Goal: Task Accomplishment & Management: Manage account settings

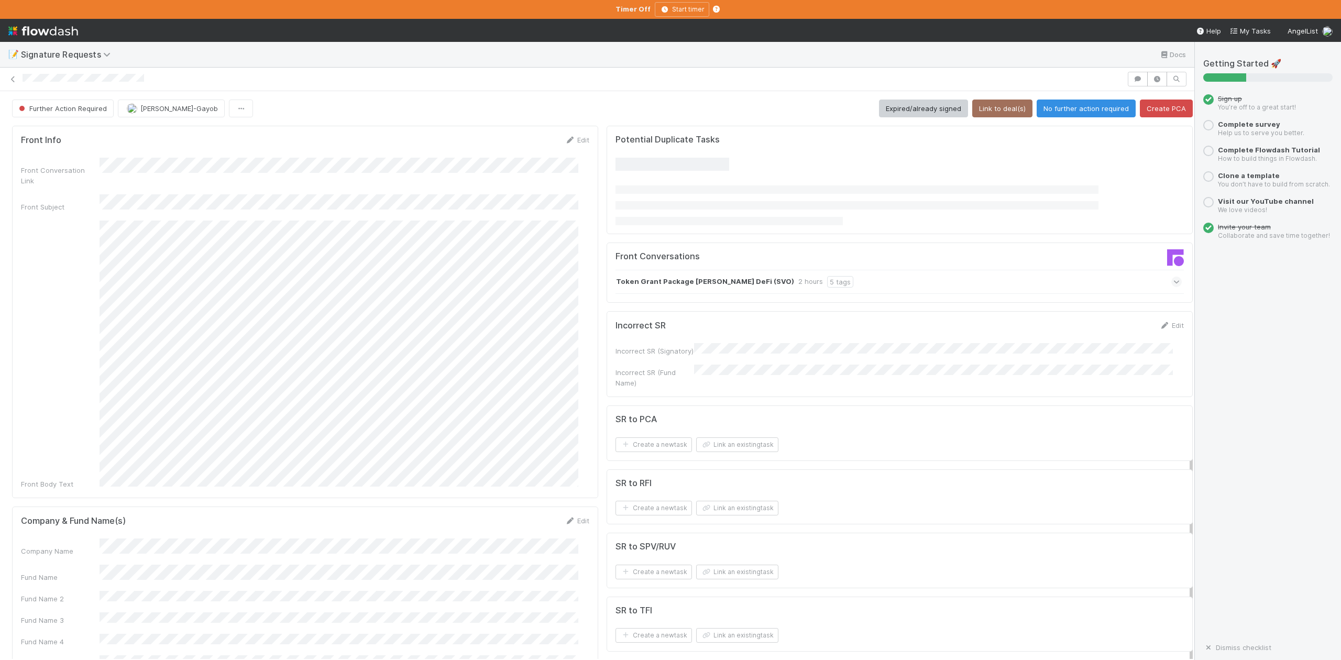
scroll to position [474, 0]
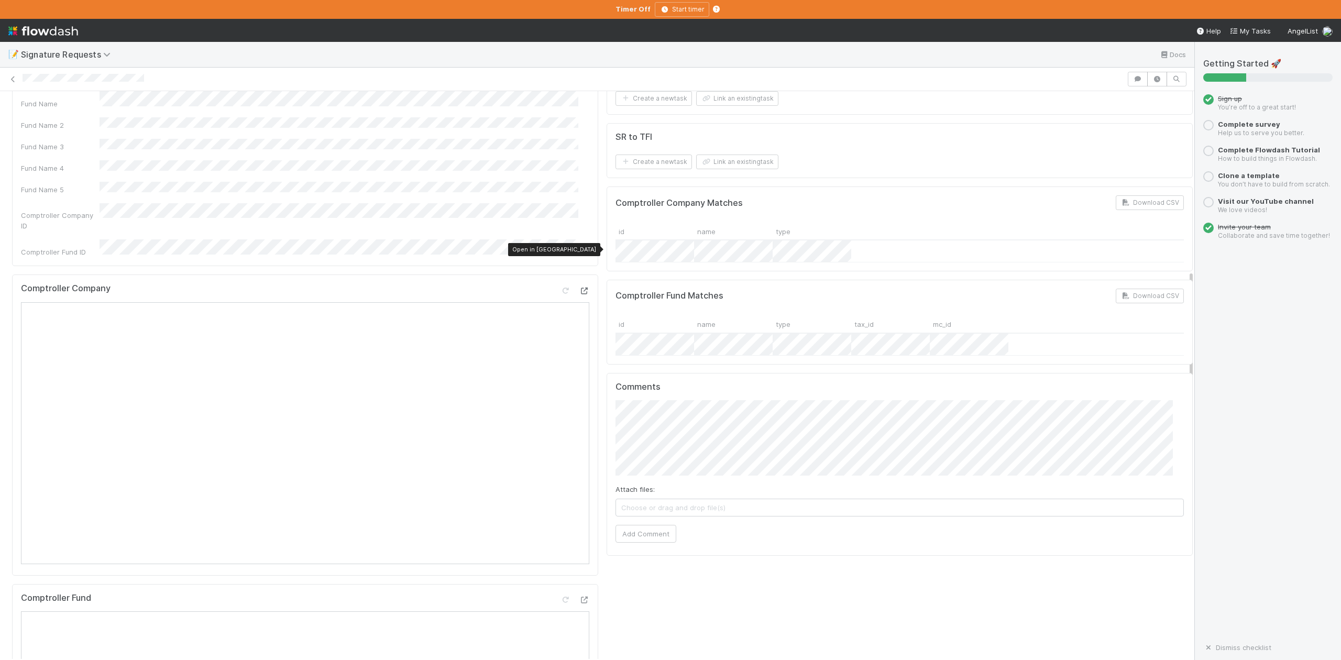
click at [579, 288] on icon at bounding box center [584, 291] width 10 height 7
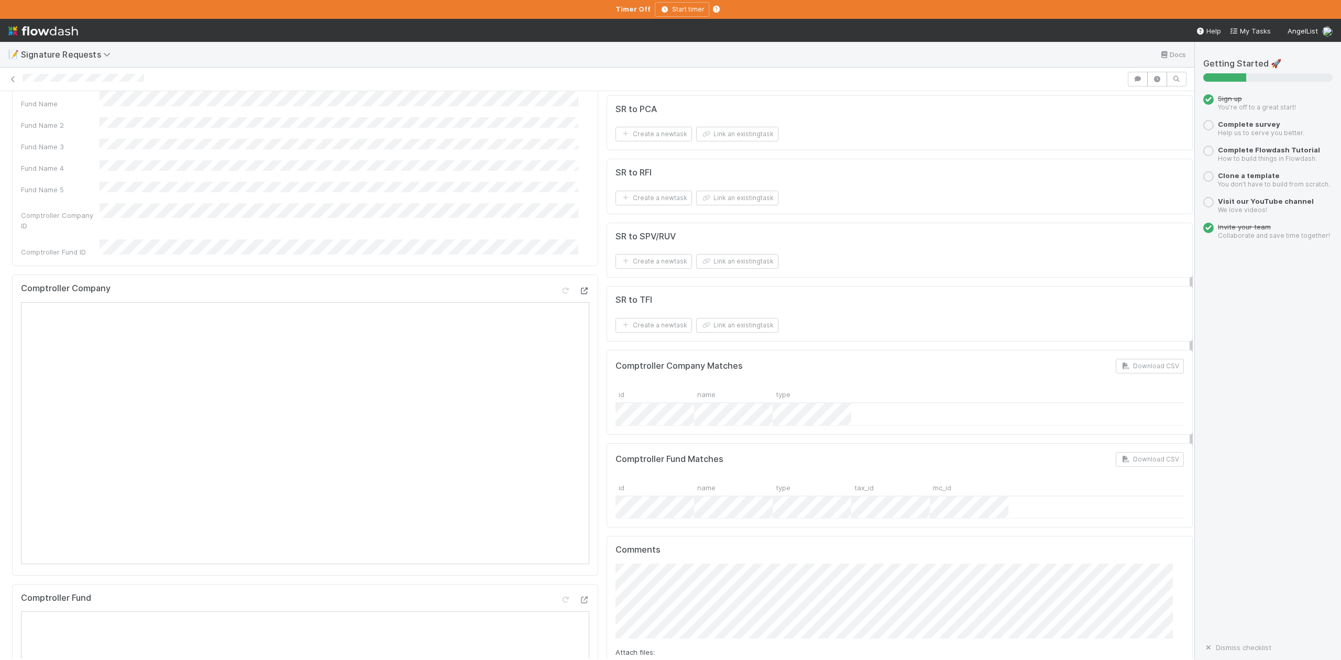
scroll to position [202, 547]
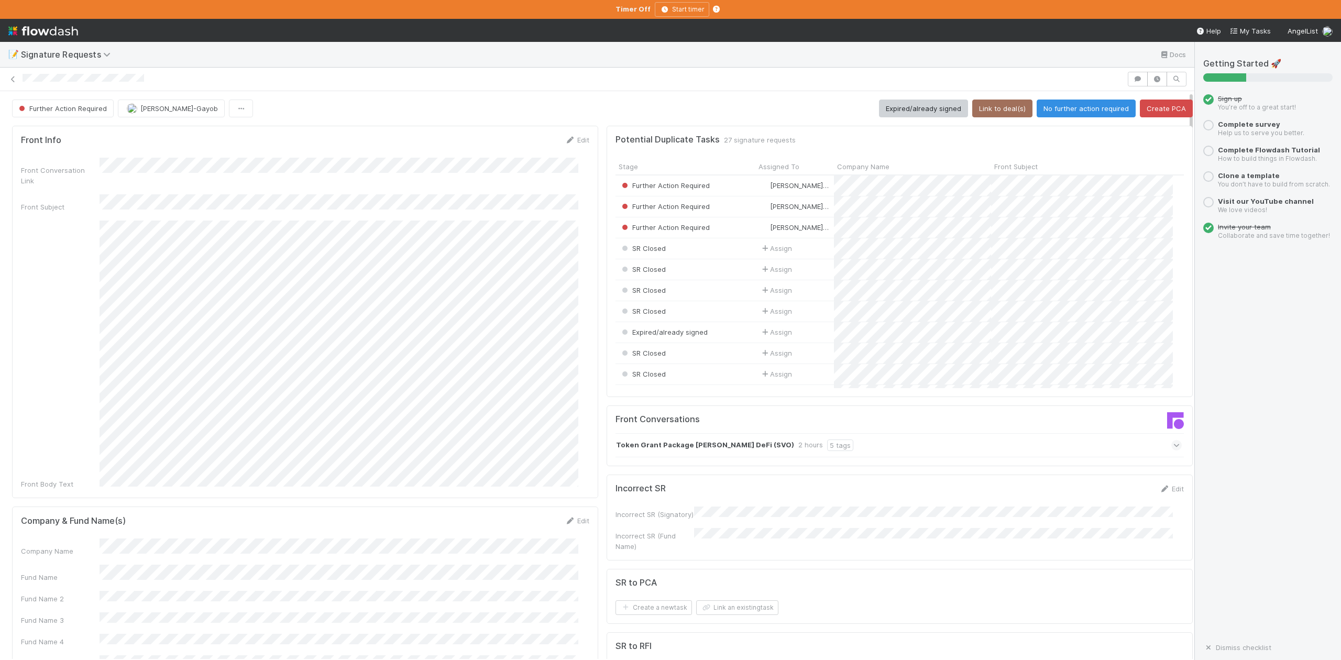
scroll to position [202, 547]
click at [743, 607] on button "Link an existing task" at bounding box center [737, 607] width 82 height 15
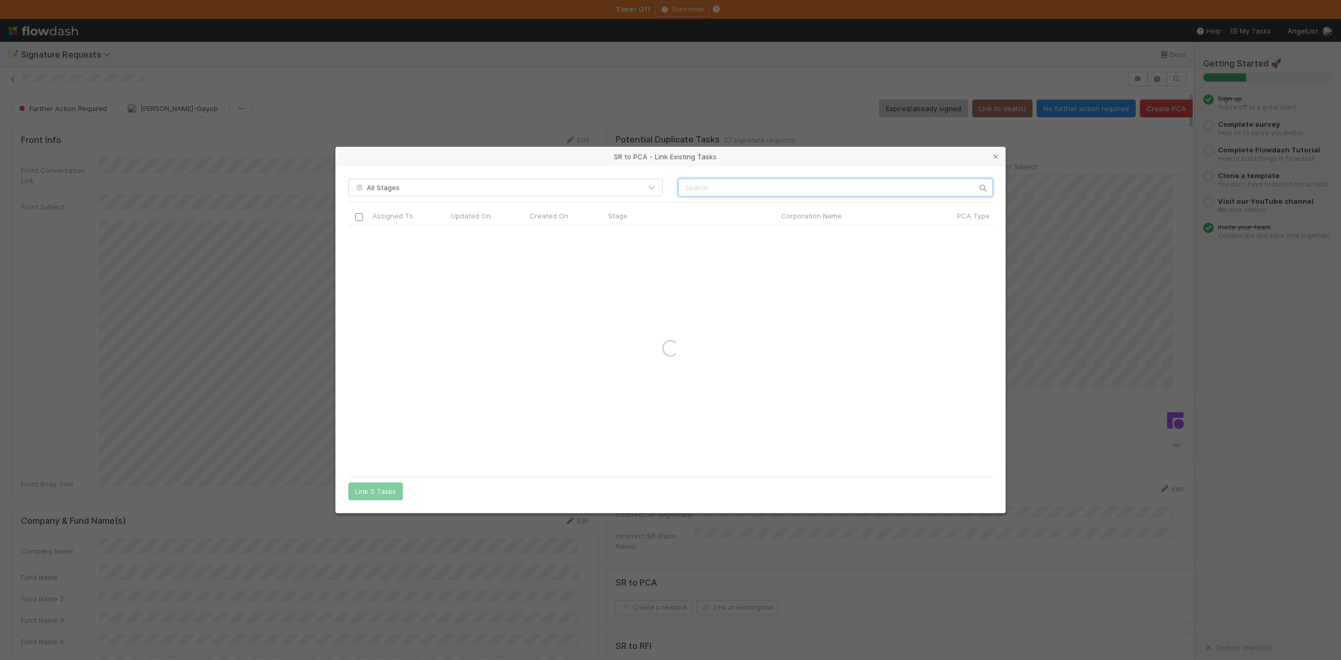
click at [692, 189] on input "text" at bounding box center [835, 188] width 314 height 18
paste input "Sivo Holdings"
click at [681, 185] on input "Sivo Holdings" at bounding box center [835, 188] width 314 height 18
type input "Sivo Holdings"
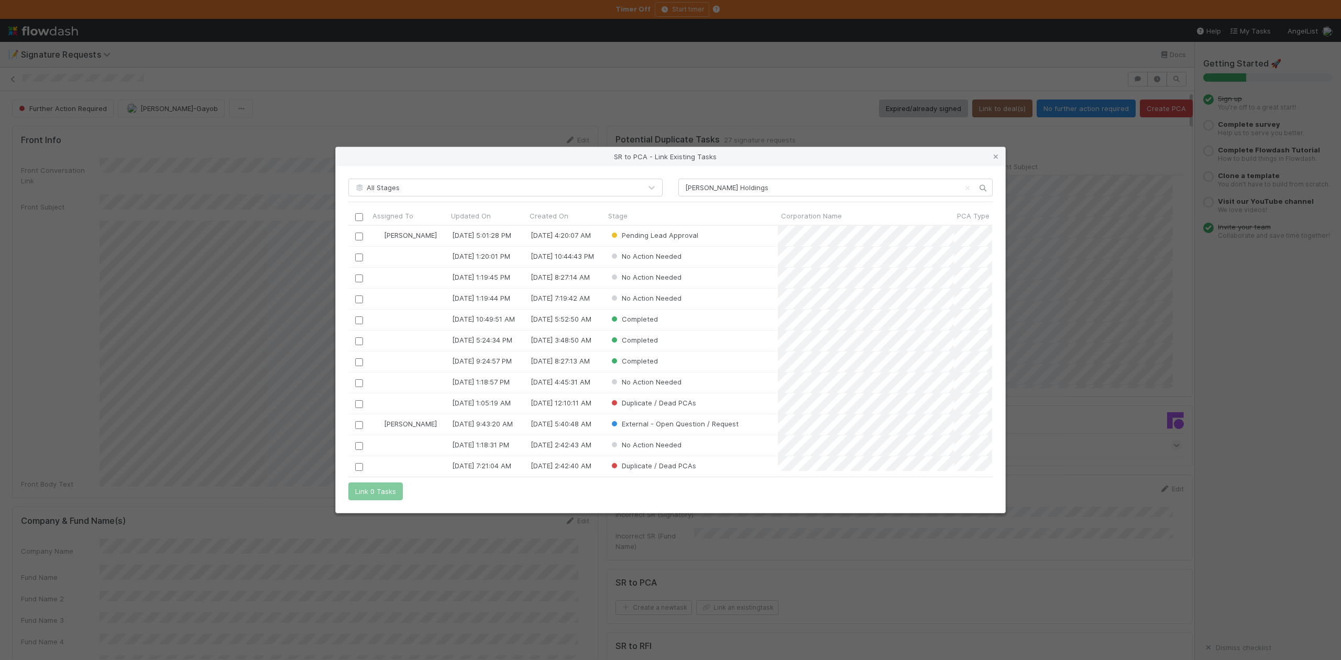
scroll to position [235, 633]
click at [359, 236] on input "checkbox" at bounding box center [359, 237] width 8 height 8
click at [391, 491] on button "Link 1 Task" at bounding box center [373, 491] width 50 height 18
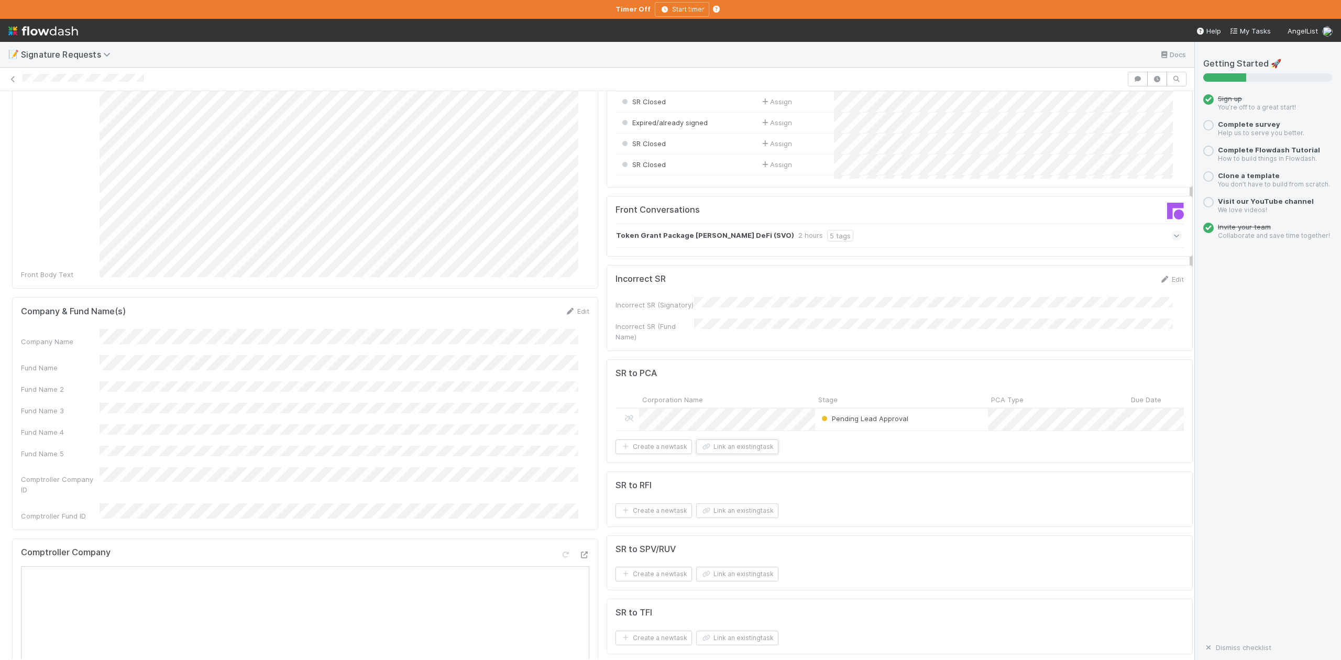
scroll to position [0, 0]
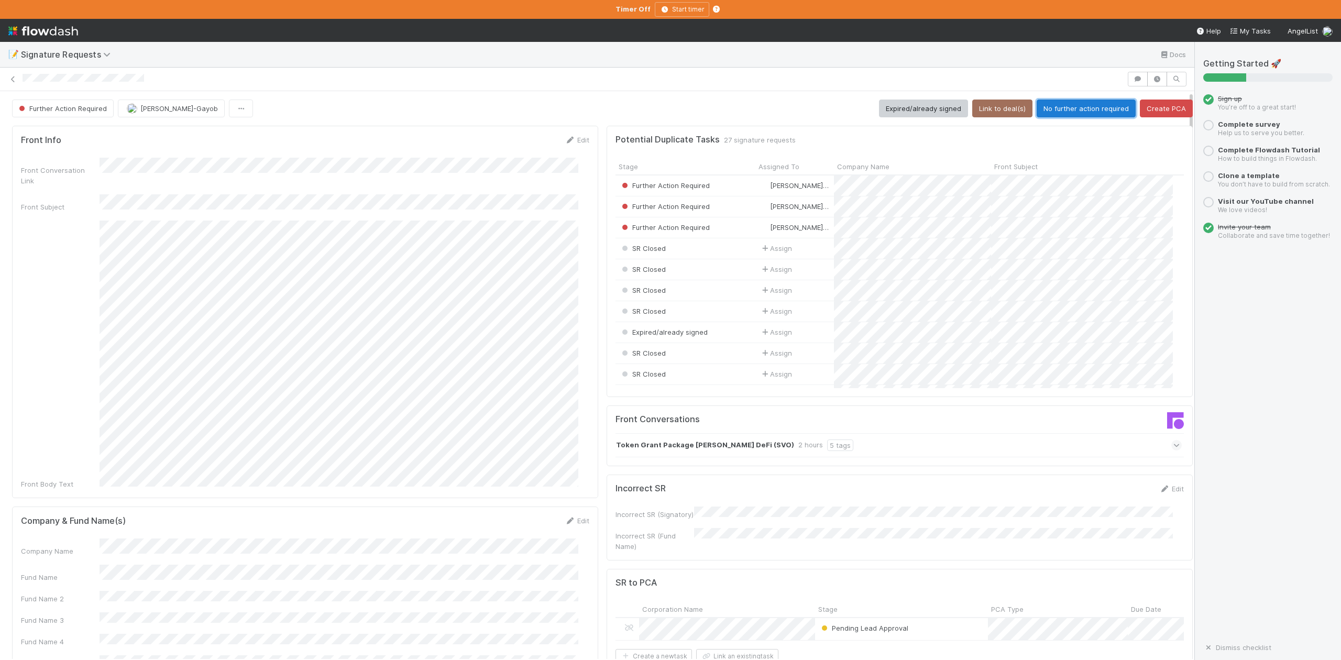
click at [1051, 115] on button "No further action required" at bounding box center [1086, 109] width 99 height 18
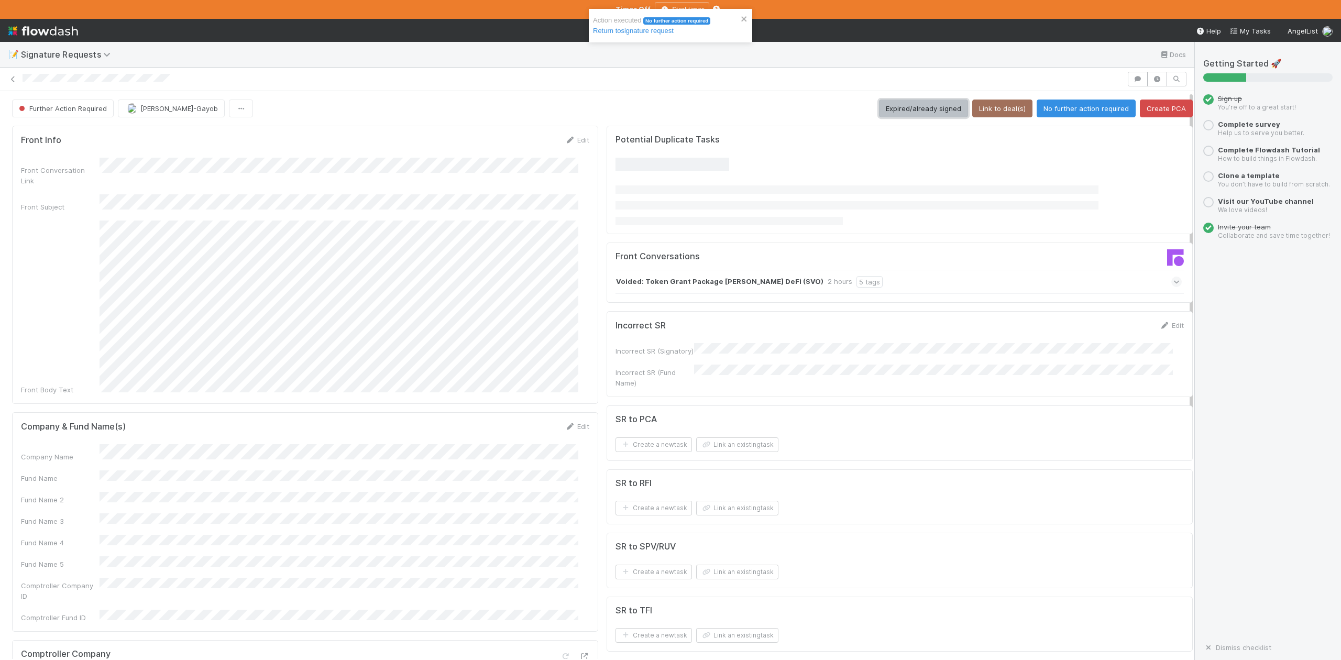
click at [903, 105] on button "Expired/already signed" at bounding box center [923, 109] width 89 height 18
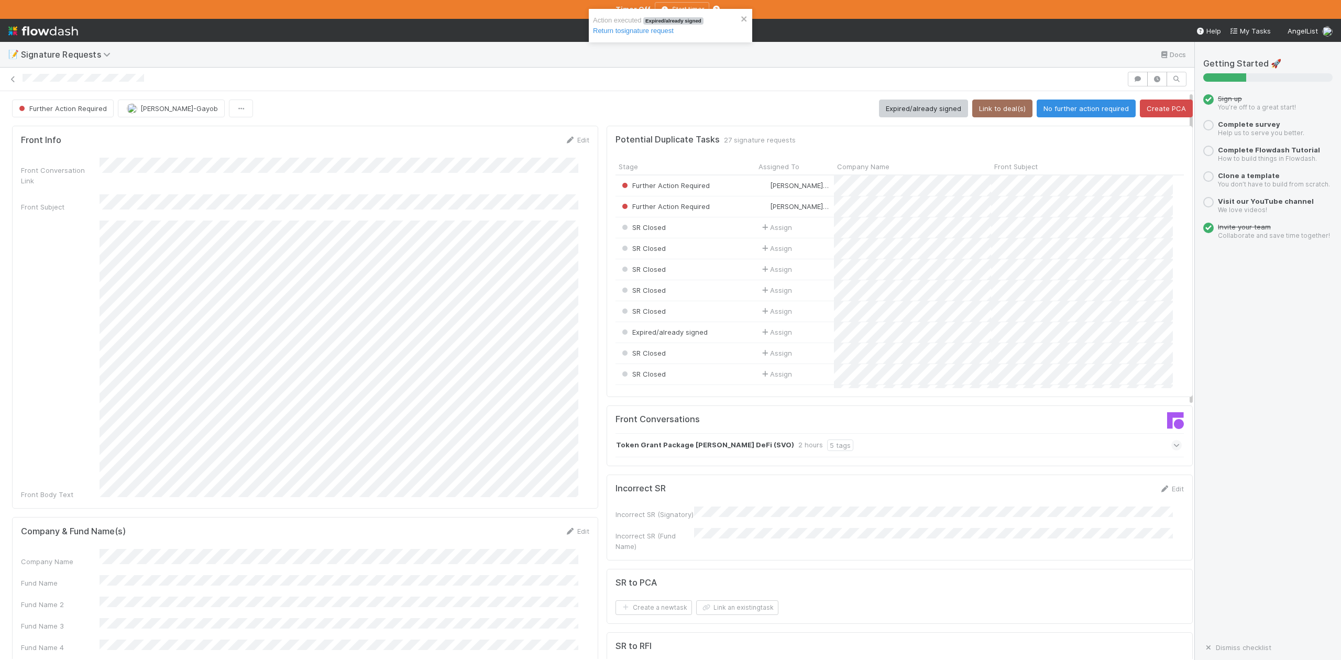
scroll to position [11, 11]
click at [574, 527] on link "Edit" at bounding box center [577, 531] width 25 height 8
click at [97, 556] on div "Company Name" at bounding box center [305, 566] width 568 height 20
click at [526, 526] on button "Save" at bounding box center [534, 535] width 30 height 18
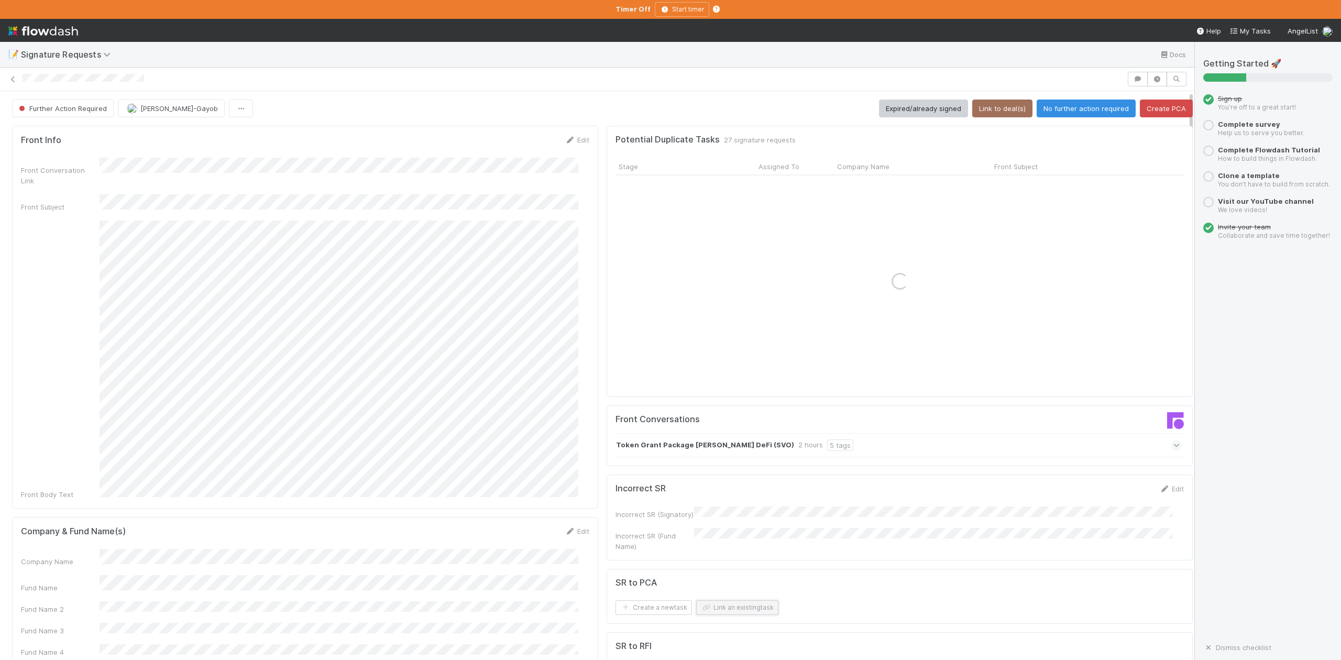
click at [721, 608] on button "Link an existing task" at bounding box center [737, 607] width 82 height 15
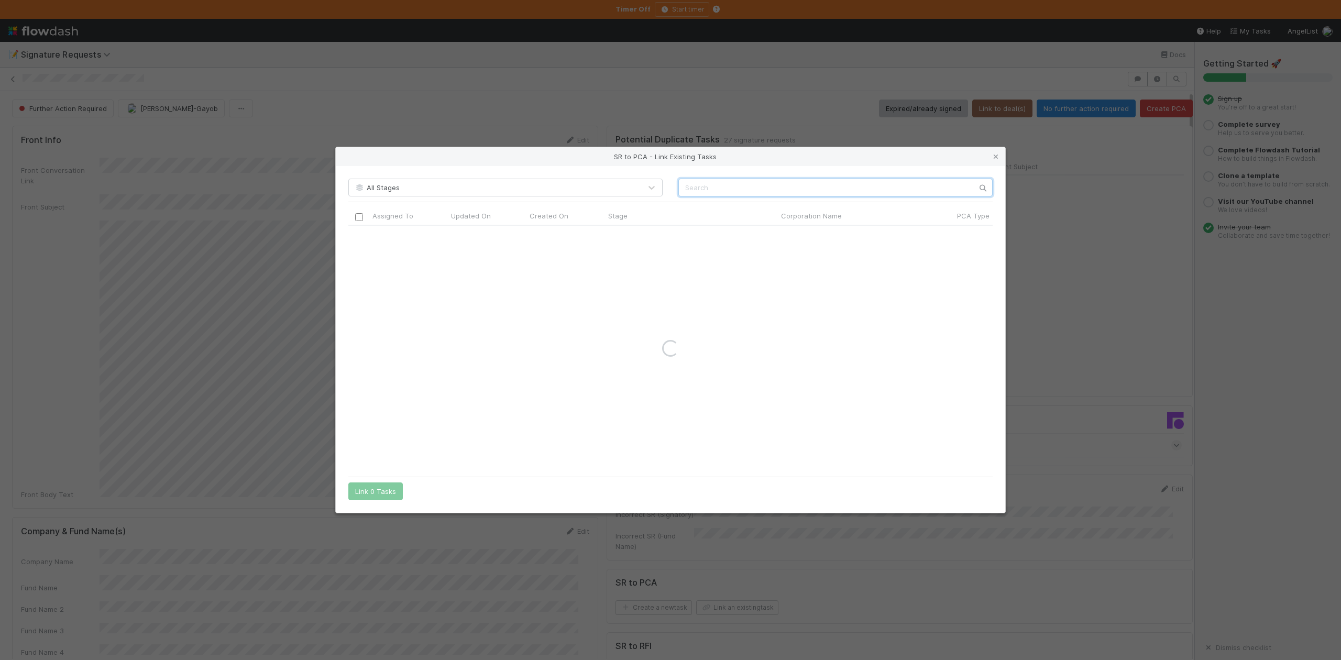
click at [689, 185] on input "text" at bounding box center [835, 188] width 314 height 18
paste input "Sivo"
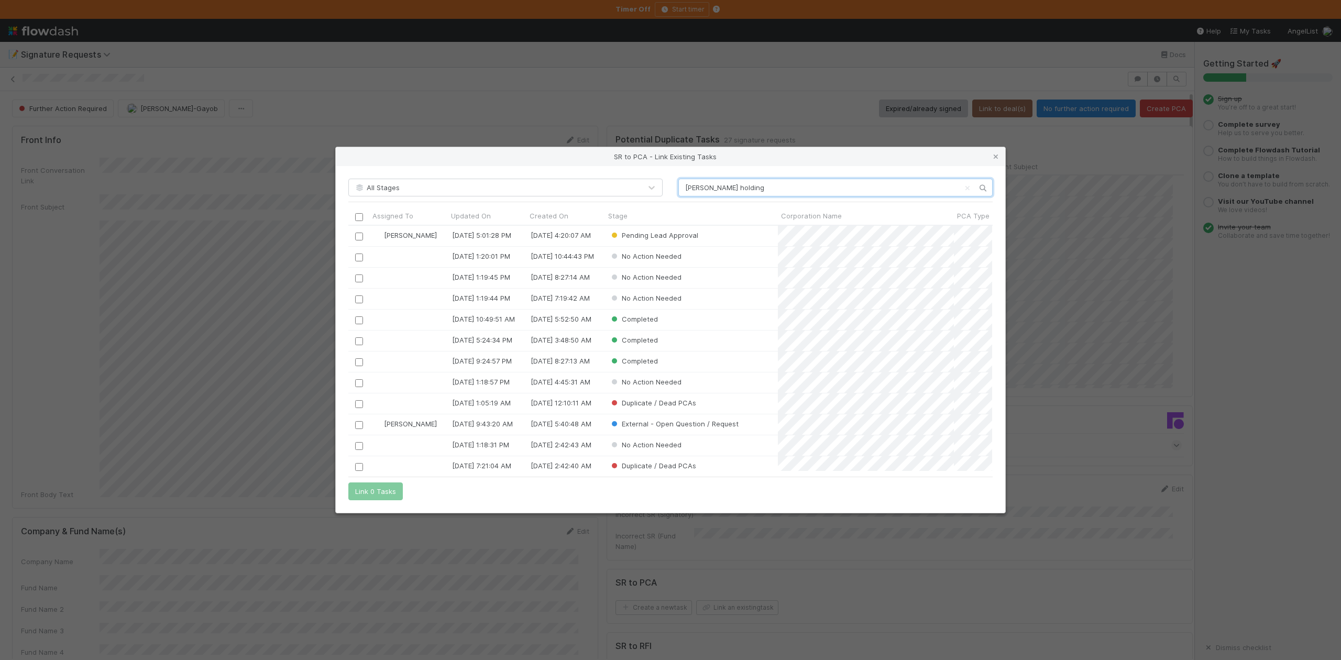
scroll to position [235, 633]
type input "Sivo holding"
click at [359, 237] on input "checkbox" at bounding box center [359, 237] width 8 height 8
click at [377, 497] on button "Link 1 Task" at bounding box center [373, 491] width 50 height 18
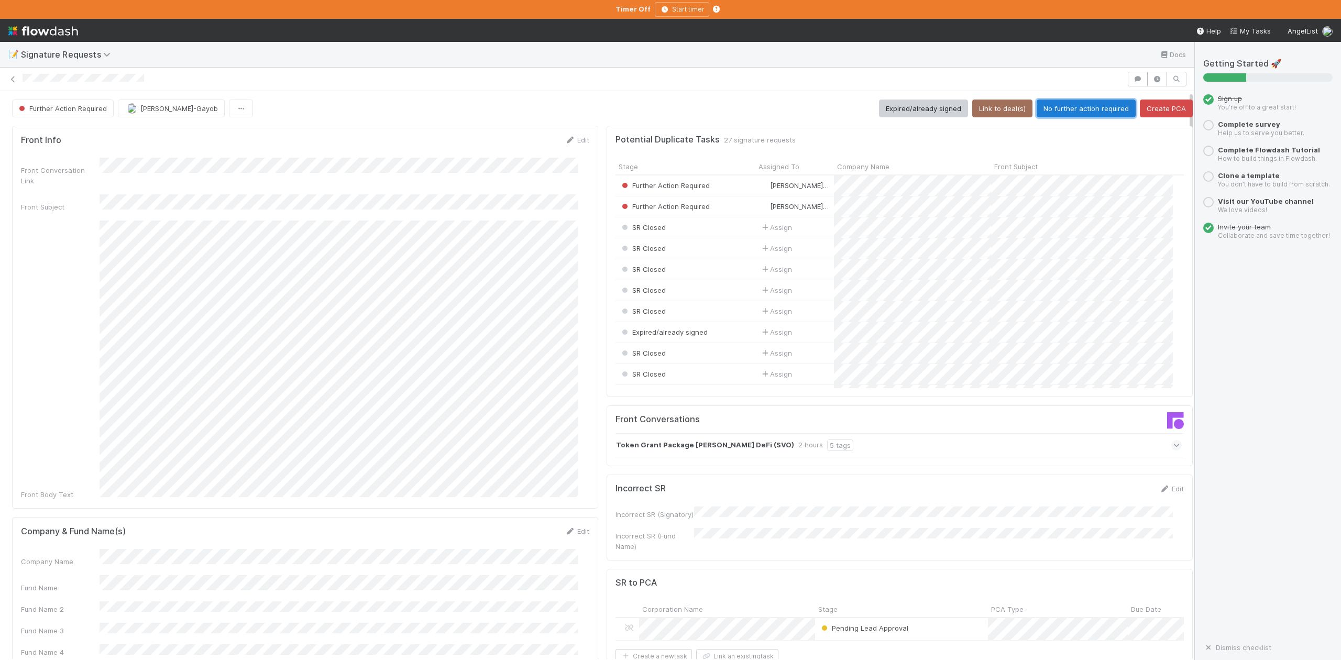
click at [1054, 112] on button "No further action required" at bounding box center [1086, 109] width 99 height 18
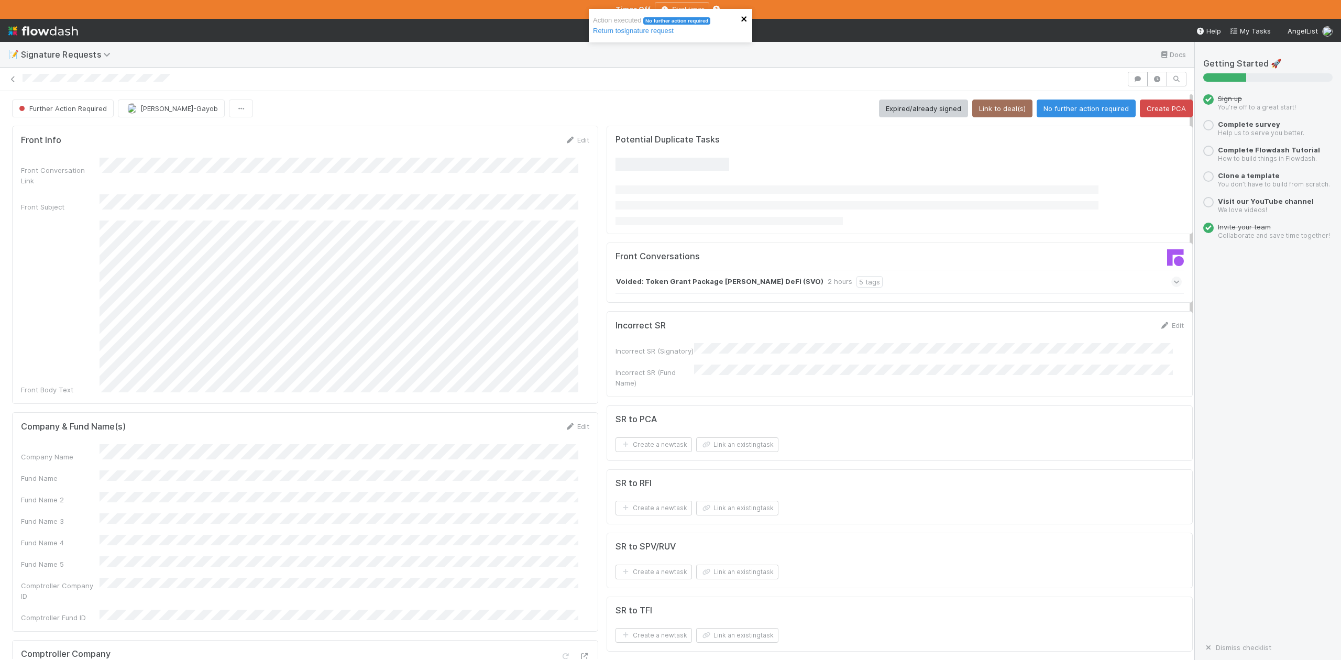
click at [744, 19] on icon "close" at bounding box center [743, 18] width 5 height 5
click at [898, 107] on button "Expired/already signed" at bounding box center [923, 109] width 89 height 18
click at [743, 21] on icon "close" at bounding box center [744, 19] width 7 height 8
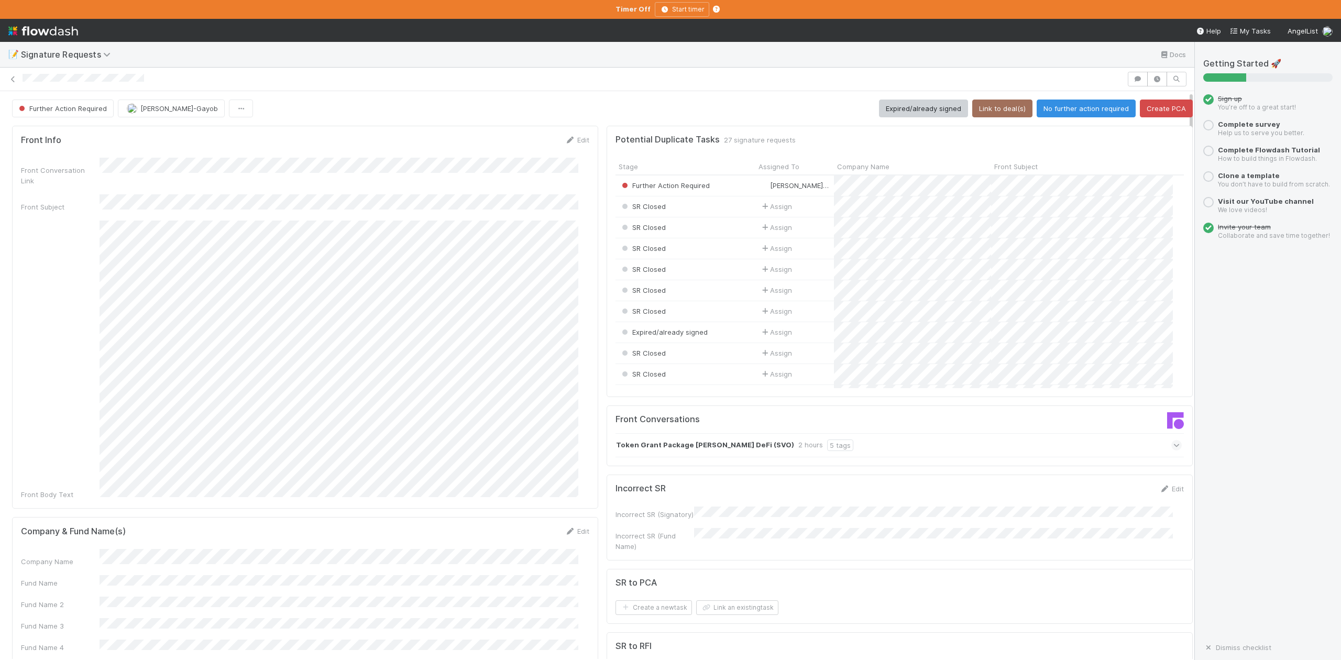
scroll to position [11, 11]
click at [568, 527] on link "Edit" at bounding box center [577, 531] width 25 height 8
click at [96, 556] on div "Company Name" at bounding box center [305, 566] width 568 height 20
click at [527, 526] on button "Save" at bounding box center [534, 535] width 30 height 18
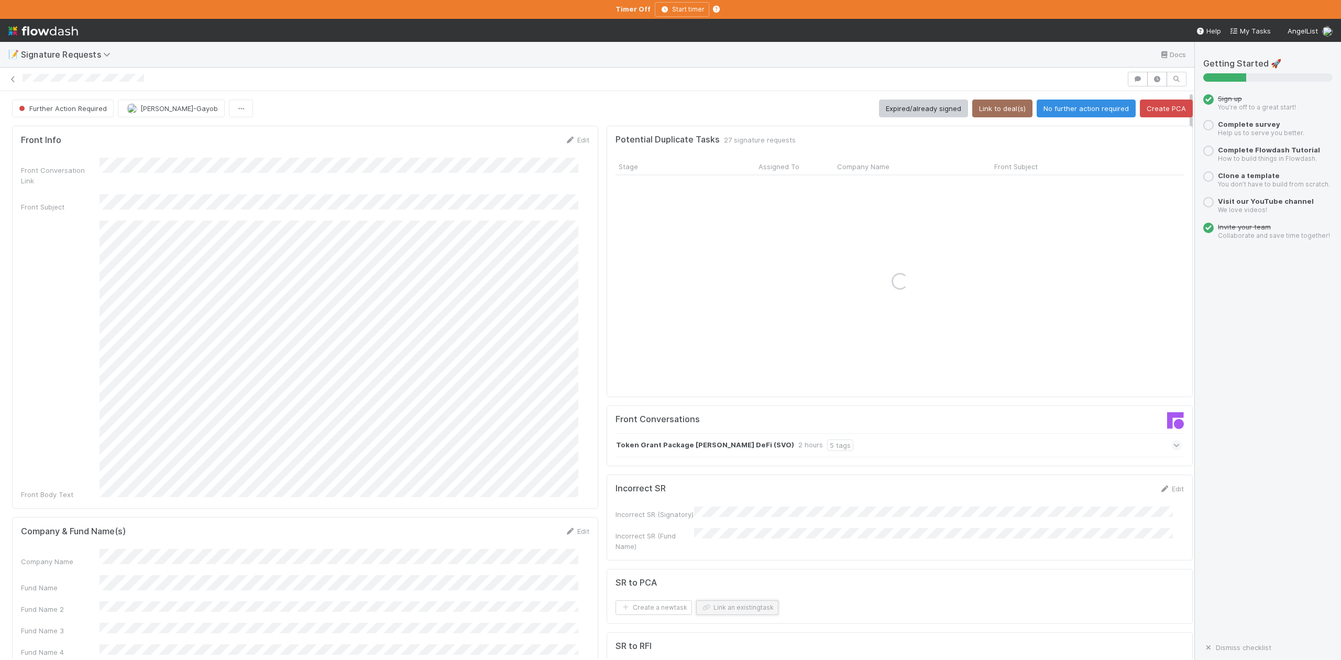
click at [730, 604] on button "Link an existing task" at bounding box center [737, 607] width 82 height 15
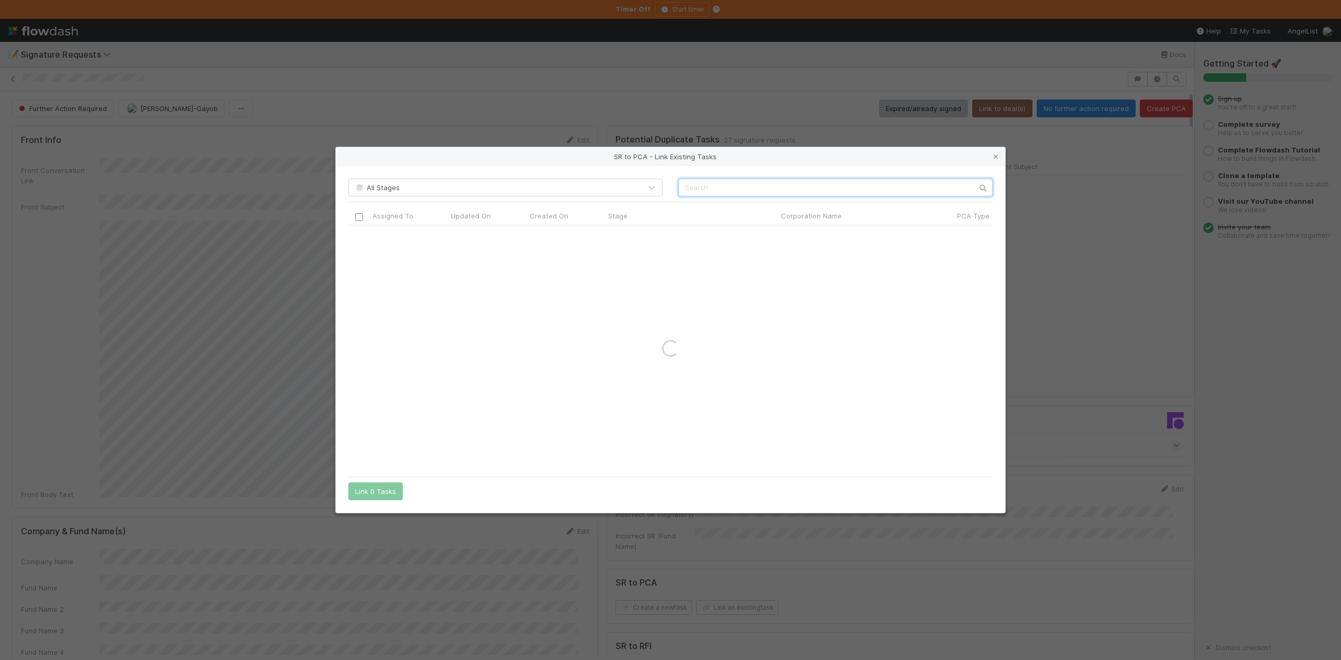
click at [706, 187] on input "text" at bounding box center [835, 188] width 314 height 18
paste input "Sivo"
click at [685, 185] on input "Sivo" at bounding box center [835, 188] width 314 height 18
click at [742, 185] on input "Sivo" at bounding box center [835, 188] width 314 height 18
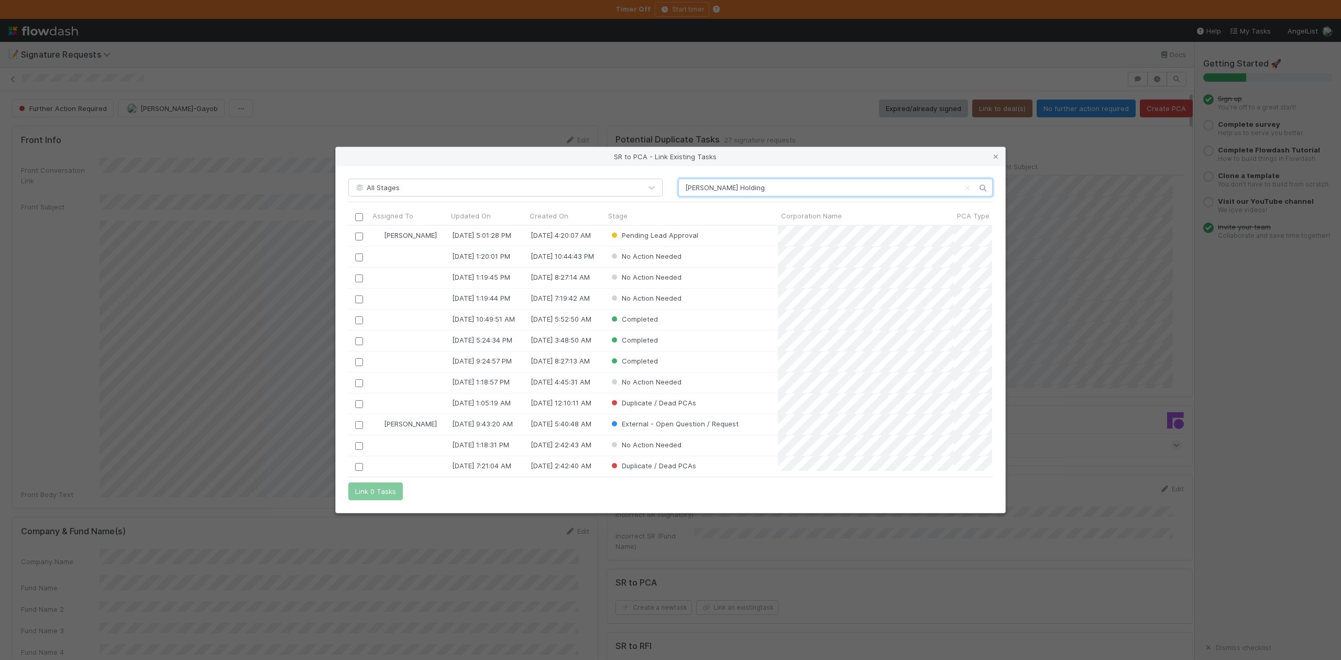
scroll to position [235, 633]
type input "Sivo Holding"
click at [355, 236] on input "checkbox" at bounding box center [359, 237] width 8 height 8
click at [386, 489] on button "Link 1 Task" at bounding box center [373, 491] width 50 height 18
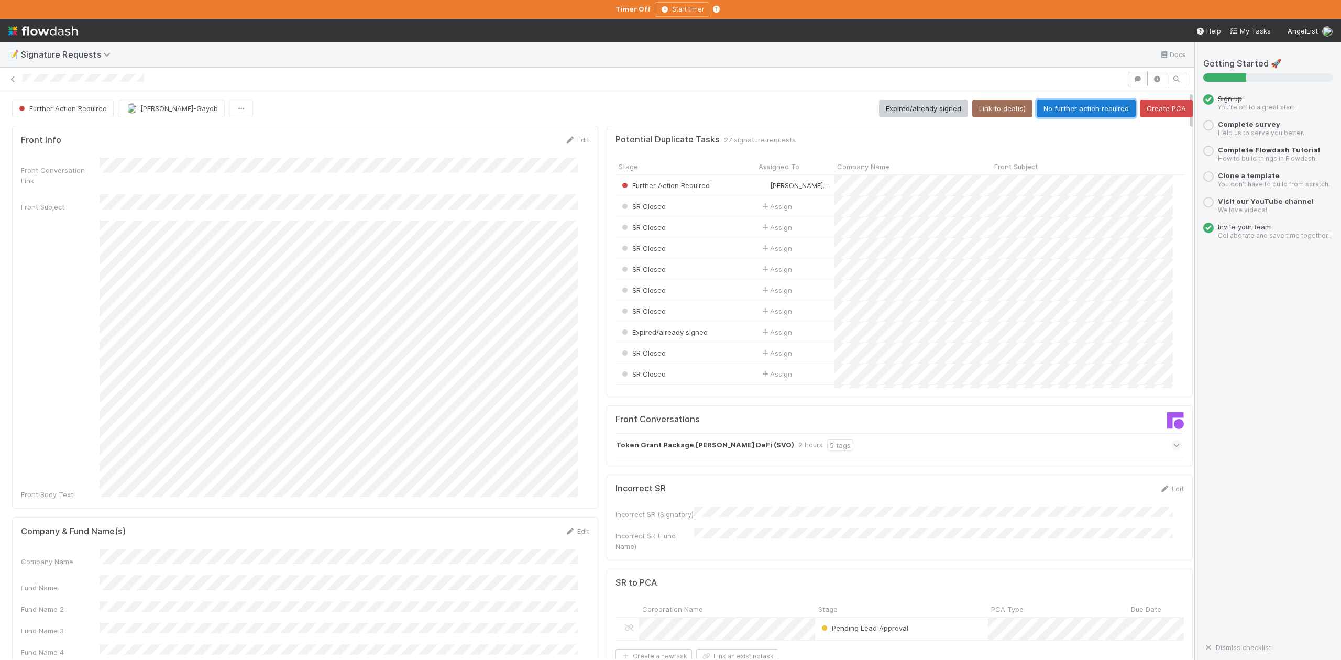
click at [1055, 107] on button "No further action required" at bounding box center [1086, 109] width 99 height 18
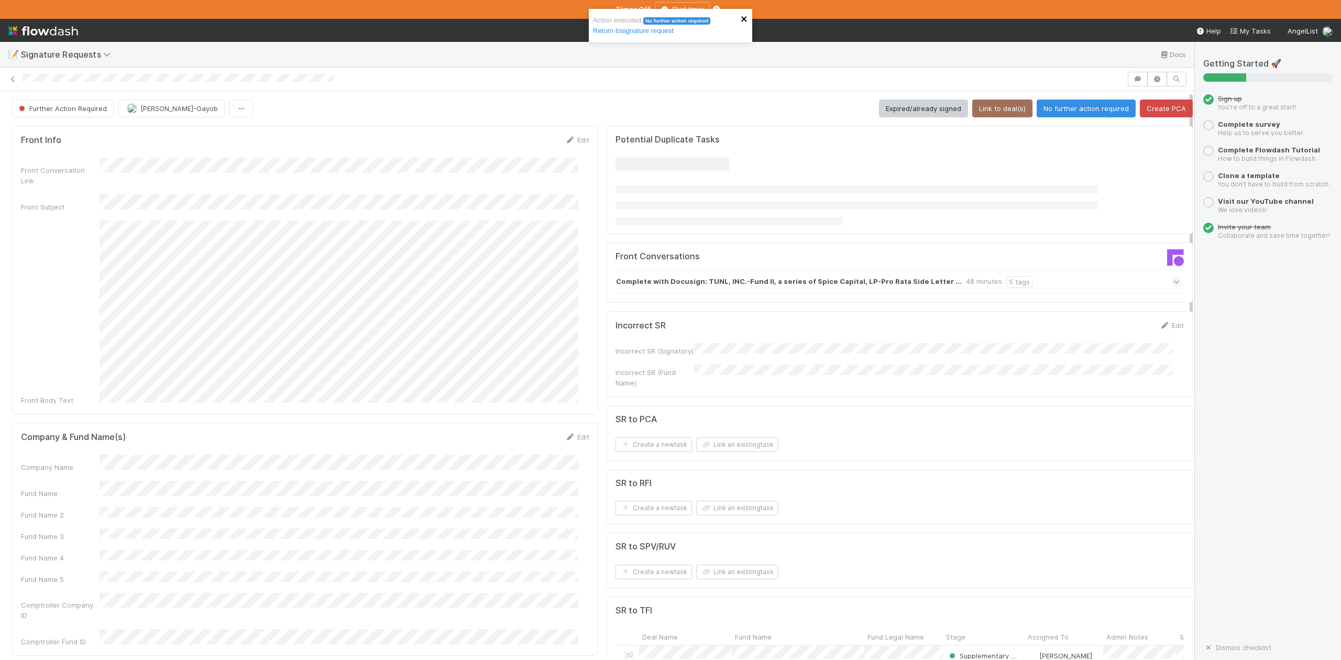
click at [741, 21] on icon "close" at bounding box center [744, 19] width 7 height 8
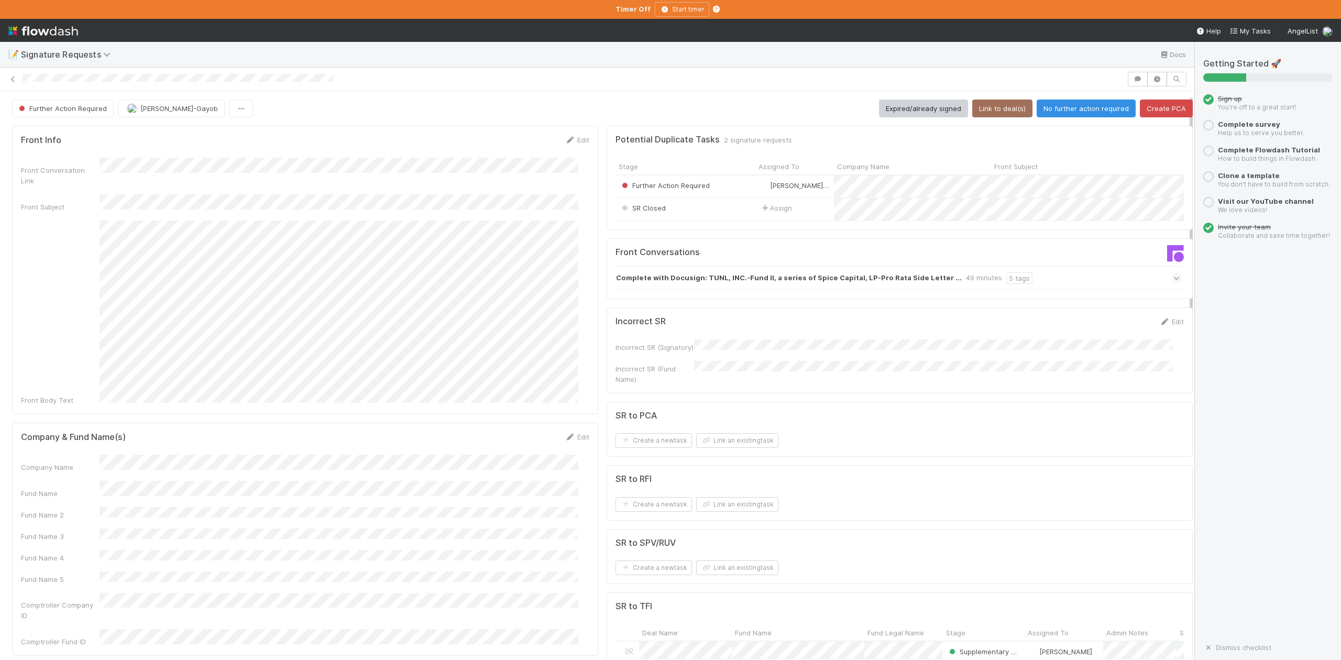
scroll to position [70, 0]
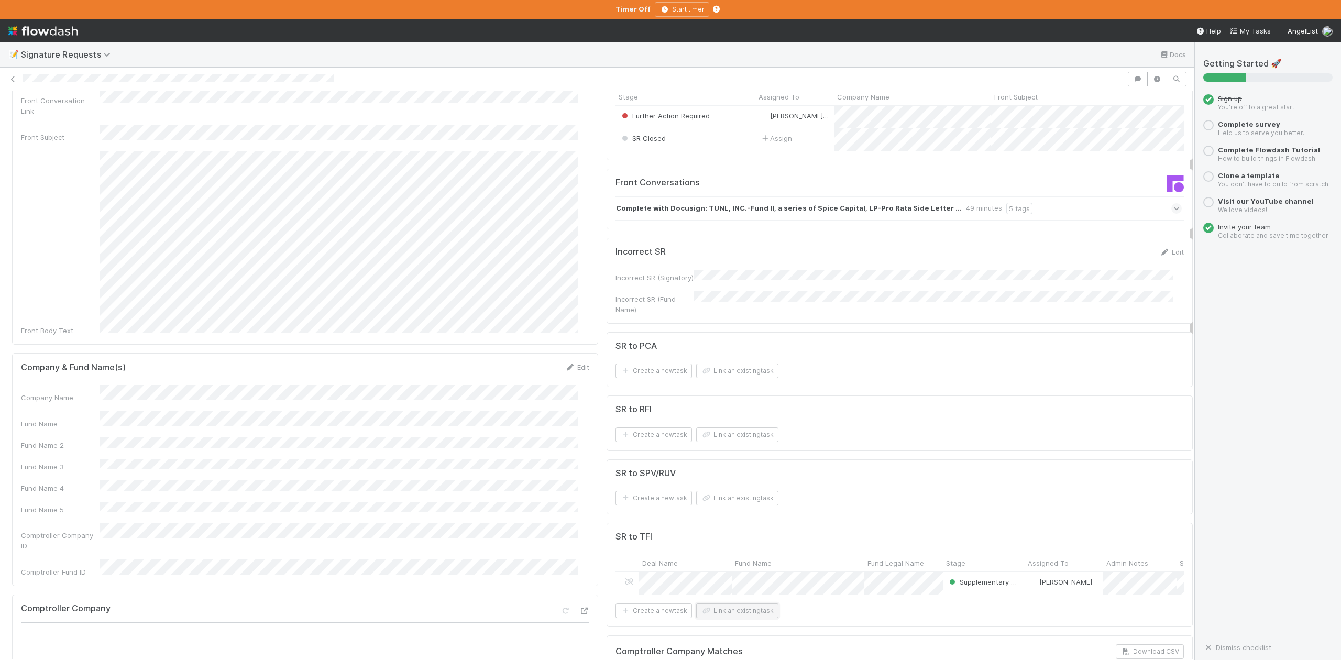
click at [721, 618] on button "Link an existing task" at bounding box center [737, 610] width 82 height 15
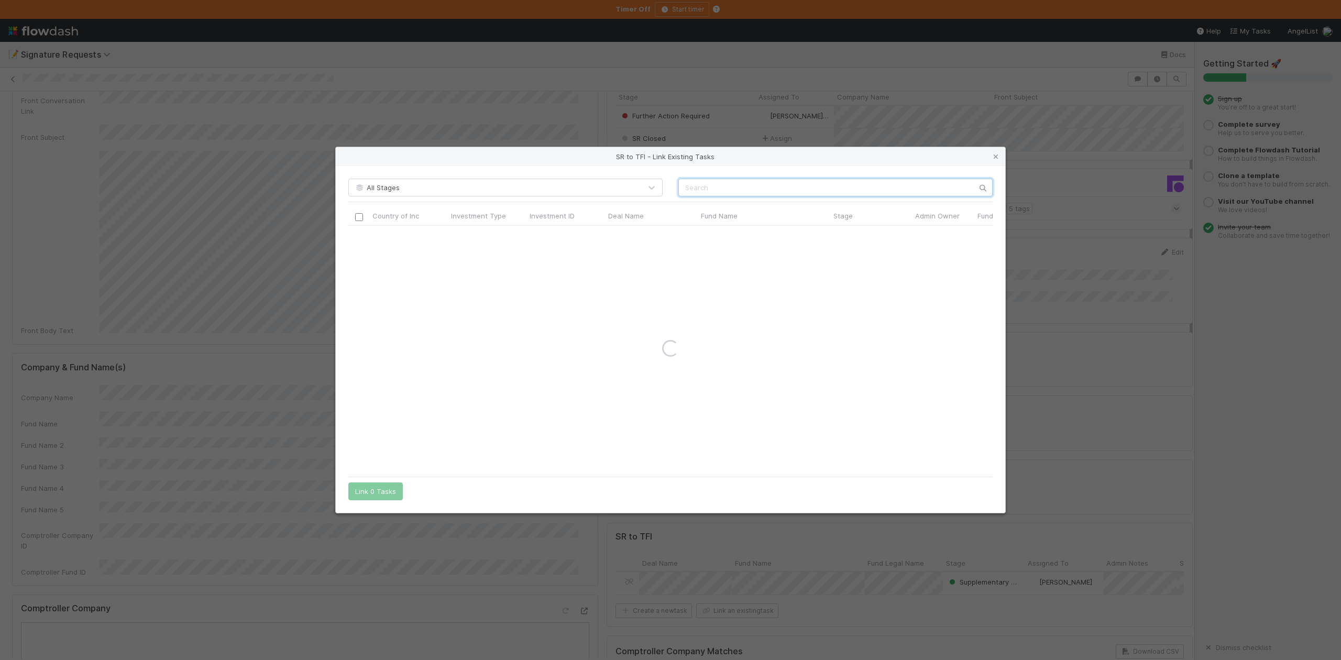
click at [690, 193] on input "text" at bounding box center [835, 188] width 314 height 18
type input "Tunl"
click at [357, 237] on input "checkbox" at bounding box center [359, 237] width 8 height 8
click at [384, 490] on button "Link 1 Task" at bounding box center [373, 491] width 50 height 18
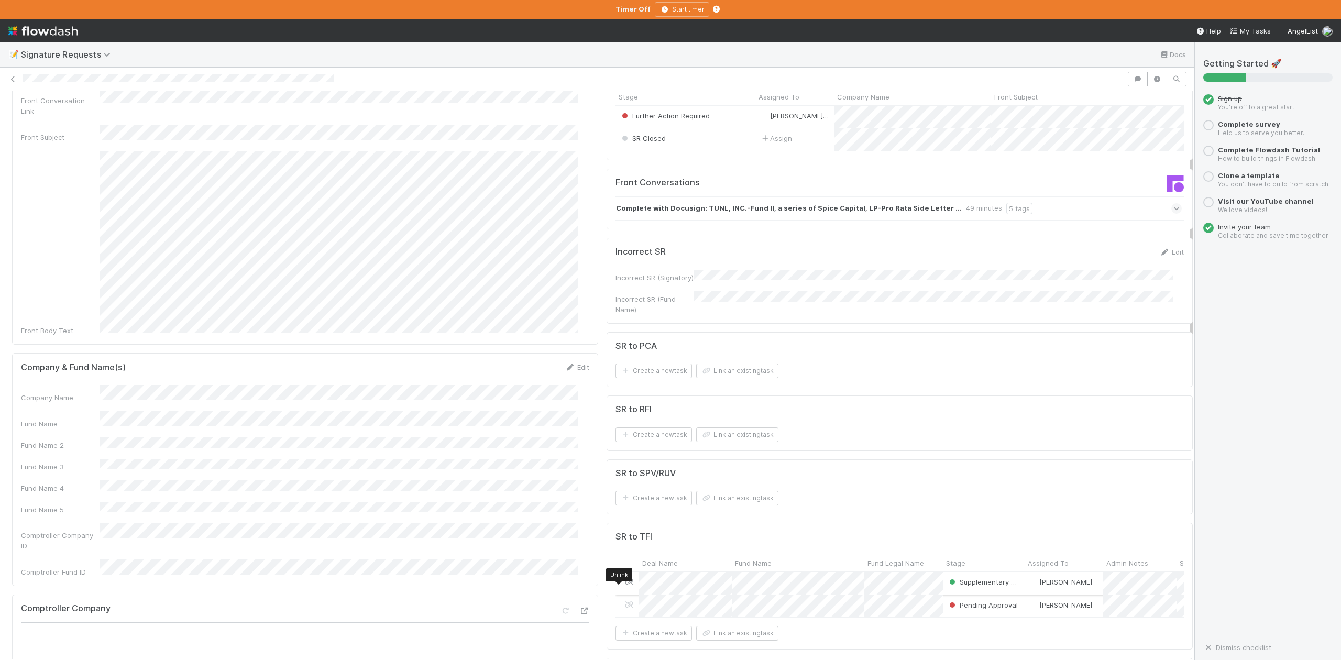
click at [624, 585] on icon at bounding box center [629, 581] width 10 height 7
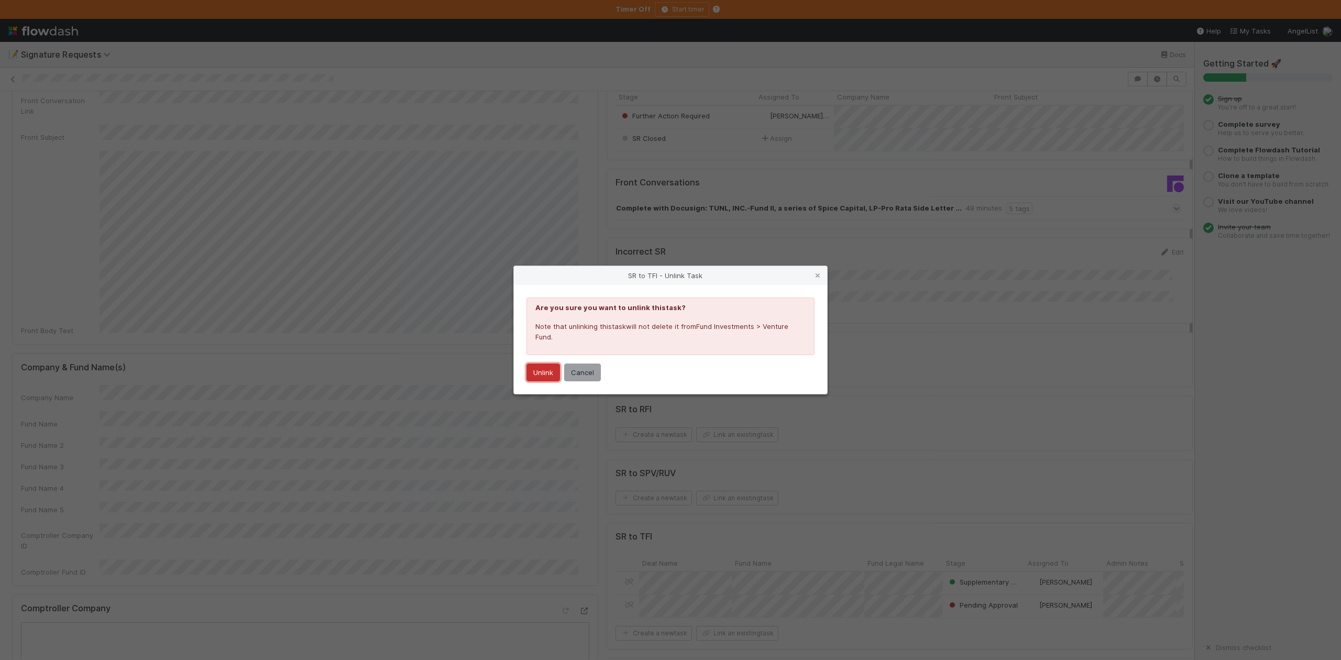
click at [546, 369] on button "Unlink" at bounding box center [543, 373] width 34 height 18
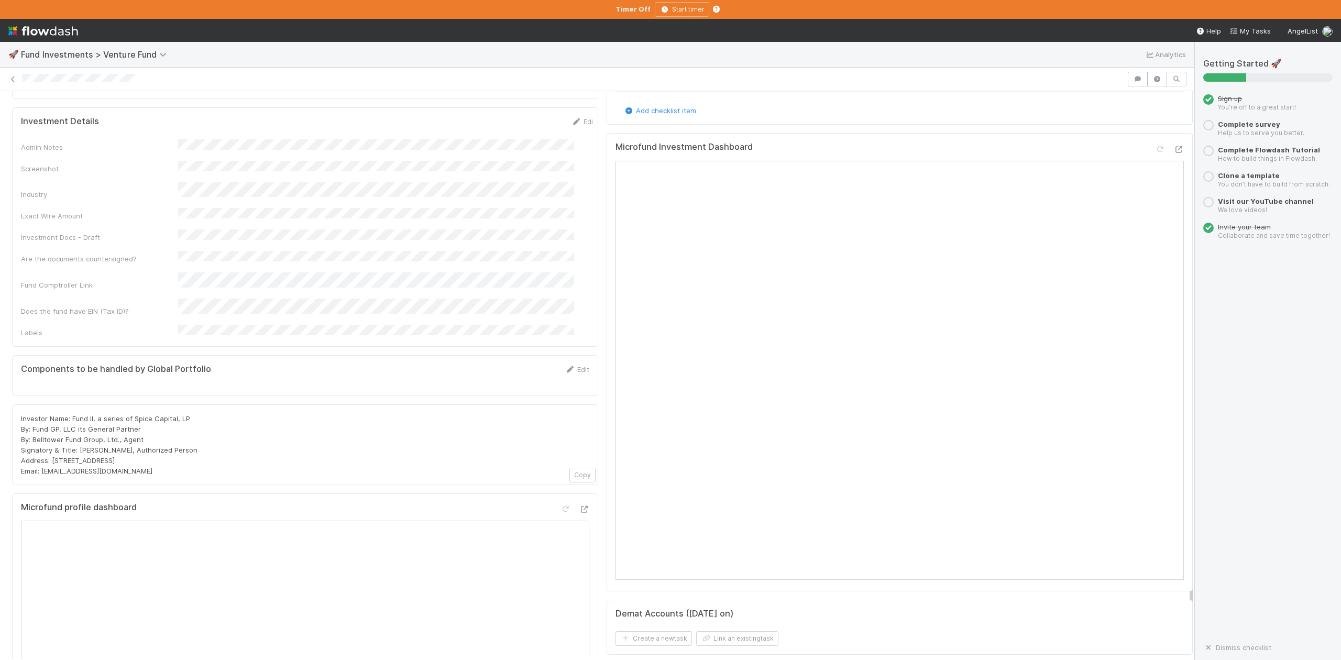
scroll to position [838, 0]
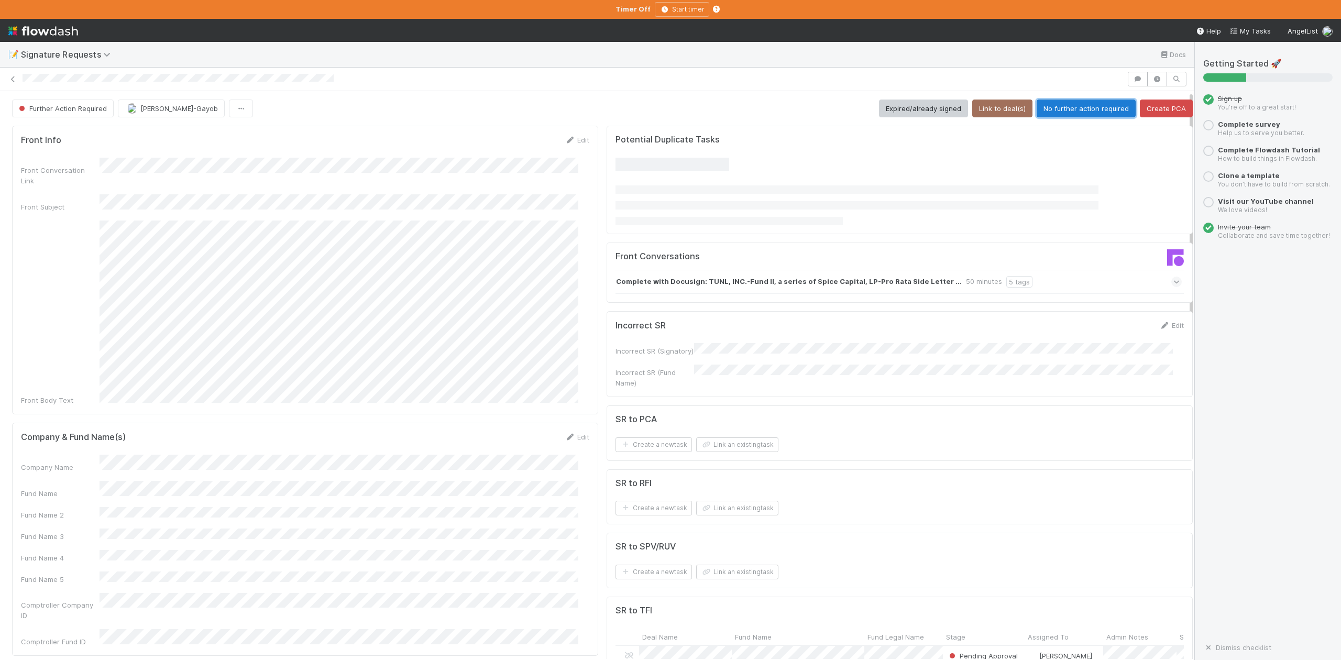
click at [1071, 105] on button "No further action required" at bounding box center [1086, 109] width 99 height 18
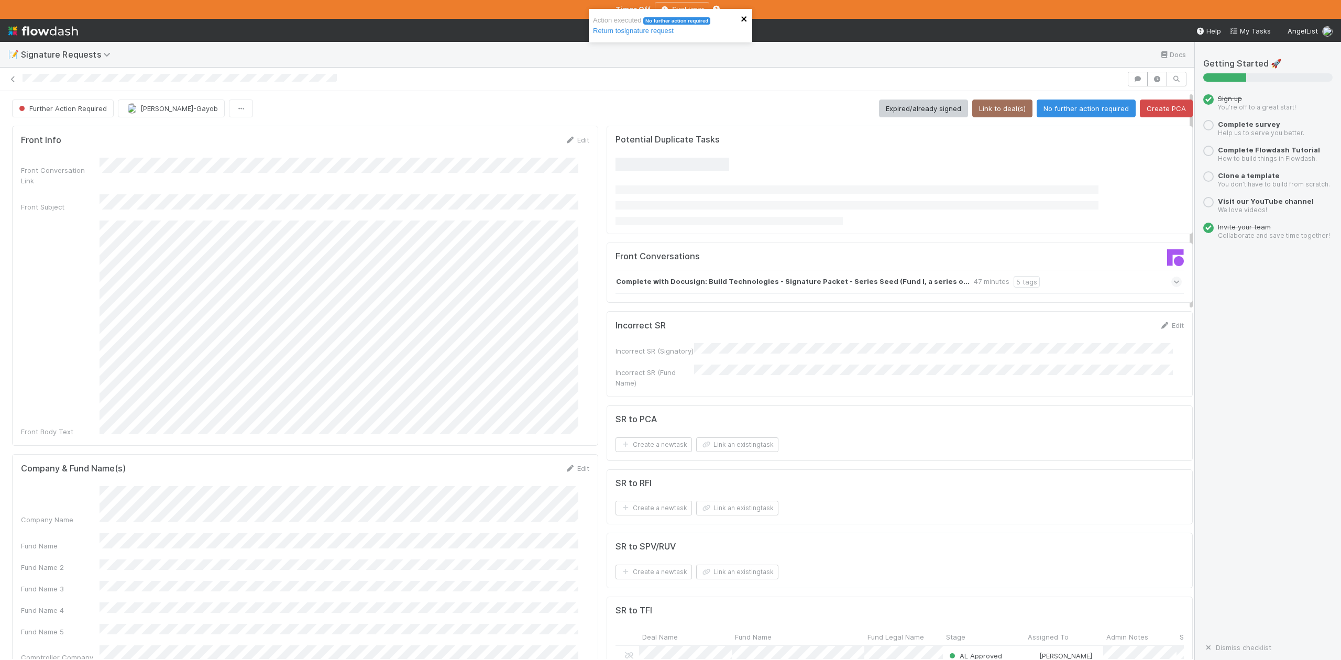
click at [746, 22] on icon "close" at bounding box center [744, 19] width 7 height 8
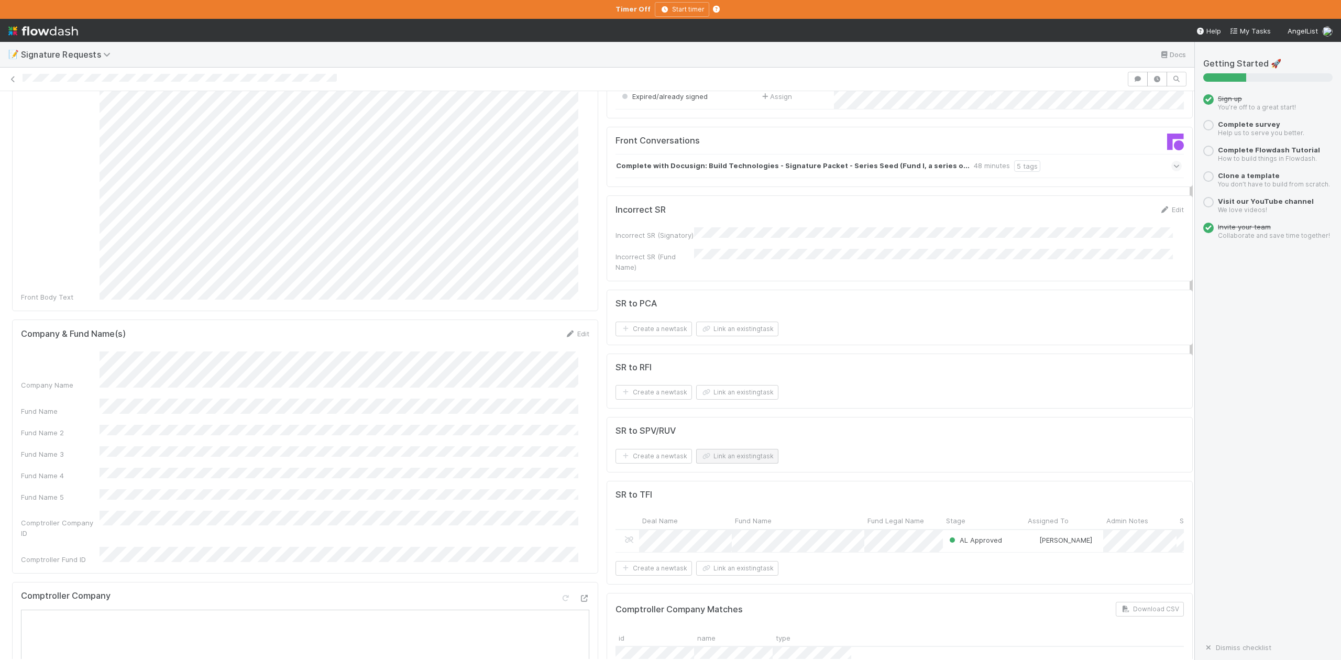
scroll to position [139, 0]
click at [730, 571] on button "Link an existing task" at bounding box center [737, 563] width 82 height 15
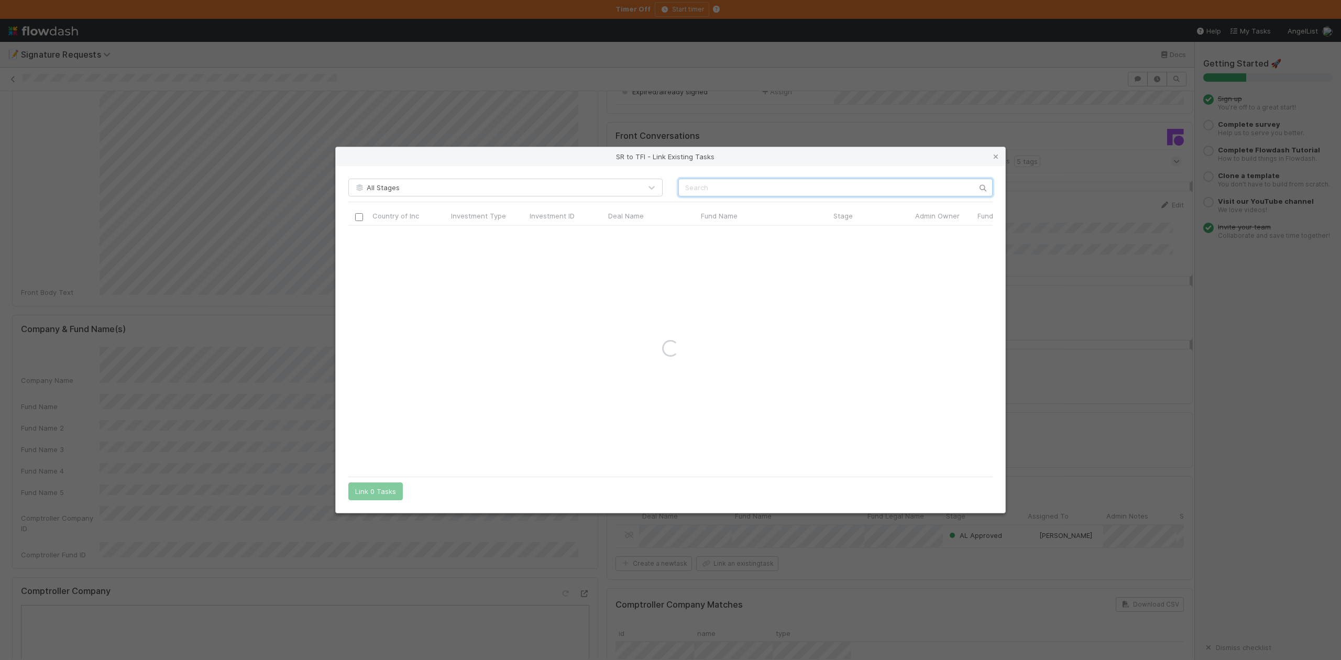
click at [692, 191] on input "text" at bounding box center [835, 188] width 314 height 18
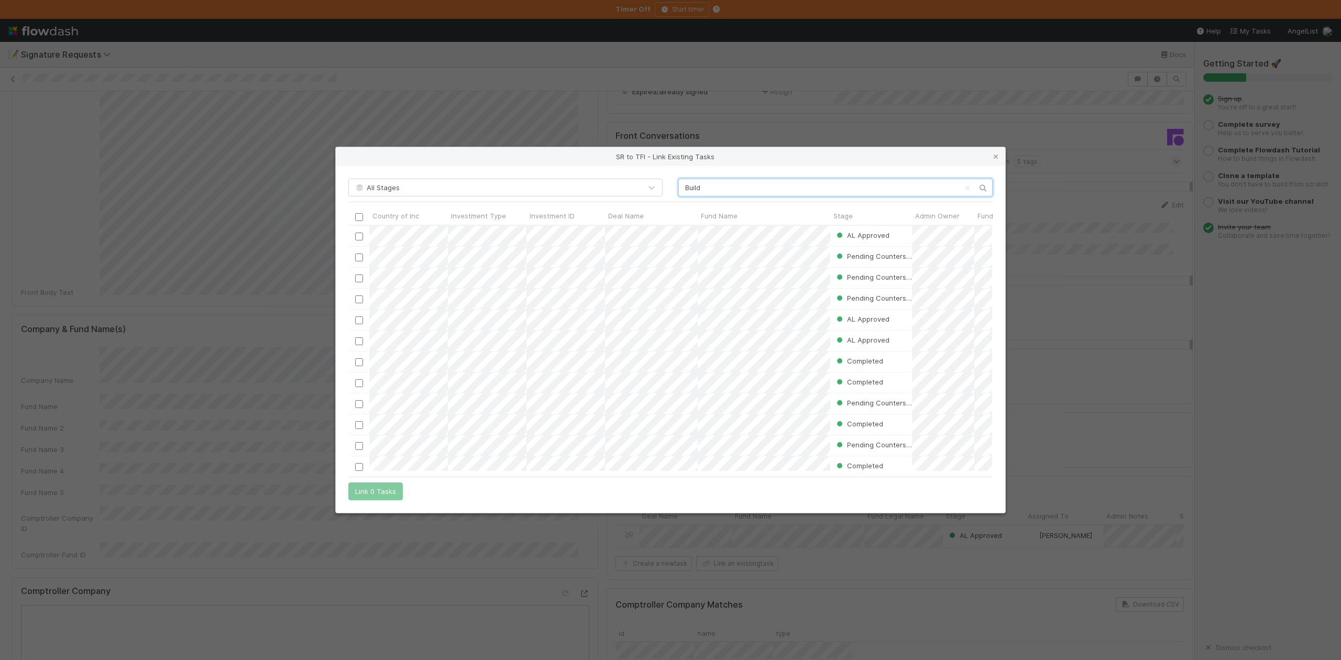
scroll to position [235, 633]
type input "Build"
click at [996, 153] on icon at bounding box center [996, 156] width 10 height 7
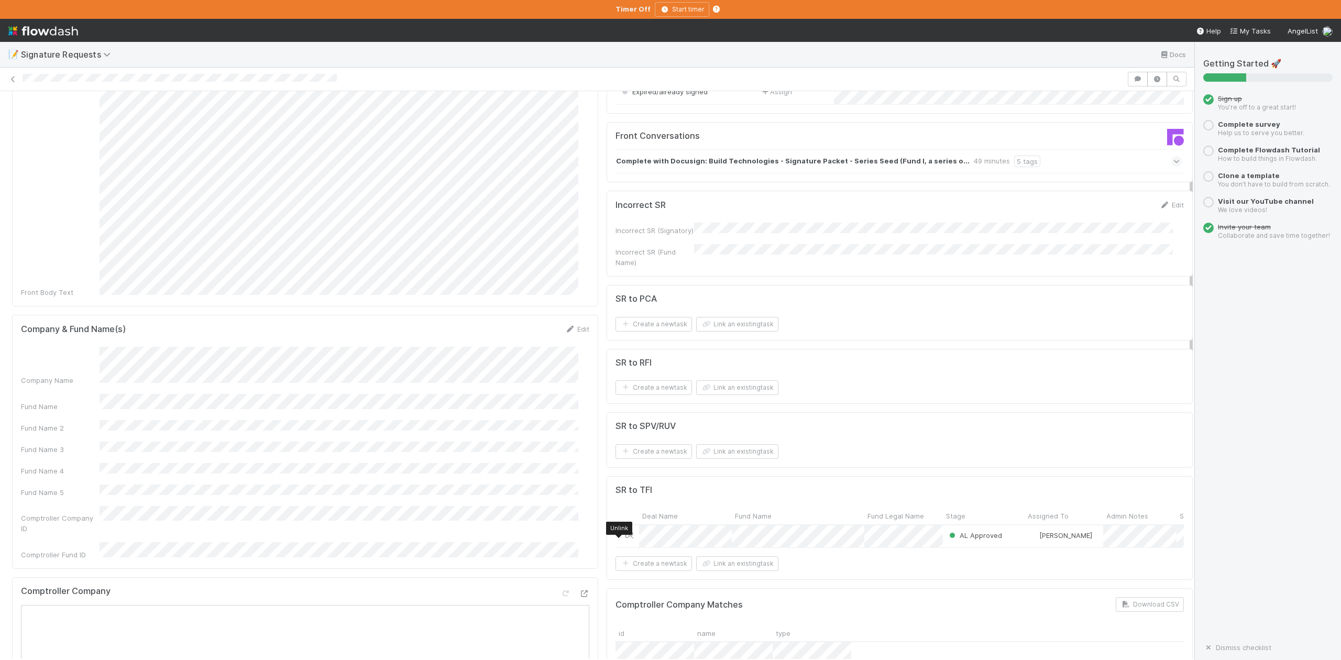
click at [624, 538] on icon at bounding box center [629, 535] width 10 height 7
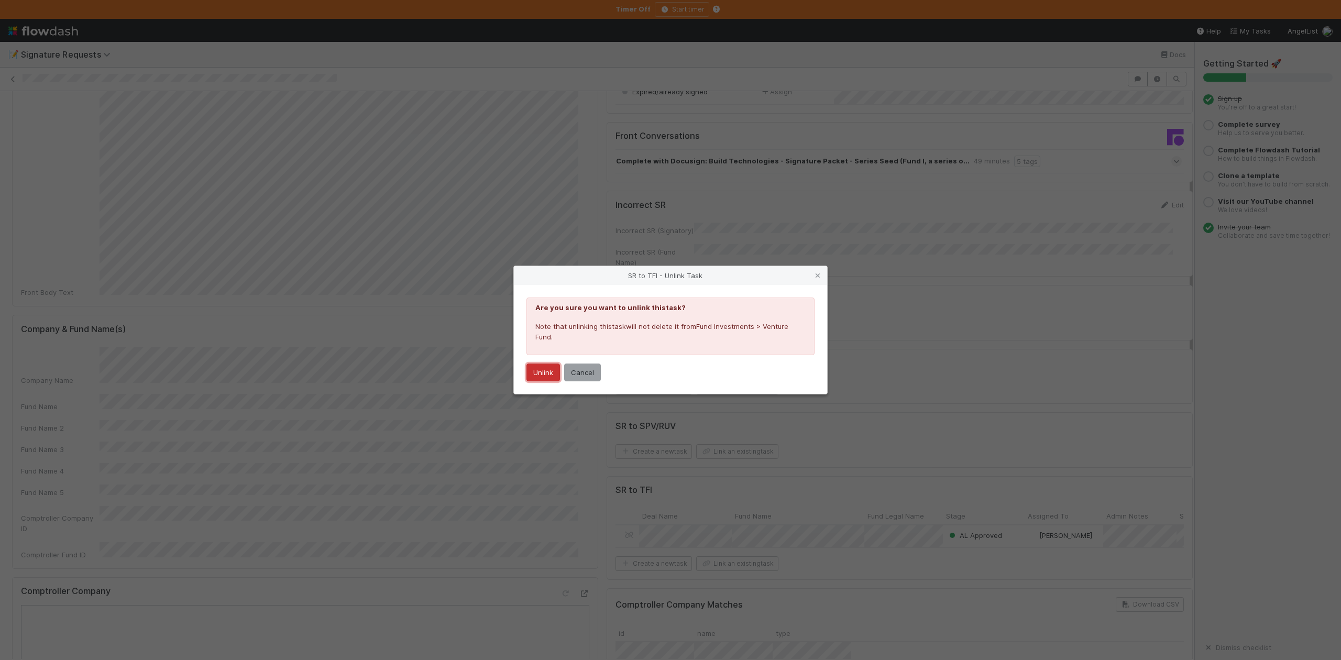
click at [547, 368] on button "Unlink" at bounding box center [543, 373] width 34 height 18
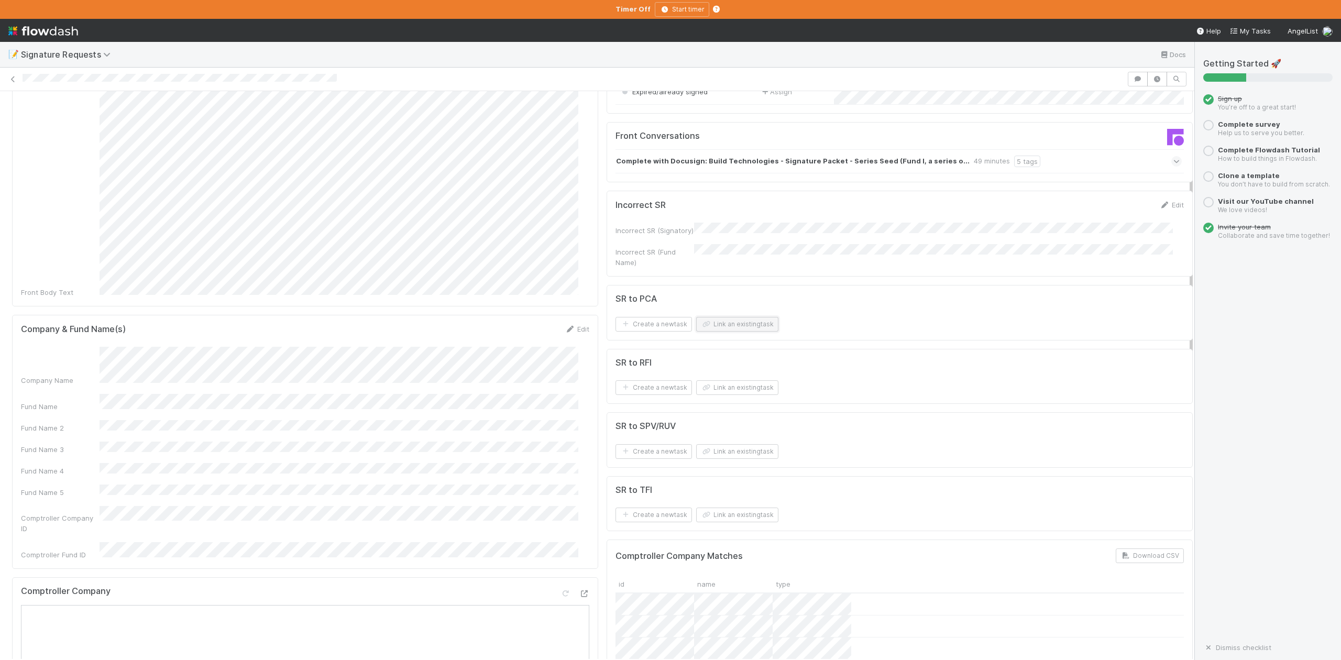
click at [721, 332] on button "Link an existing task" at bounding box center [737, 324] width 82 height 15
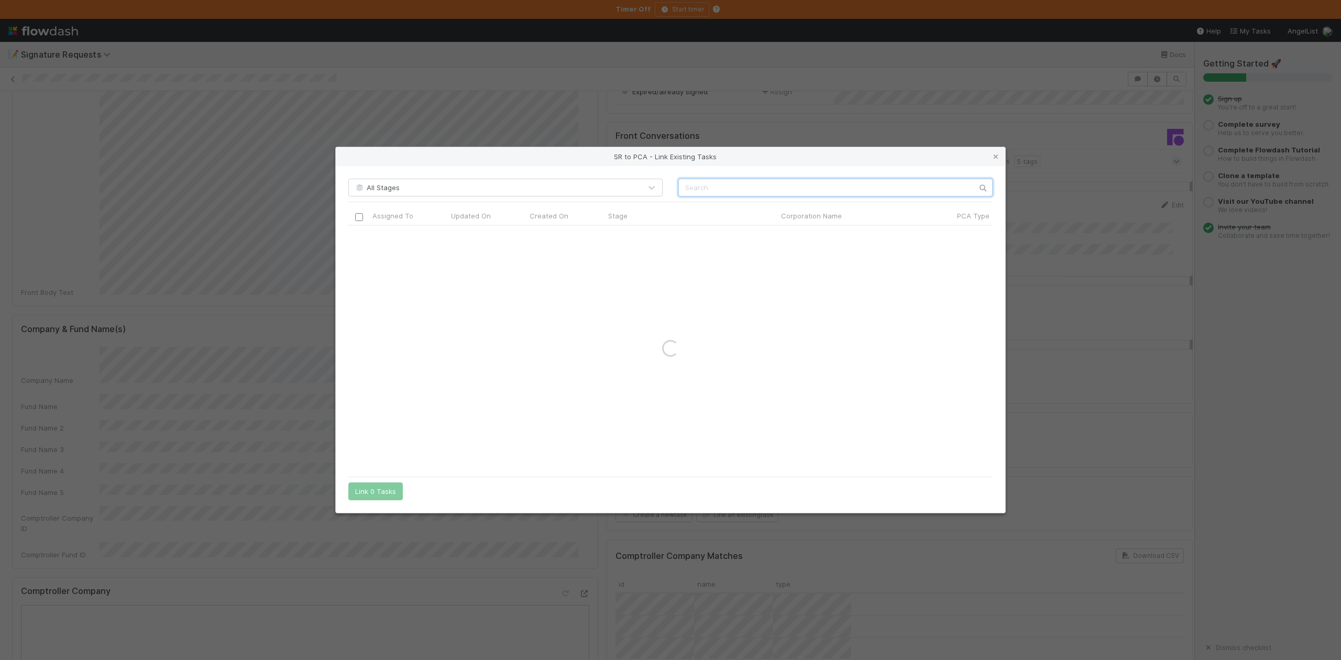
click at [695, 185] on input "text" at bounding box center [835, 188] width 314 height 18
paste input "Build Technologies, Inc."
click at [679, 193] on input "Build Technologies, Inc." at bounding box center [835, 188] width 314 height 18
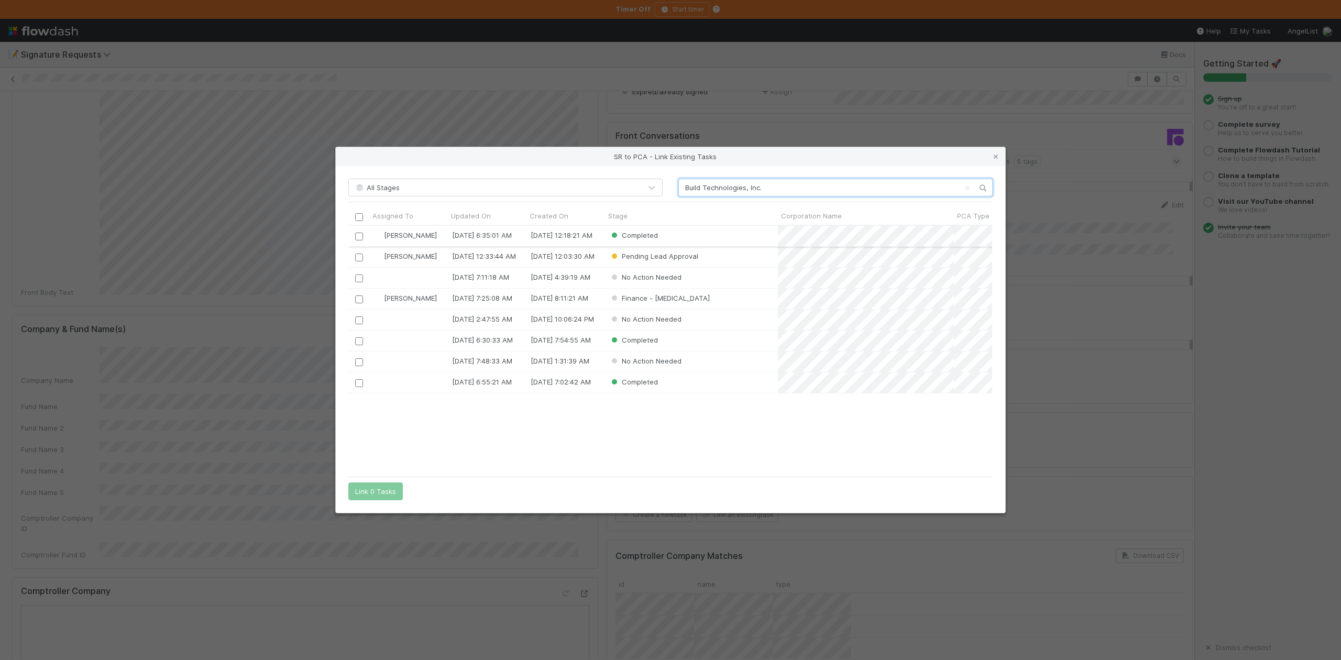
type input "Build Technologies, Inc."
click at [359, 236] on input "checkbox" at bounding box center [359, 237] width 8 height 8
click at [382, 491] on button "Link 1 Task" at bounding box center [373, 491] width 50 height 18
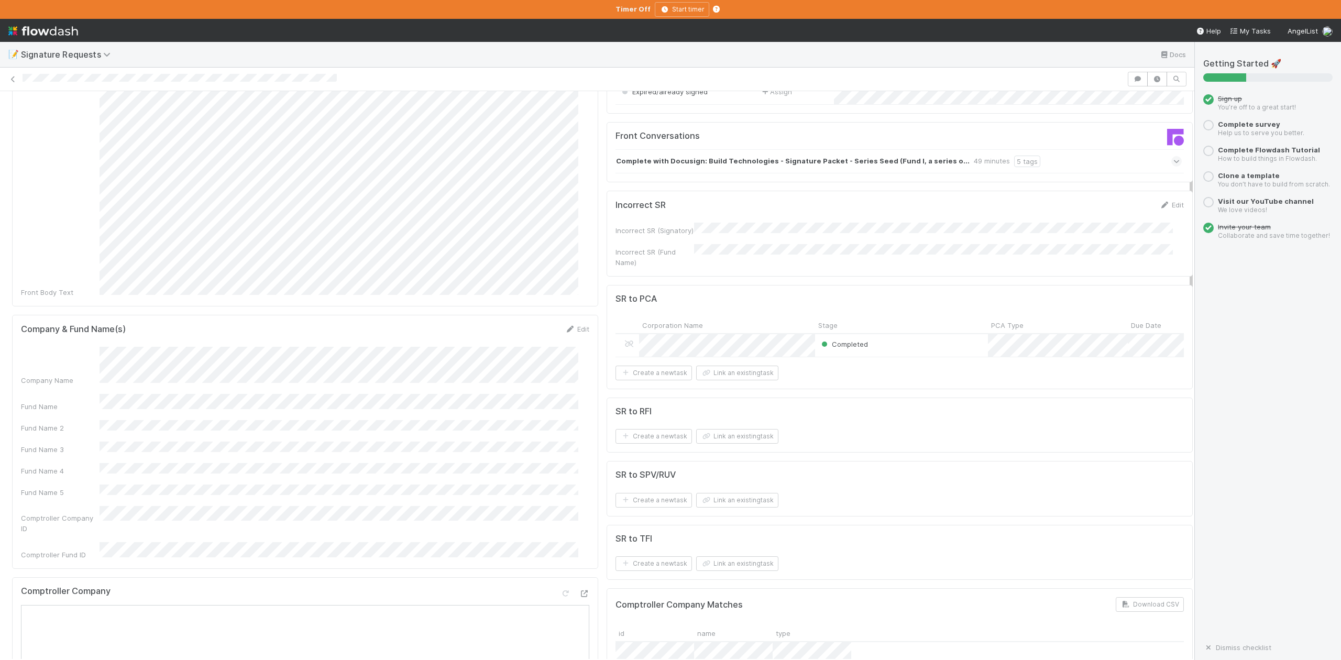
click at [909, 355] on div "Completed" at bounding box center [901, 345] width 173 height 23
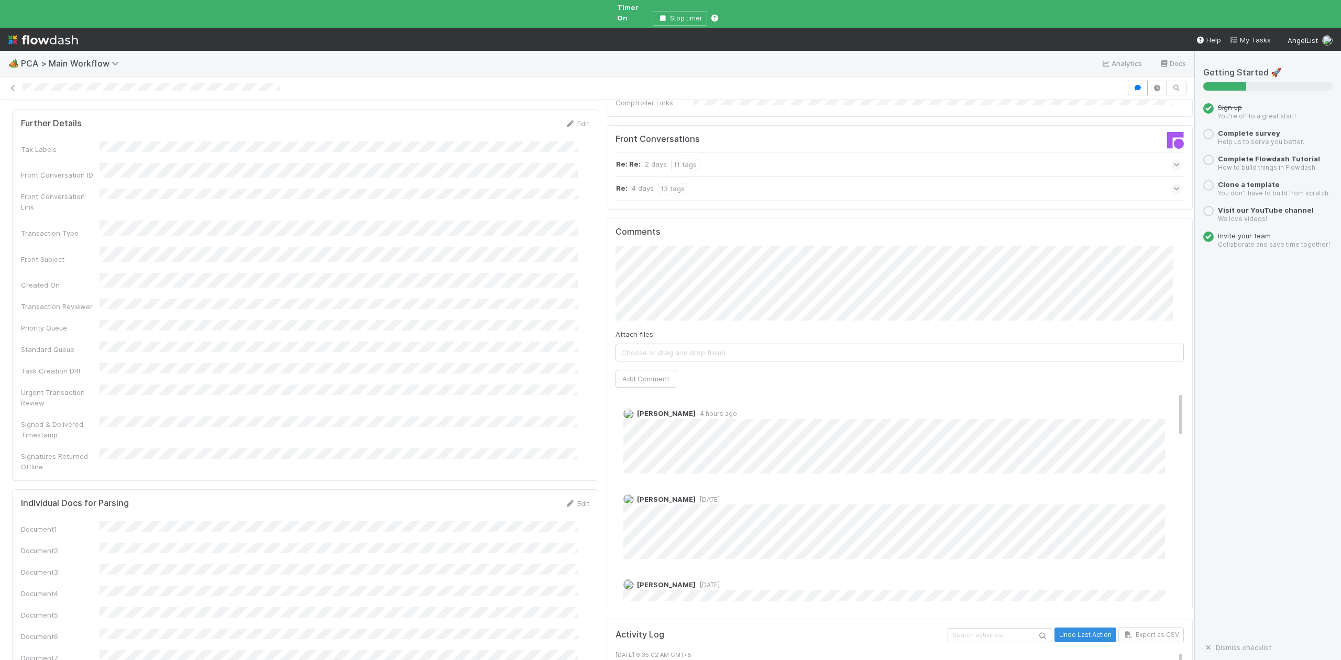
scroll to position [1187, 0]
click at [661, 15] on icon "button" at bounding box center [662, 18] width 10 height 6
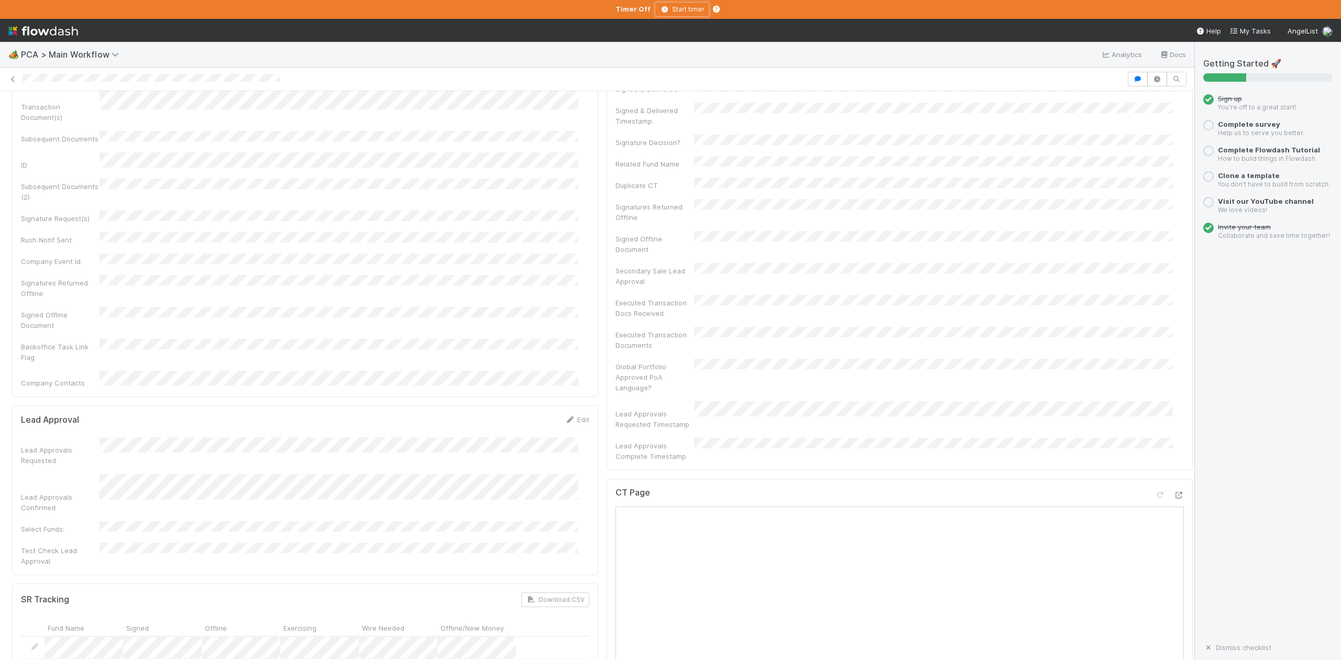
scroll to position [210, 0]
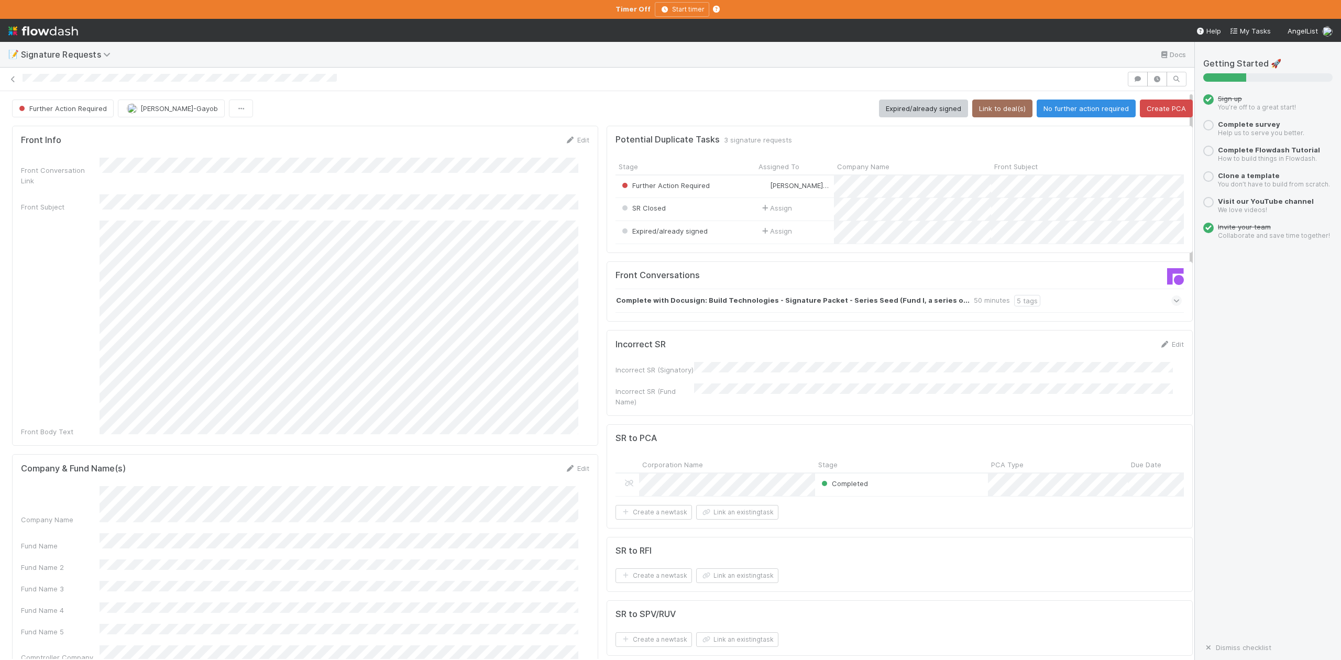
click at [615, 464] on form "SR to PCA Unlink Corporation Name Stage PCA Type Due Date Corporation ID Assign…" at bounding box center [899, 476] width 568 height 86
click at [624, 487] on icon at bounding box center [629, 483] width 10 height 7
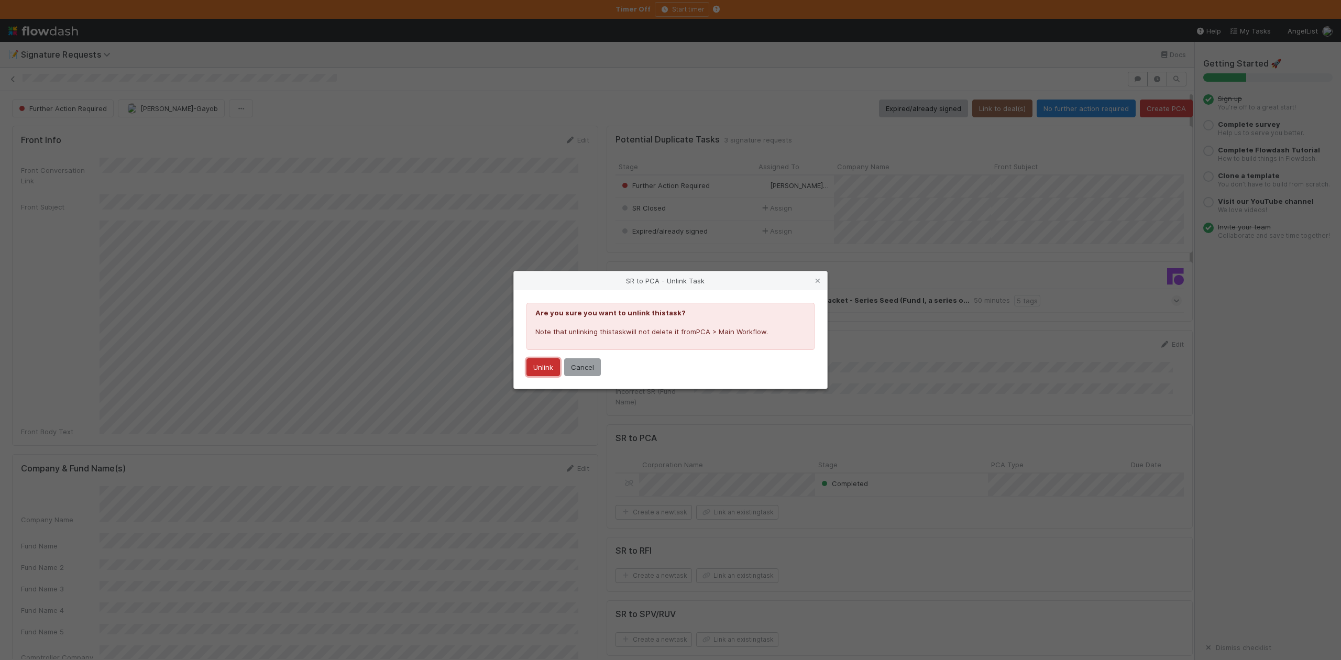
click at [542, 367] on button "Unlink" at bounding box center [543, 367] width 34 height 18
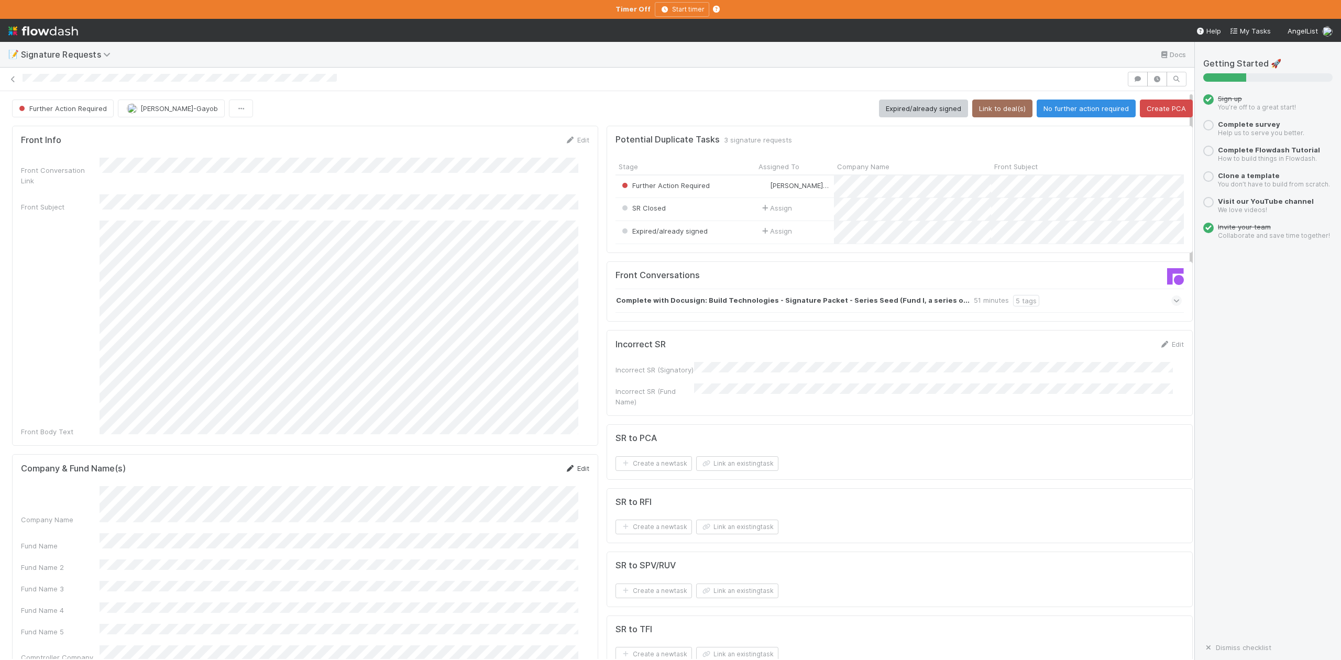
click at [575, 464] on link "Edit" at bounding box center [577, 468] width 25 height 8
click at [90, 308] on div "Front Body Text" at bounding box center [305, 329] width 568 height 217
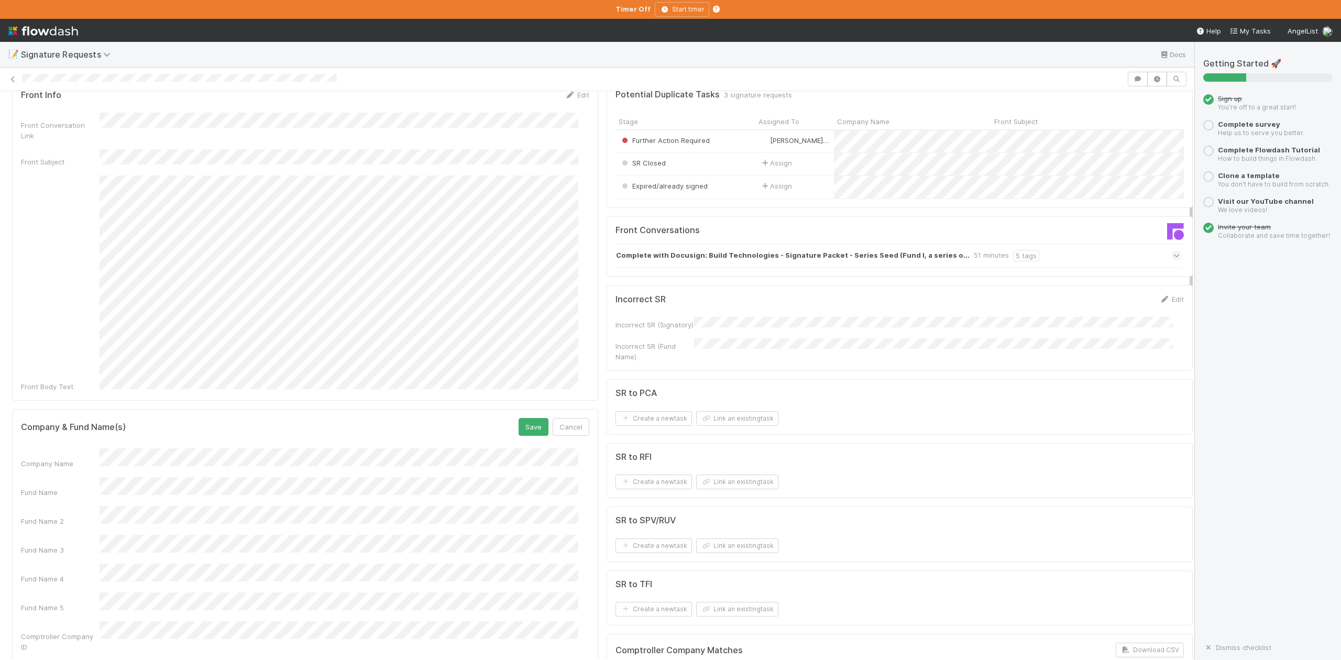
scroll to position [70, 0]
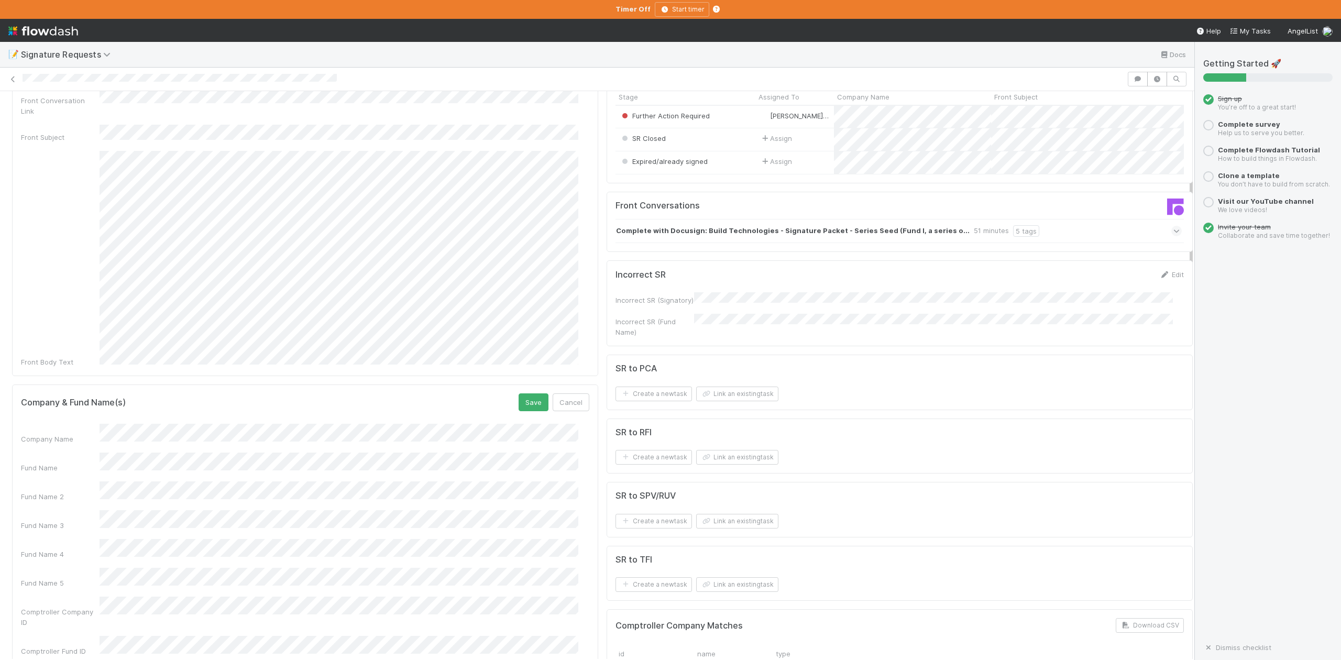
click at [0, 569] on html "📝 Signature Requests Docs Further Action Required Loraine Pati-Gayob Expired/al…" at bounding box center [670, 330] width 1341 height 660
click at [522, 393] on button "Save" at bounding box center [534, 402] width 30 height 18
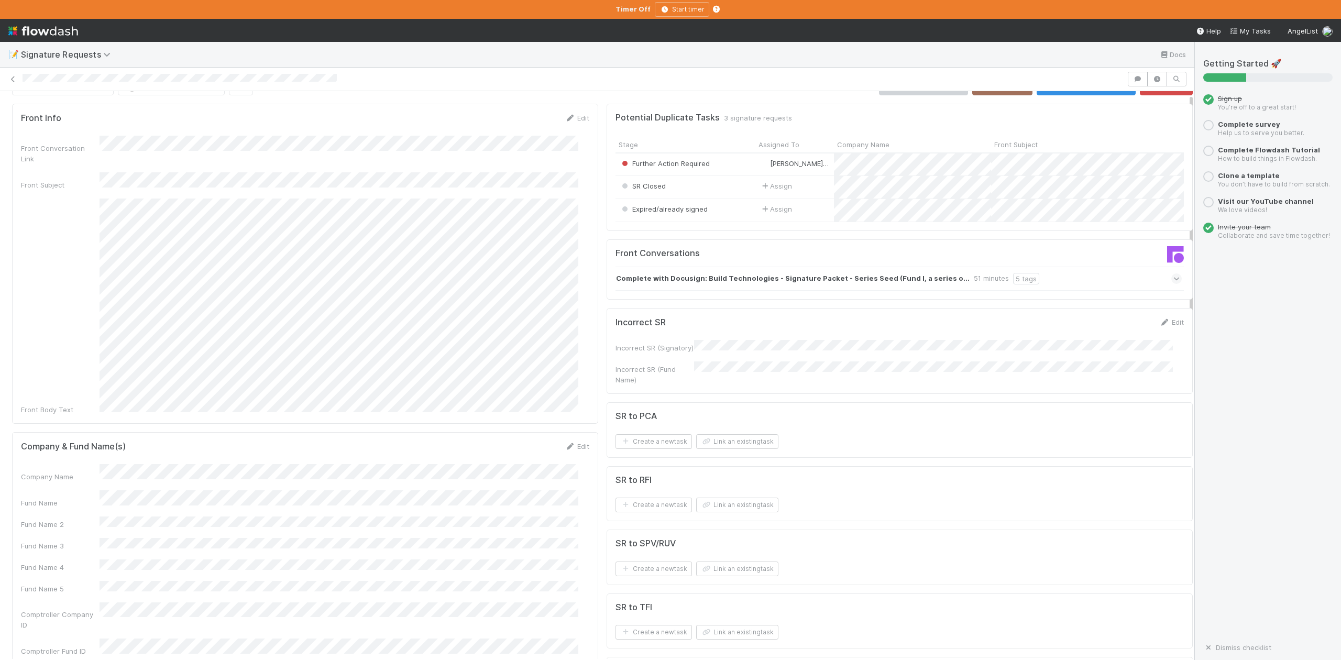
scroll to position [0, 0]
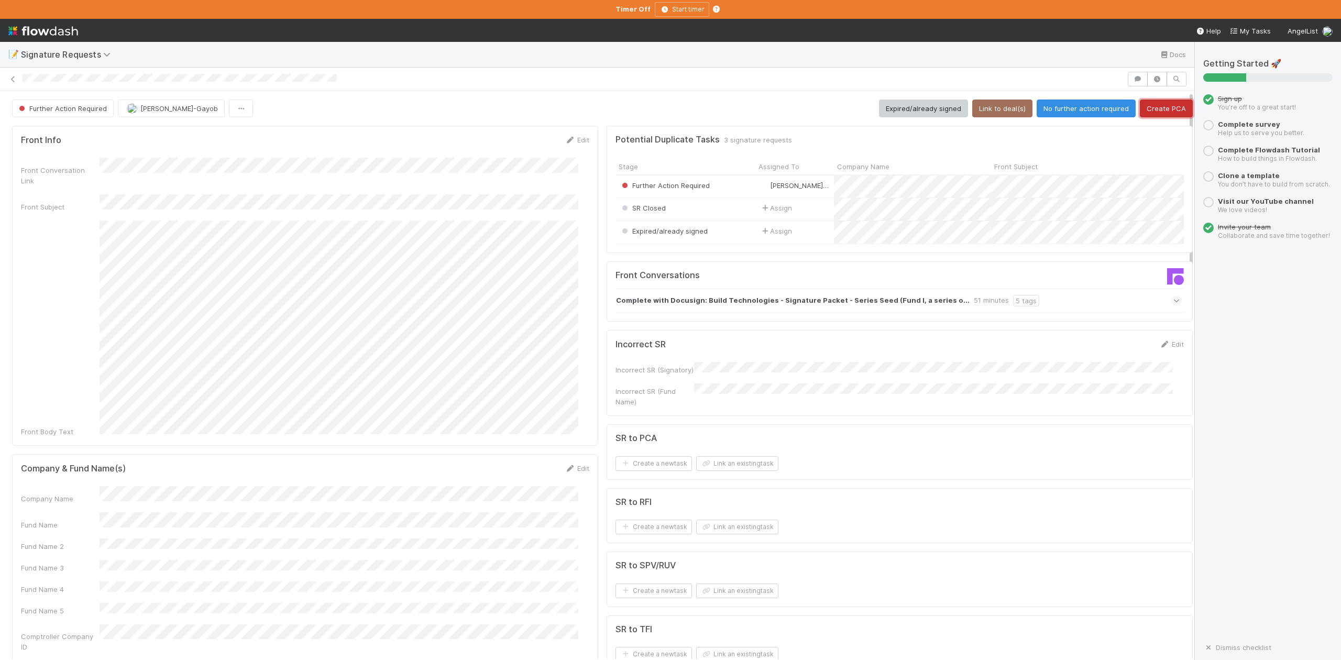
click at [1155, 107] on button "Create PCA" at bounding box center [1166, 109] width 53 height 18
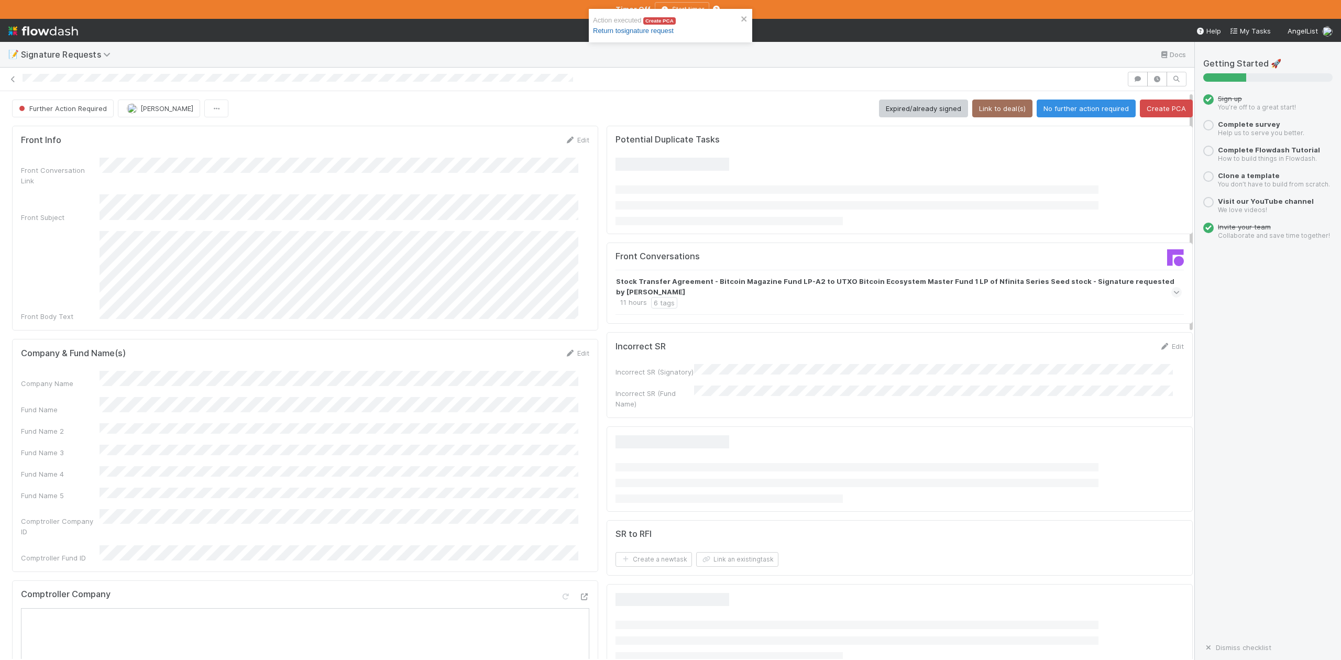
click at [635, 29] on link "Return to signature request" at bounding box center [633, 31] width 81 height 8
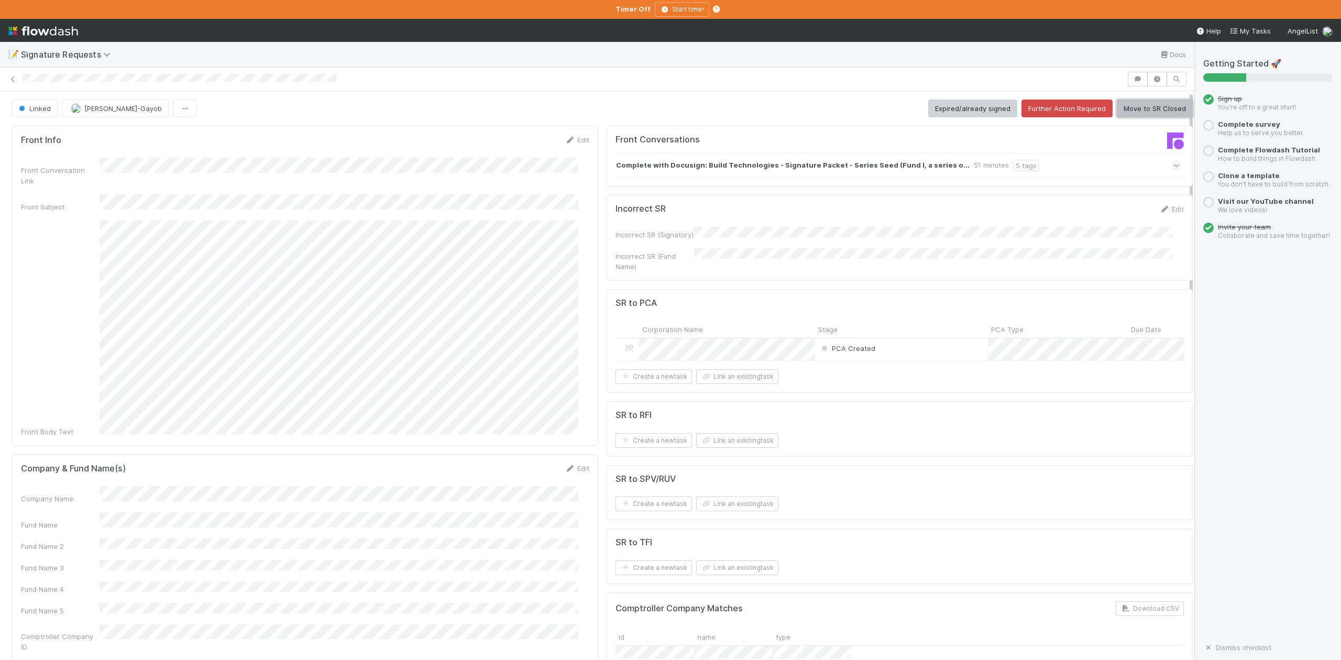
click at [1126, 107] on button "Move to SR Closed" at bounding box center [1155, 109] width 76 height 18
click at [14, 81] on icon at bounding box center [13, 79] width 10 height 7
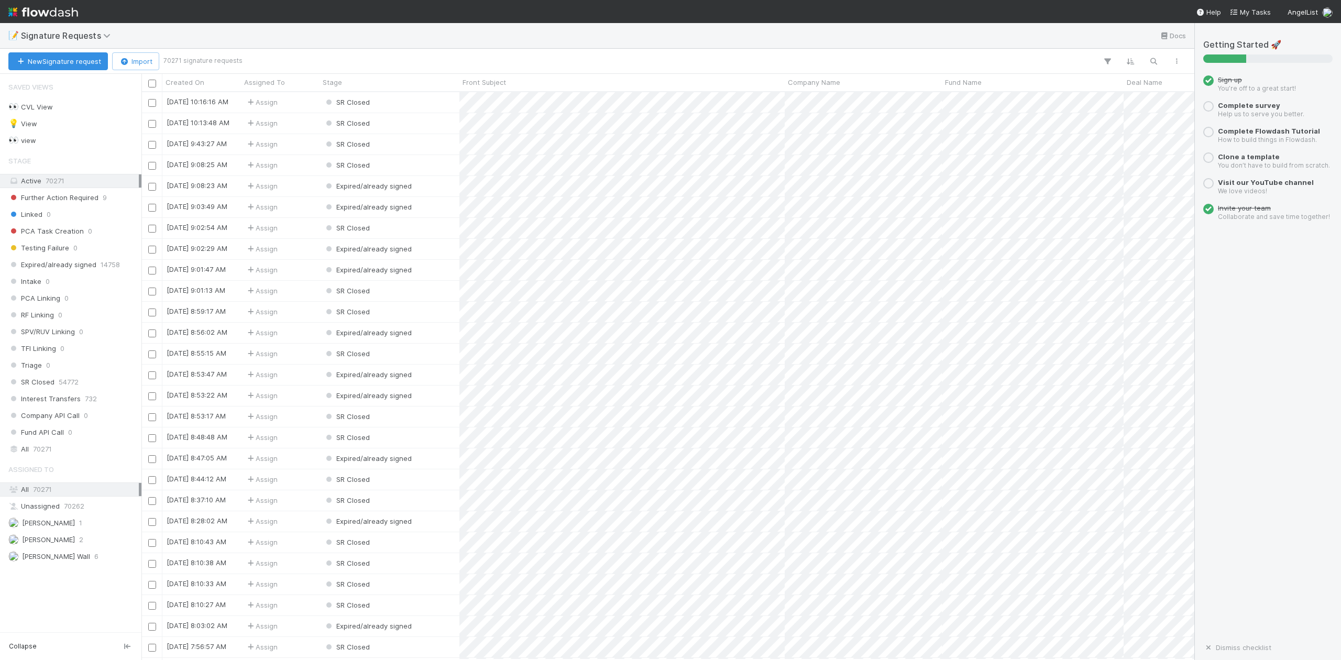
scroll to position [557, 1042]
click at [89, 196] on span "Further Action Required" at bounding box center [53, 197] width 90 height 13
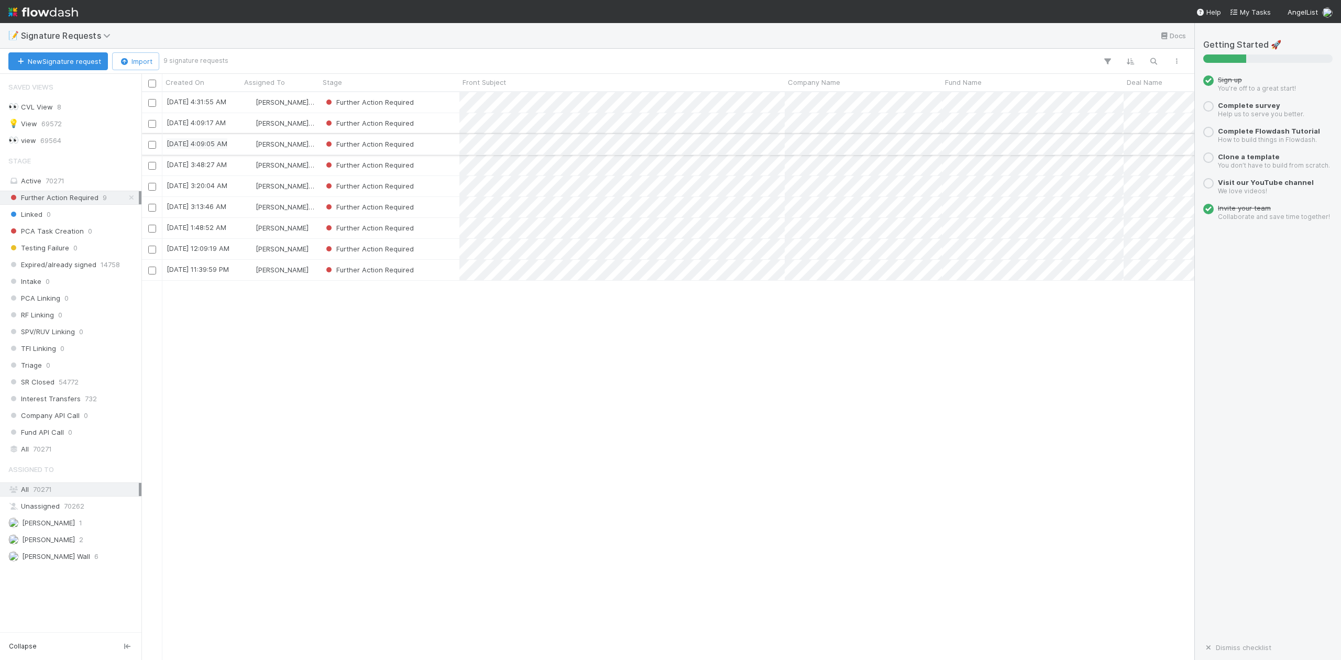
scroll to position [557, 1042]
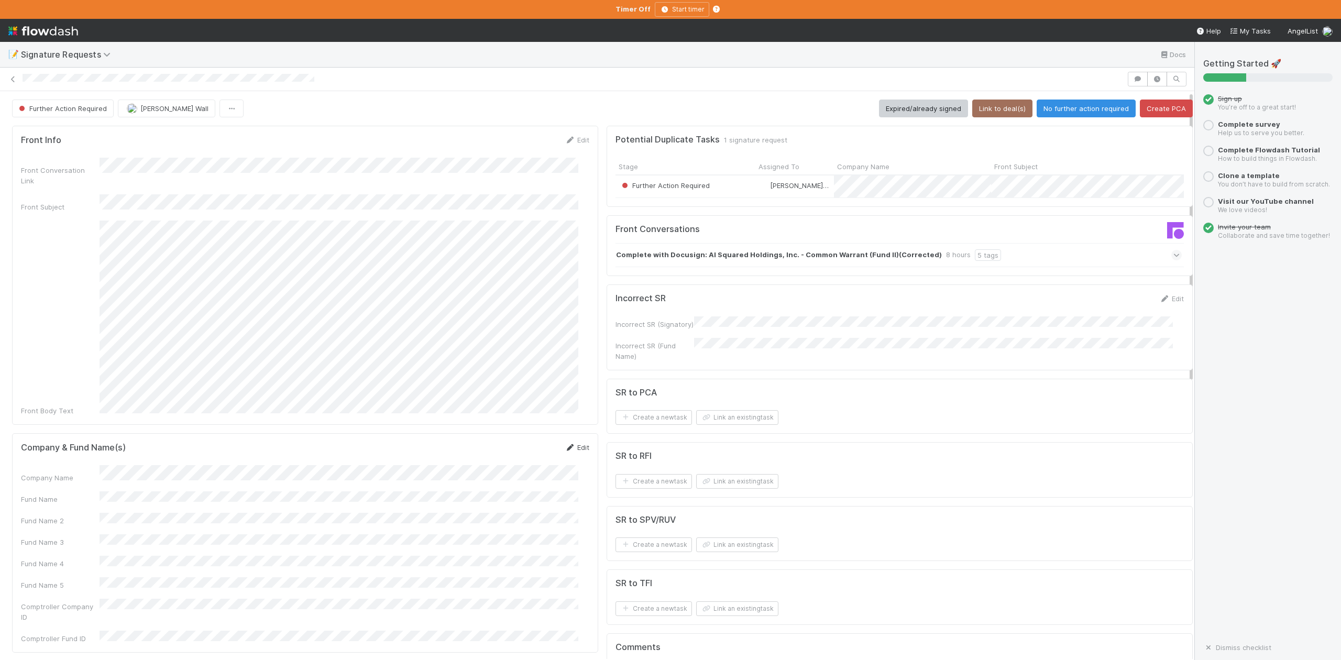
click at [568, 443] on link "Edit" at bounding box center [577, 447] width 25 height 8
click at [520, 442] on button "Save" at bounding box center [534, 451] width 30 height 18
click at [723, 420] on button "Link an existing task" at bounding box center [737, 422] width 82 height 15
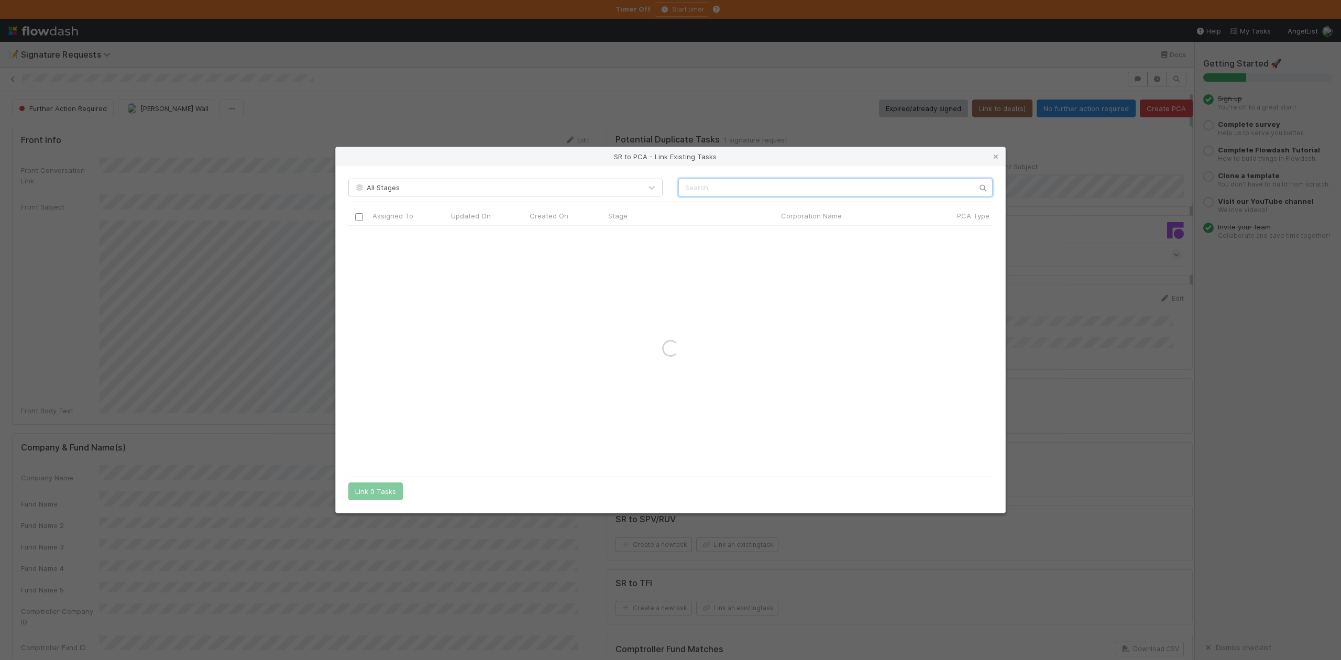
click at [689, 192] on input "text" at bounding box center [835, 188] width 314 height 18
paste input "AI2 Incorporated"
click at [684, 190] on input "AI2 Incorporated" at bounding box center [835, 188] width 314 height 18
type input "AI2 Incorporated"
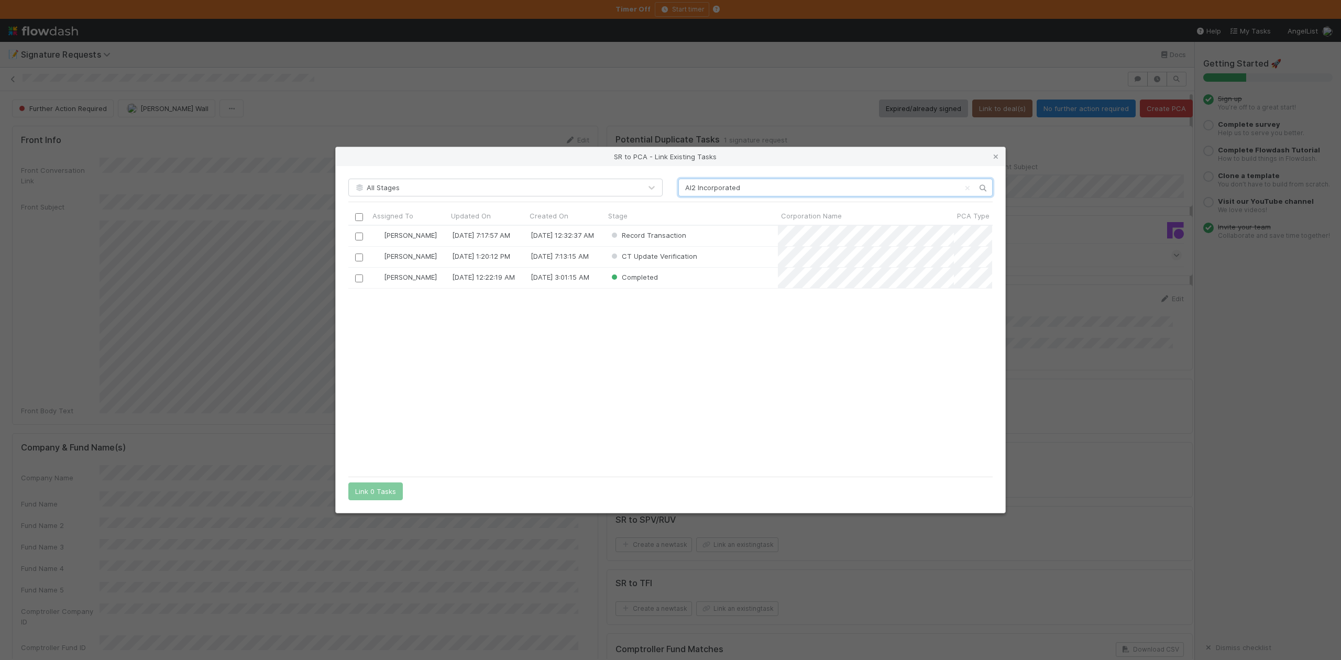
scroll to position [12, 11]
click at [358, 237] on input "checkbox" at bounding box center [359, 237] width 8 height 8
click at [371, 492] on button "Link 1 Task" at bounding box center [373, 491] width 50 height 18
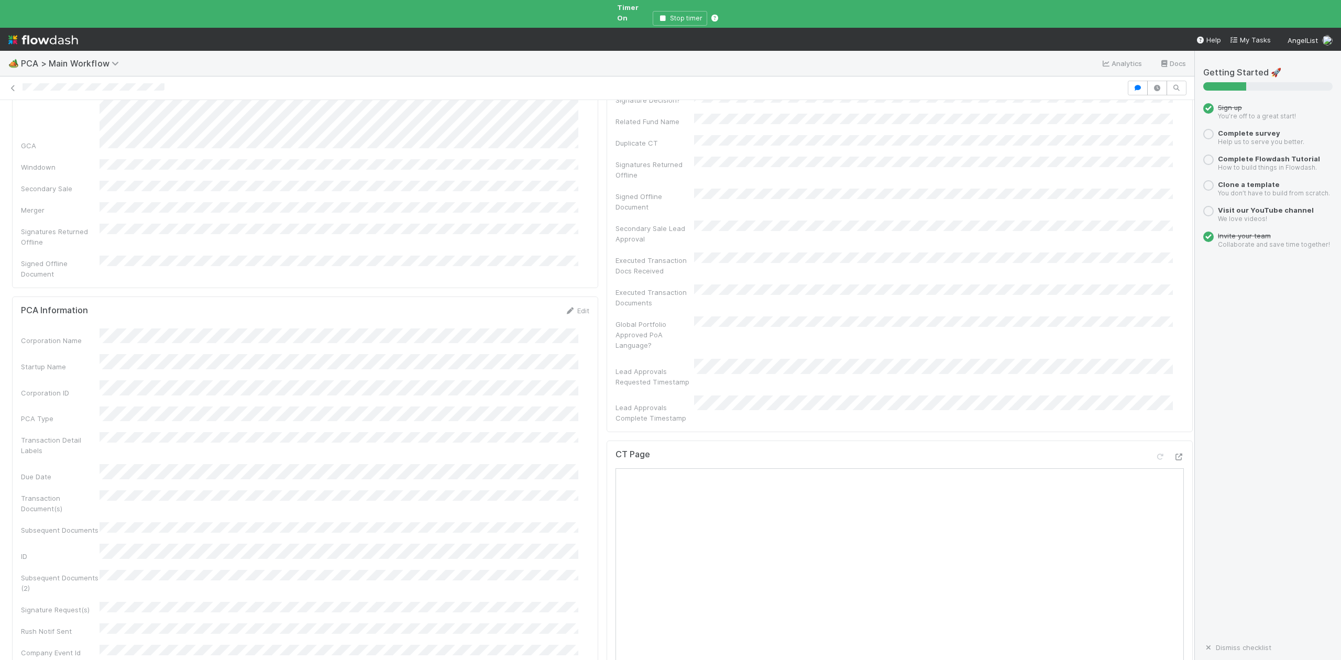
scroll to position [349, 0]
click at [661, 15] on icon "button" at bounding box center [662, 18] width 10 height 6
click at [240, 606] on div "Further Action Required" at bounding box center [193, 617] width 140 height 23
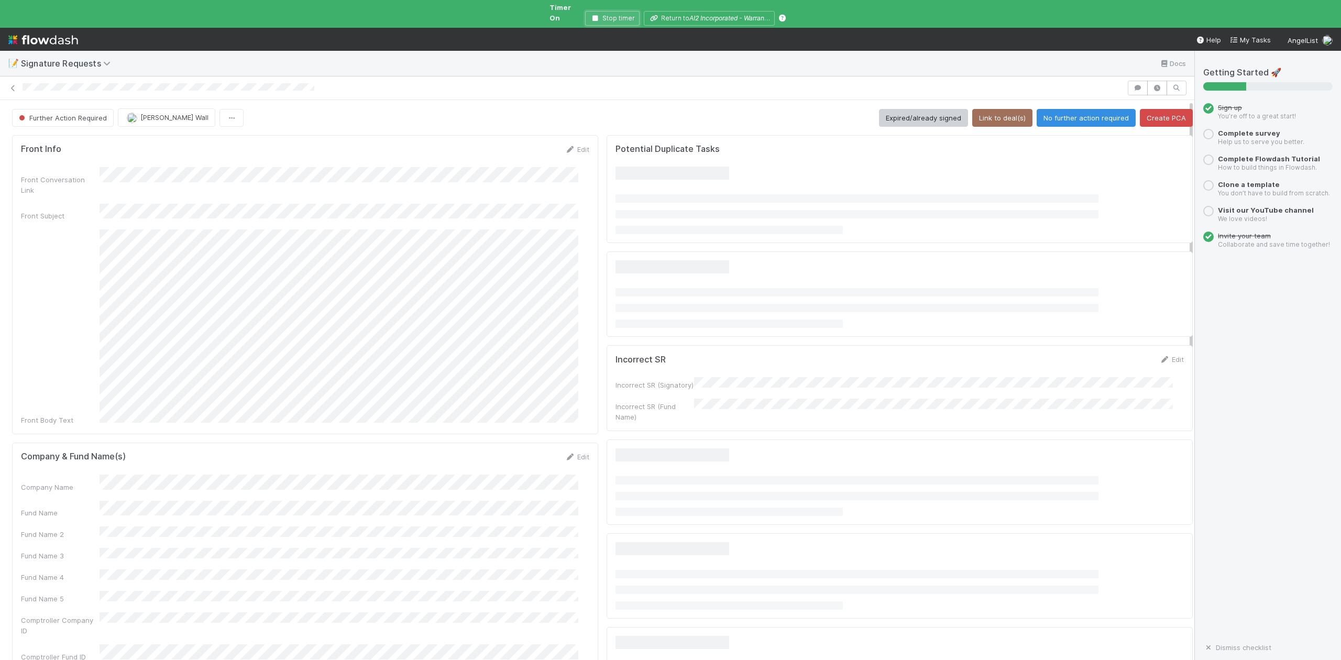
click at [597, 15] on icon "button" at bounding box center [595, 18] width 10 height 6
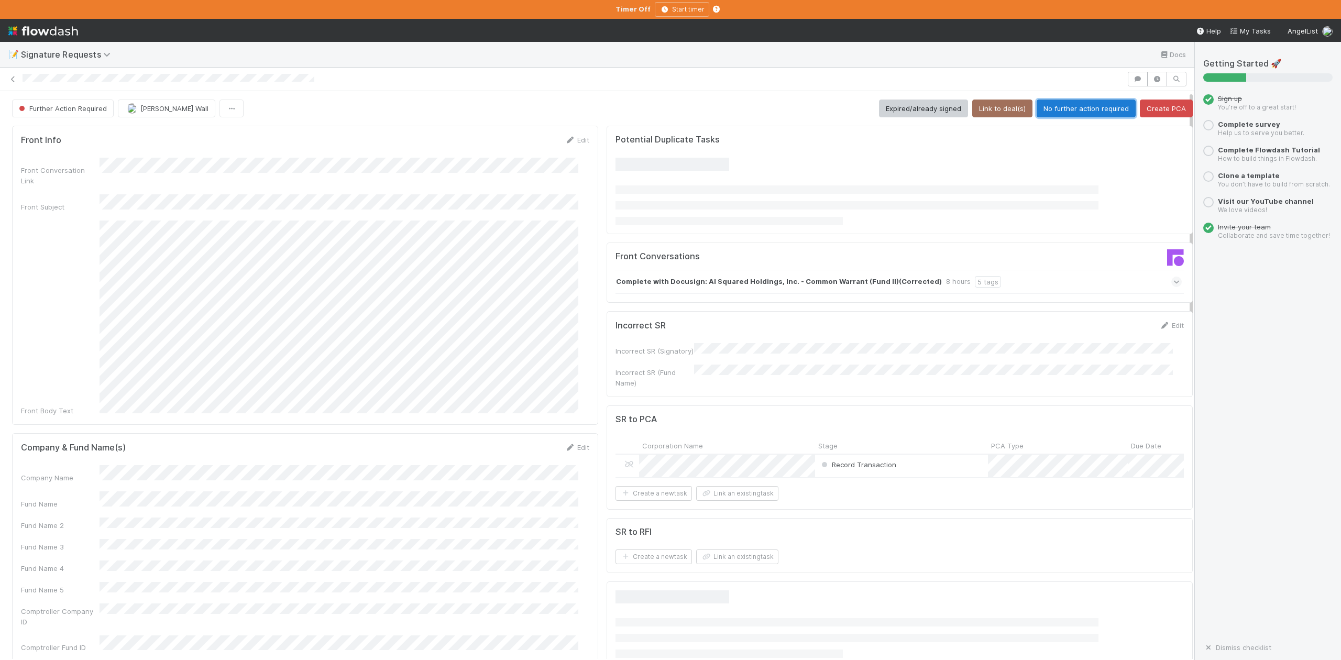
click at [1053, 105] on button "No further action required" at bounding box center [1086, 109] width 99 height 18
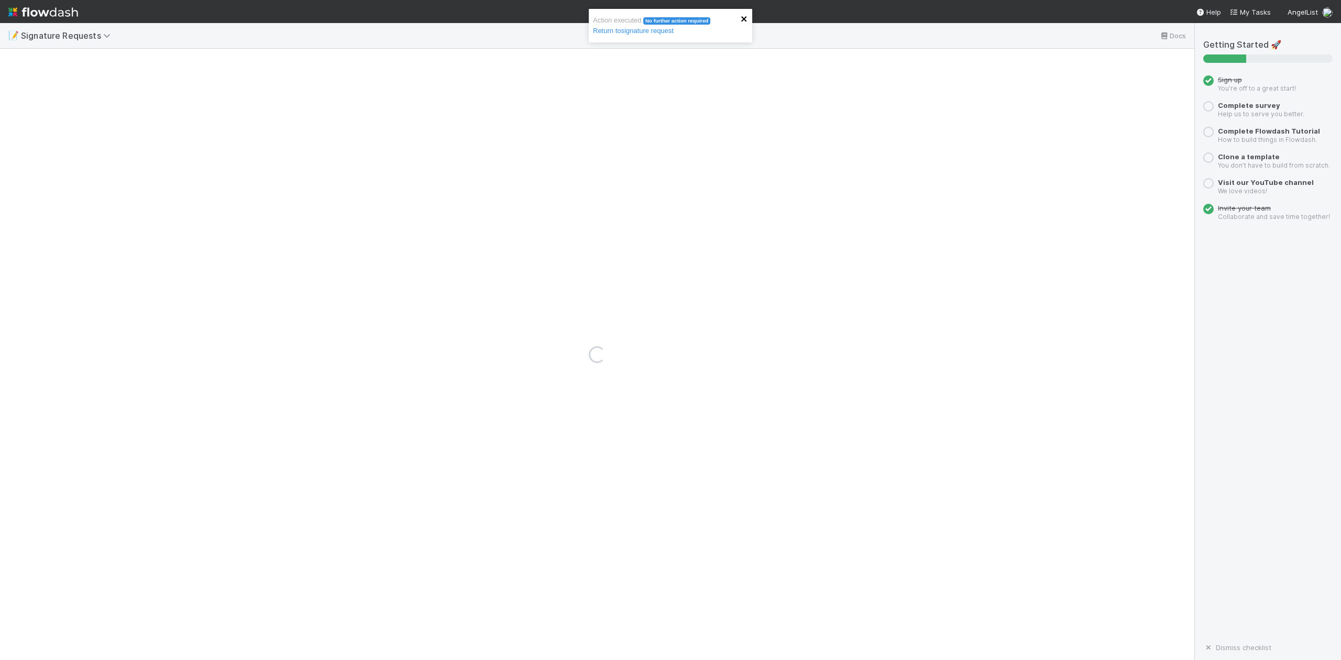
click at [743, 19] on icon "close" at bounding box center [743, 18] width 5 height 5
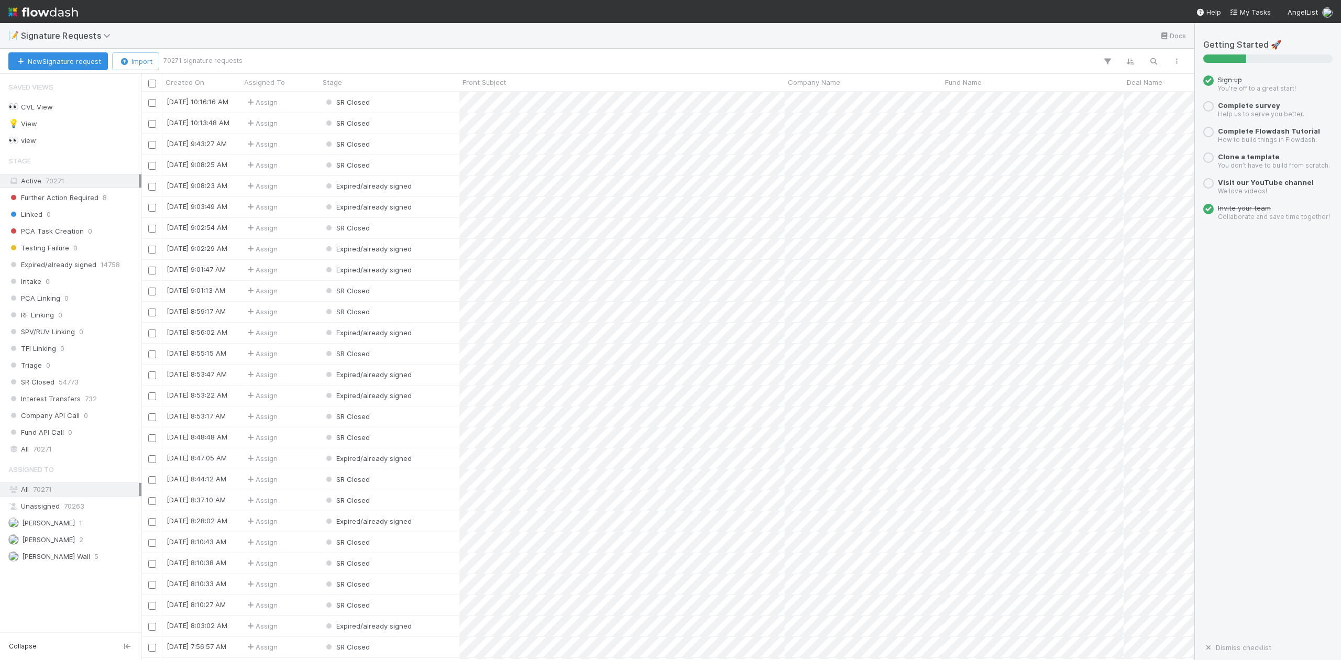
scroll to position [557, 1042]
click at [79, 195] on span "Further Action Required" at bounding box center [53, 197] width 90 height 13
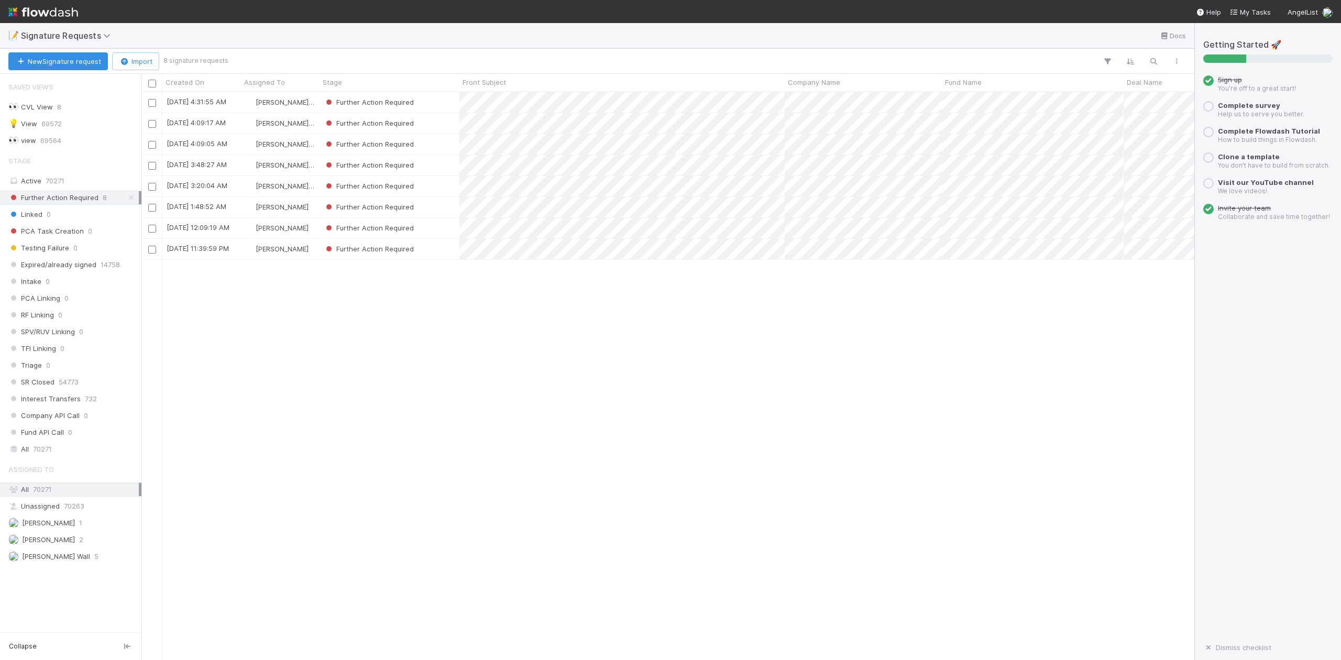
scroll to position [557, 1042]
click at [442, 254] on div "Further Action Required" at bounding box center [390, 249] width 140 height 20
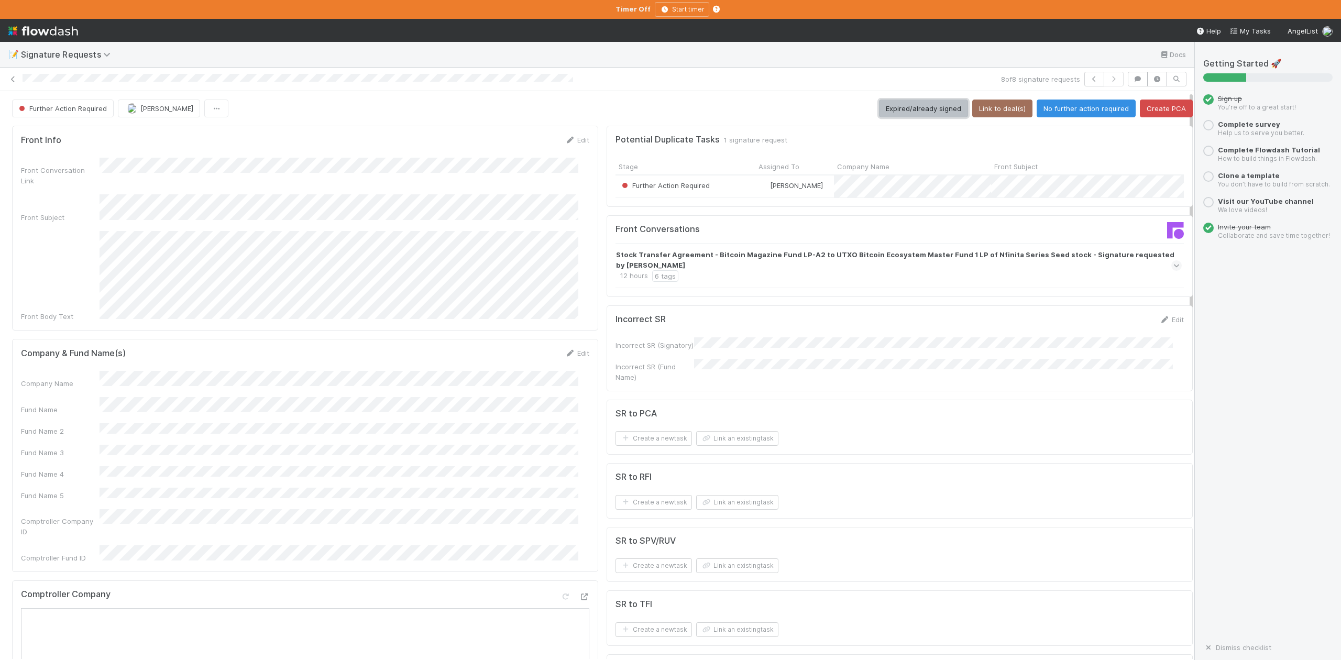
click at [889, 109] on button "Expired/already signed" at bounding box center [923, 109] width 89 height 18
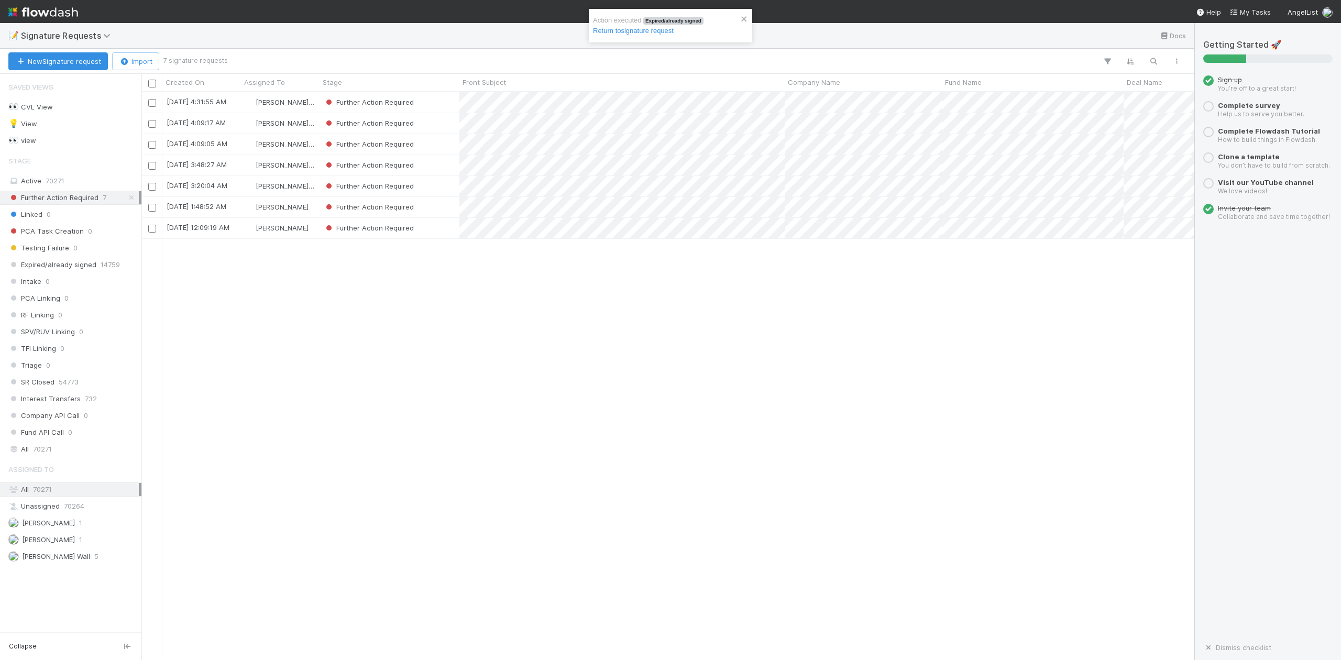
scroll to position [557, 1042]
click at [443, 229] on div "Further Action Required" at bounding box center [390, 228] width 140 height 20
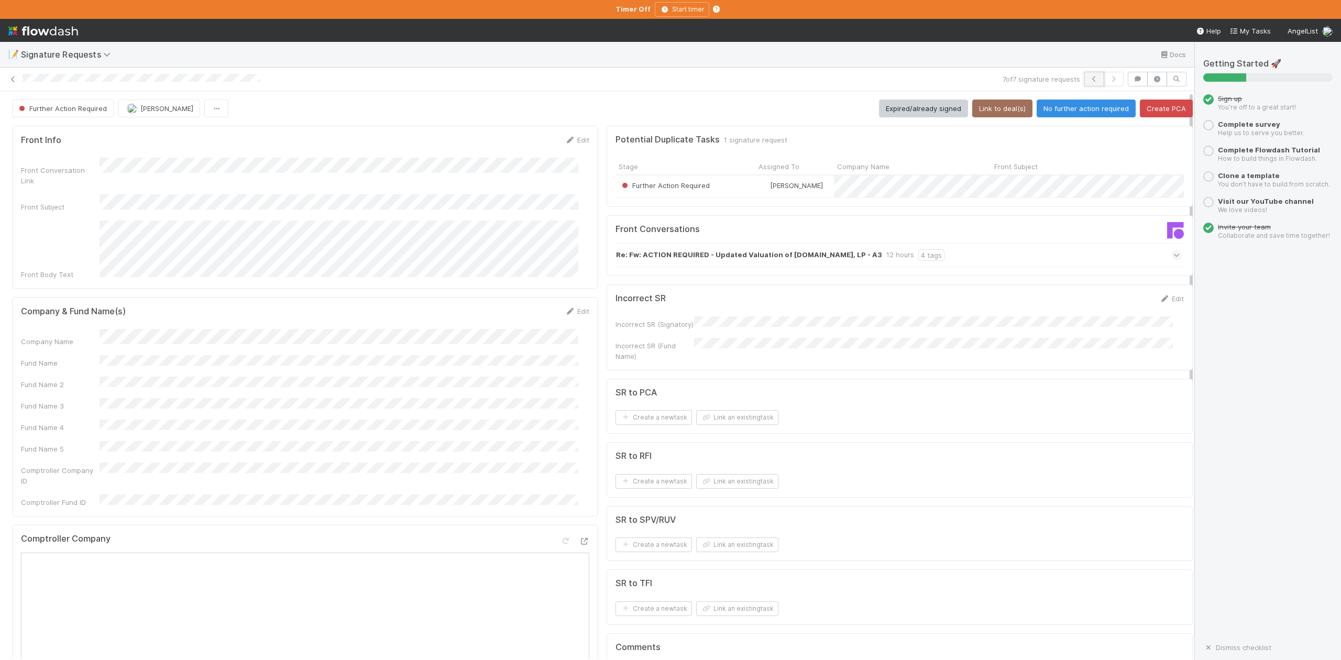
click at [1089, 82] on icon "button" at bounding box center [1094, 79] width 10 height 6
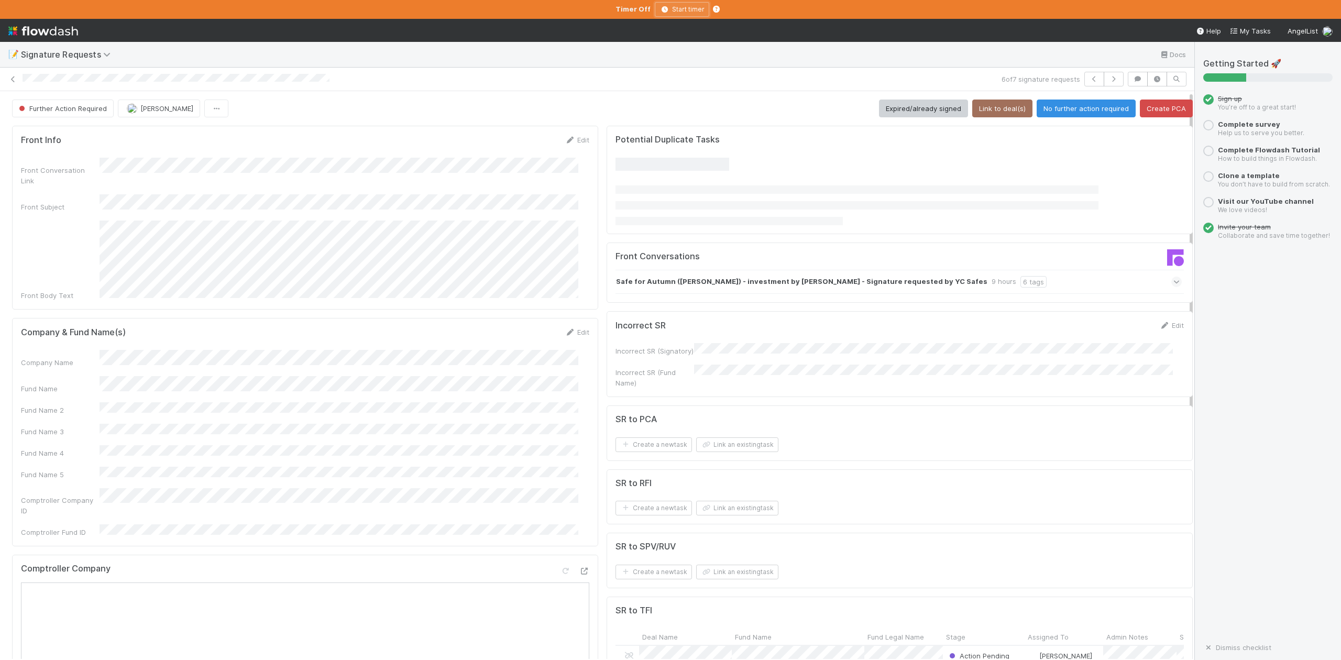
click at [667, 11] on icon "button" at bounding box center [664, 9] width 10 height 6
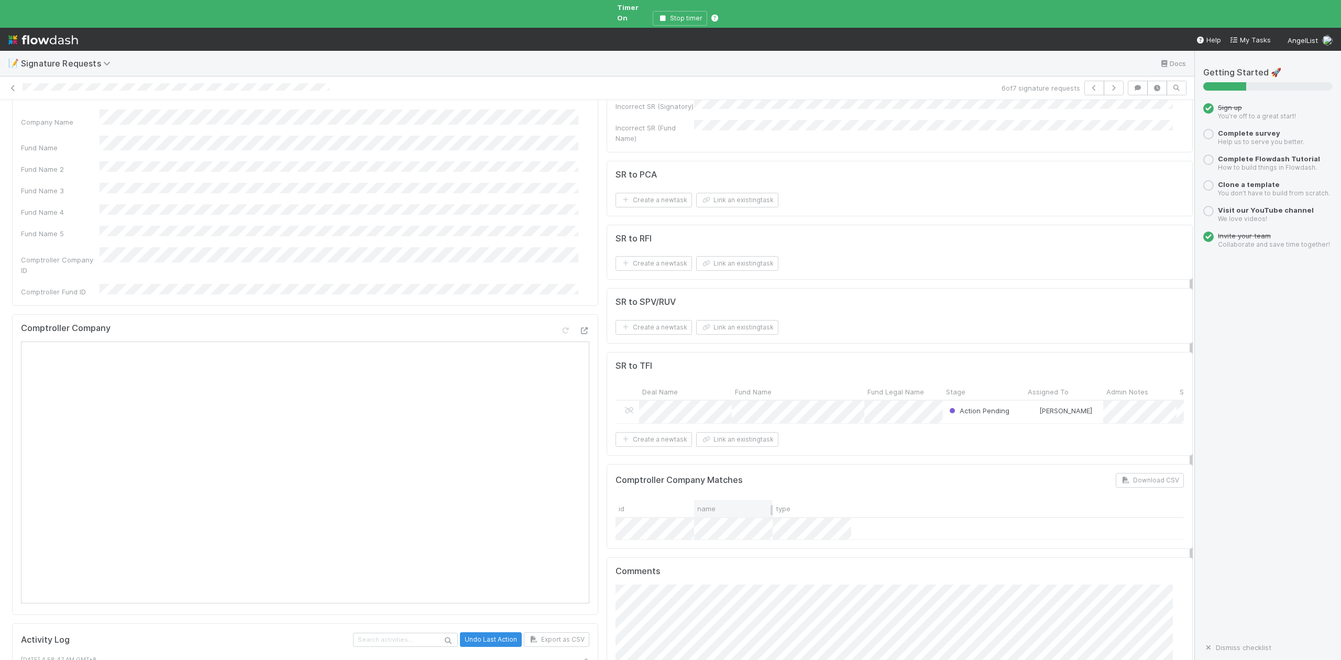
scroll to position [279, 0]
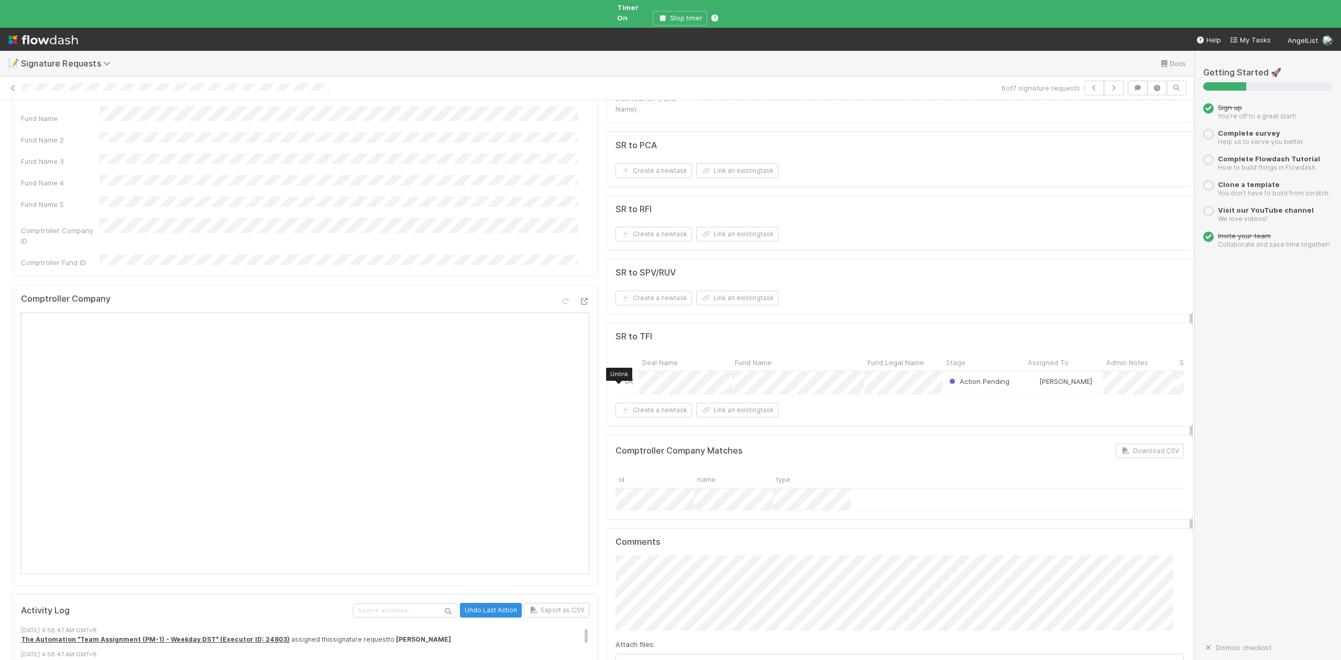
click at [624, 380] on icon at bounding box center [629, 381] width 10 height 7
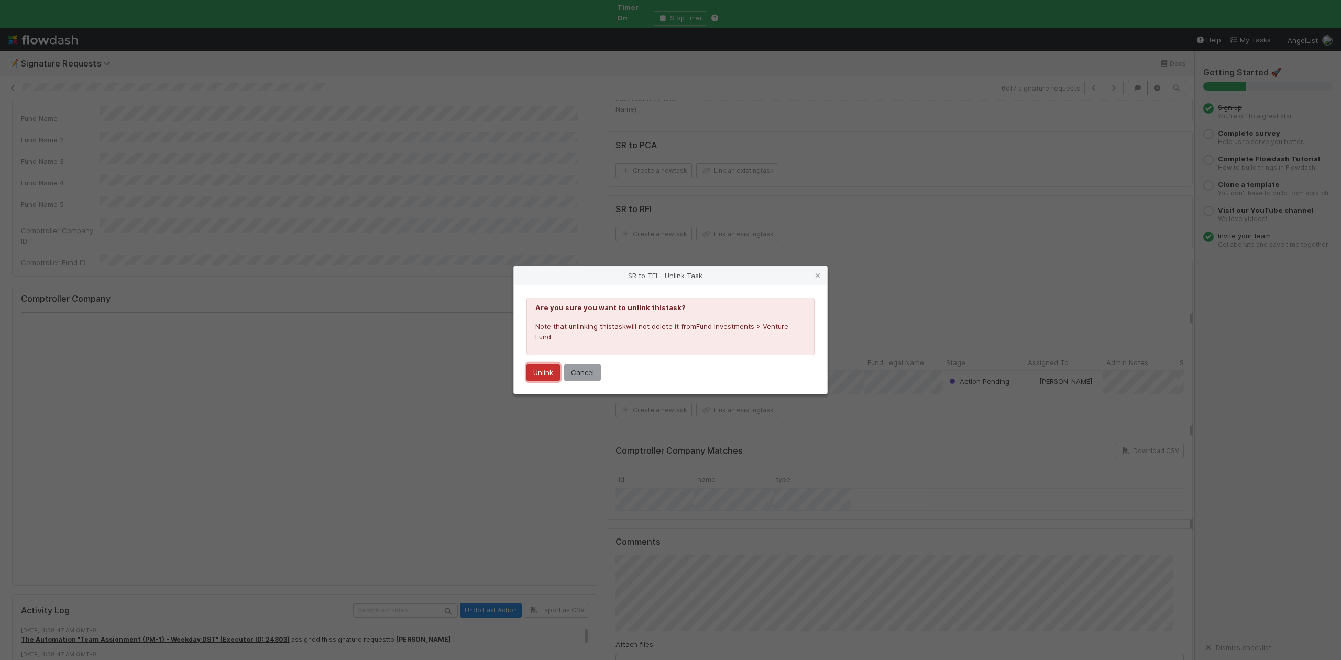
click at [548, 376] on button "Unlink" at bounding box center [543, 373] width 34 height 18
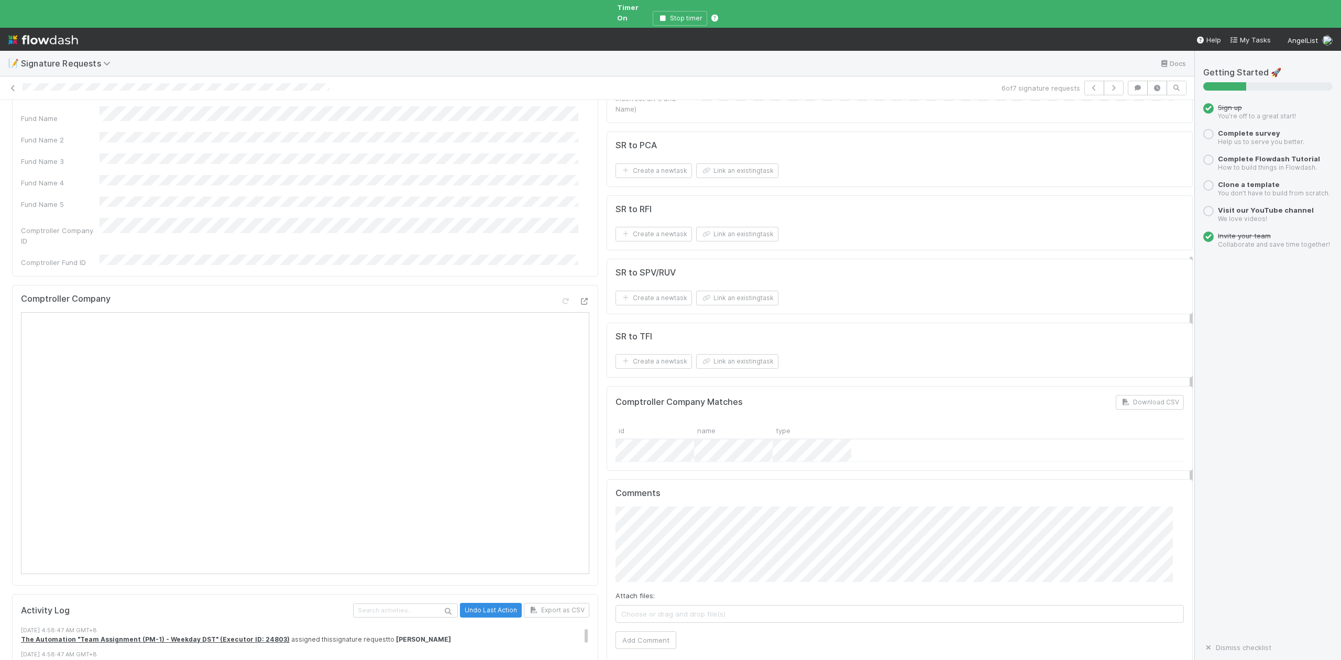
scroll to position [0, 0]
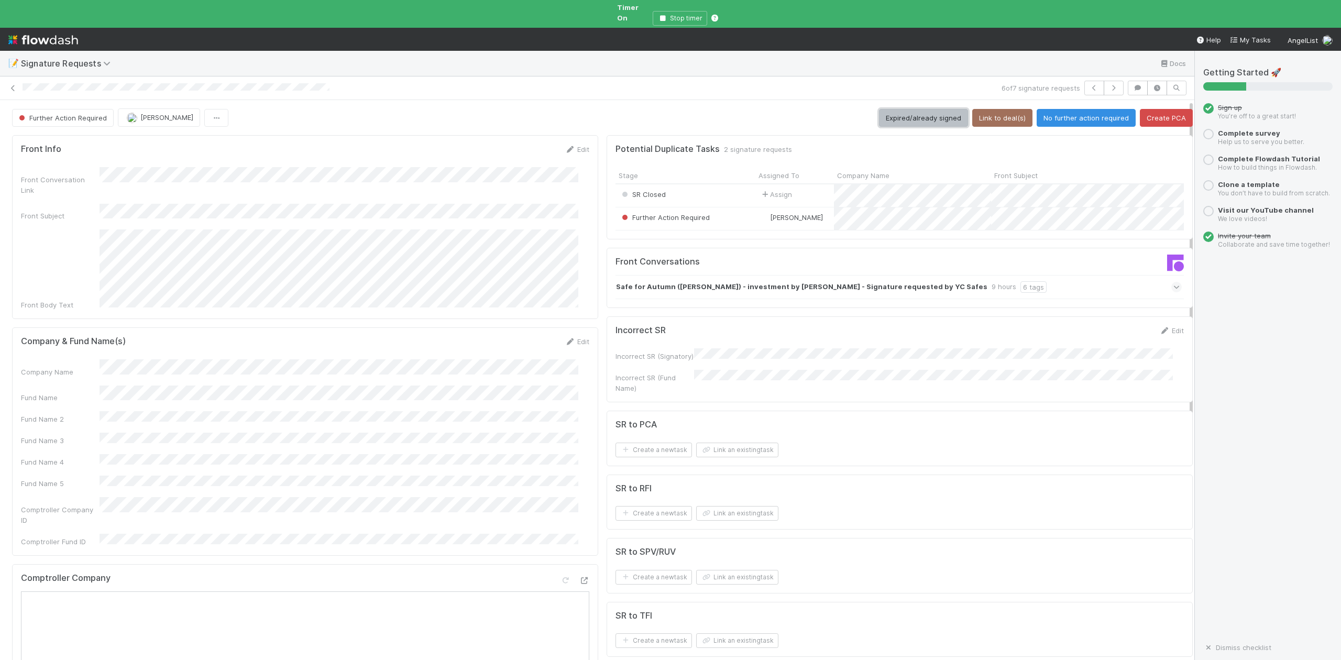
click at [900, 111] on button "Expired/already signed" at bounding box center [923, 118] width 89 height 18
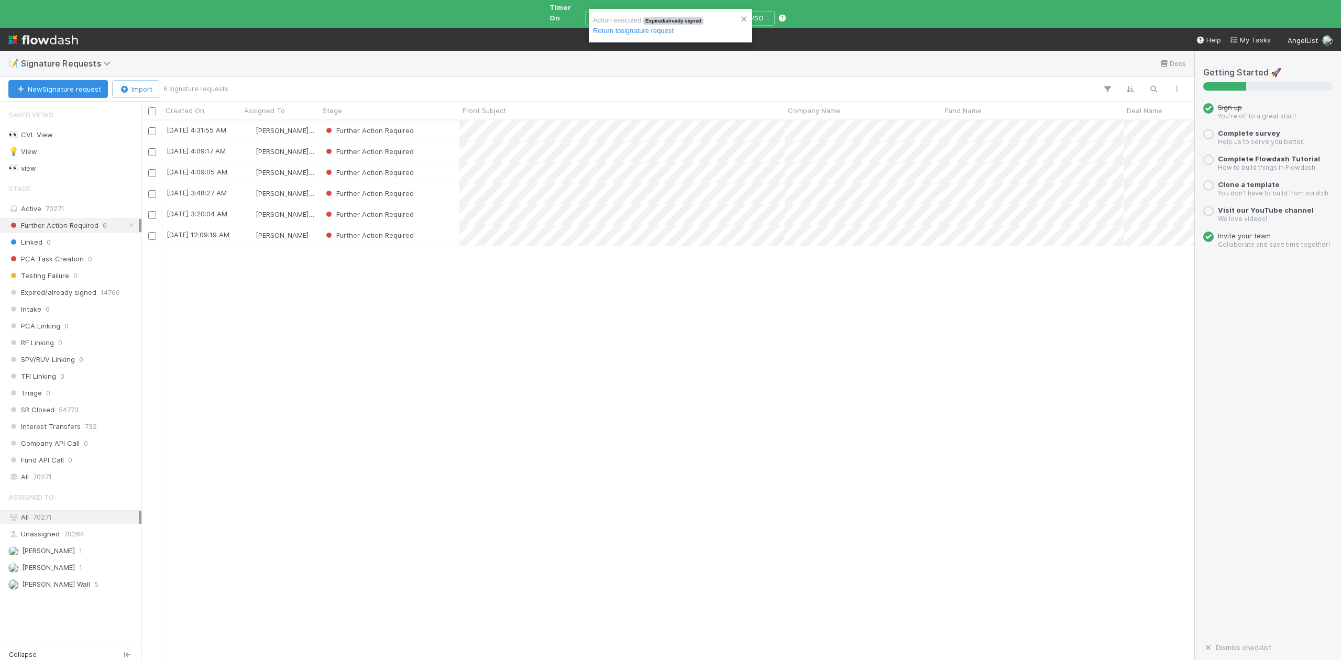
scroll to position [537, 1042]
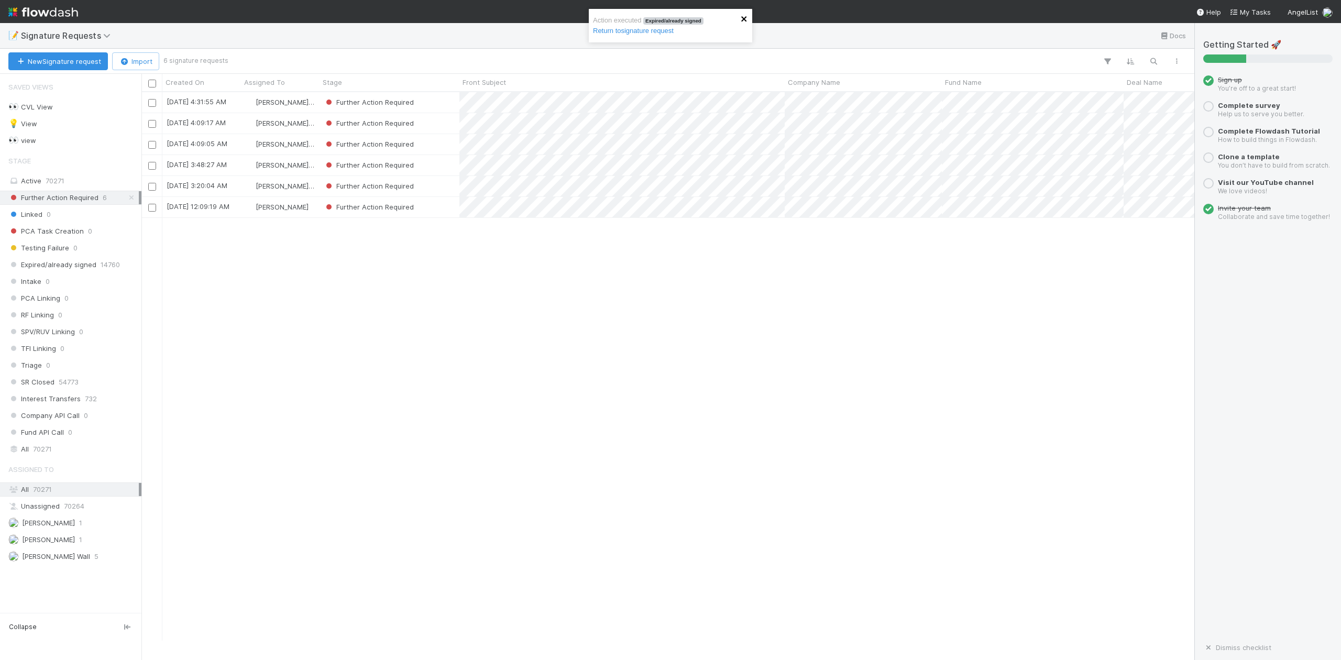
click at [746, 17] on icon "close" at bounding box center [743, 18] width 5 height 5
click at [448, 188] on div "Further Action Required" at bounding box center [390, 186] width 140 height 20
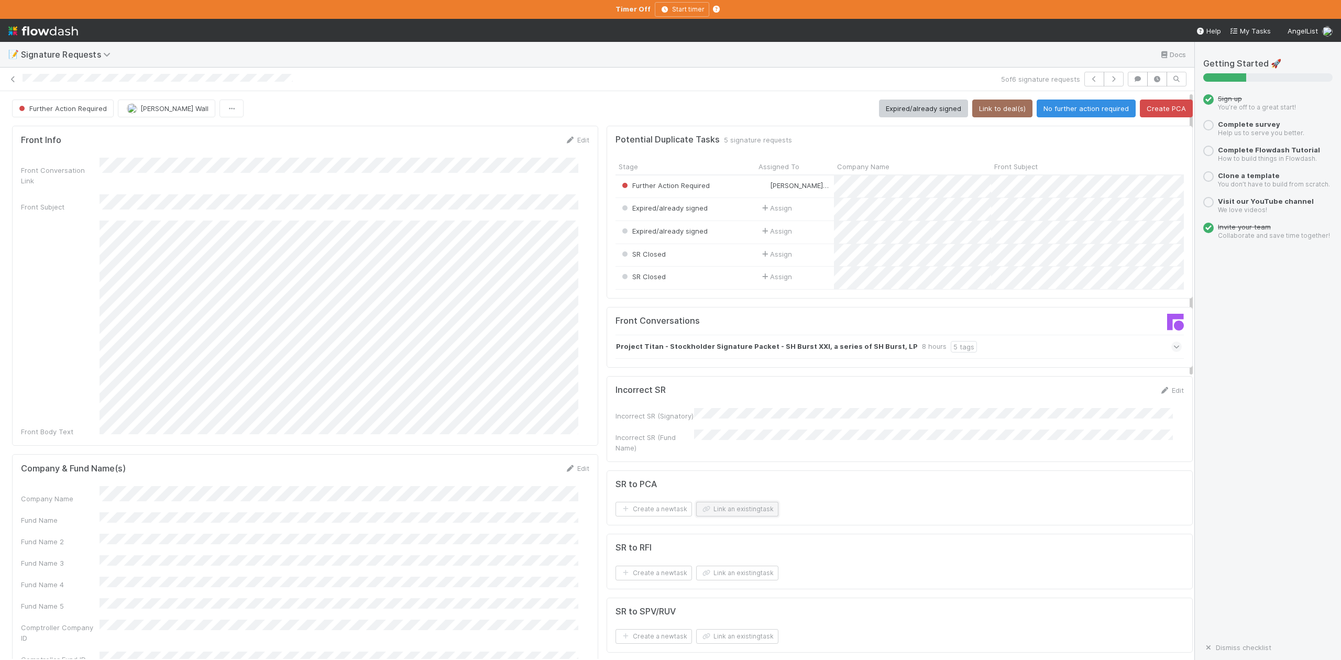
click at [728, 516] on button "Link an existing task" at bounding box center [737, 509] width 82 height 15
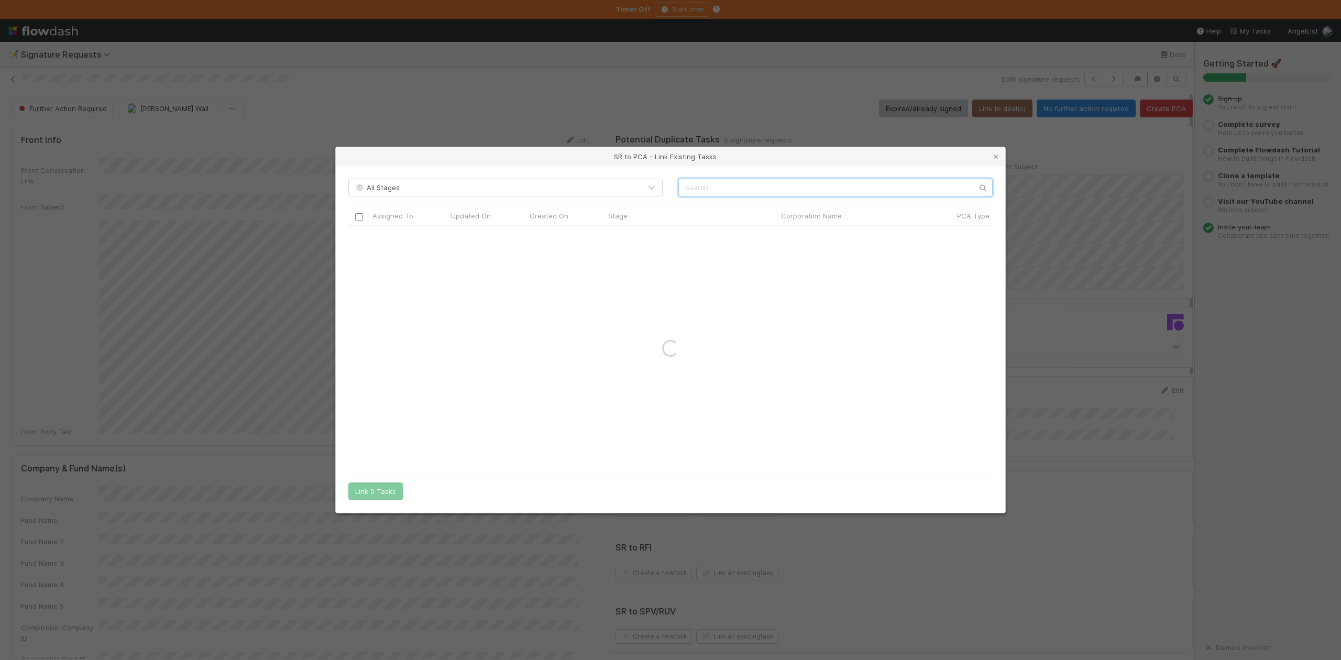
click at [698, 187] on input "text" at bounding box center [835, 188] width 314 height 18
paste input "Tecton, Inc"
click at [684, 183] on input "Tecton, Inc" at bounding box center [835, 188] width 314 height 18
type input "Tecton, Inc"
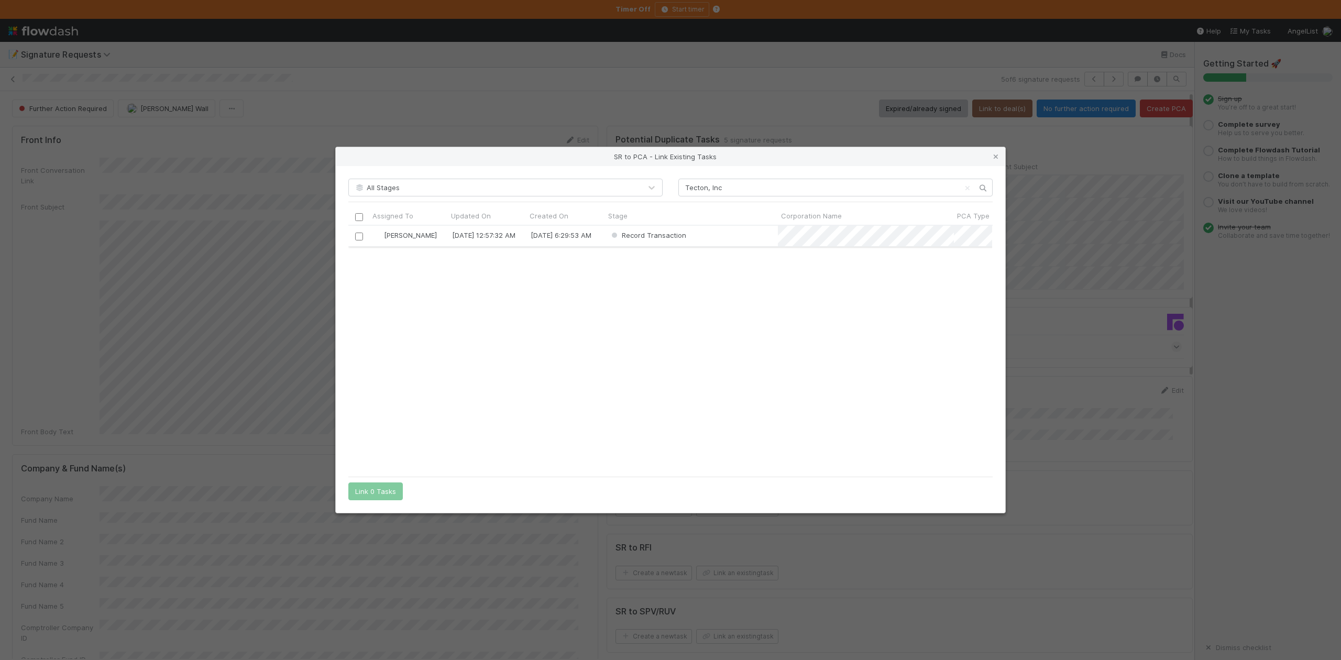
click at [359, 230] on div at bounding box center [359, 236] width 13 height 12
click at [361, 236] on input "checkbox" at bounding box center [359, 237] width 8 height 8
click at [382, 493] on button "Link 1 Task" at bounding box center [373, 491] width 50 height 18
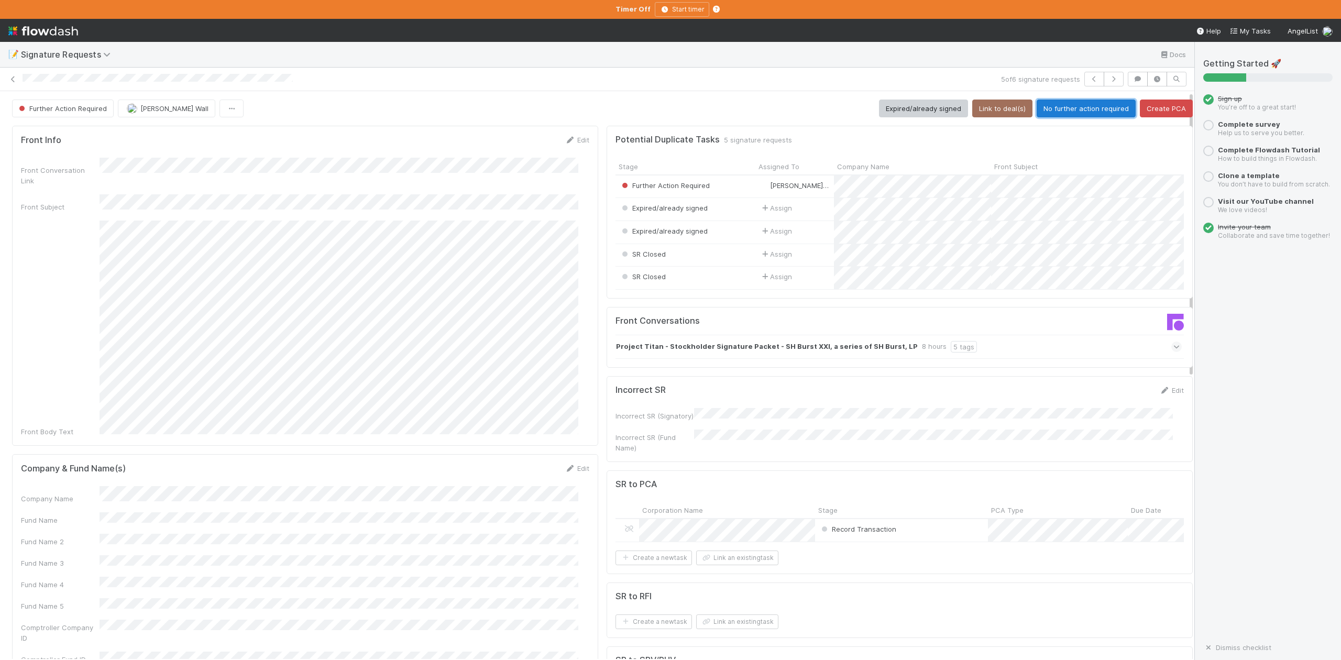
click at [1061, 105] on button "No further action required" at bounding box center [1086, 109] width 99 height 18
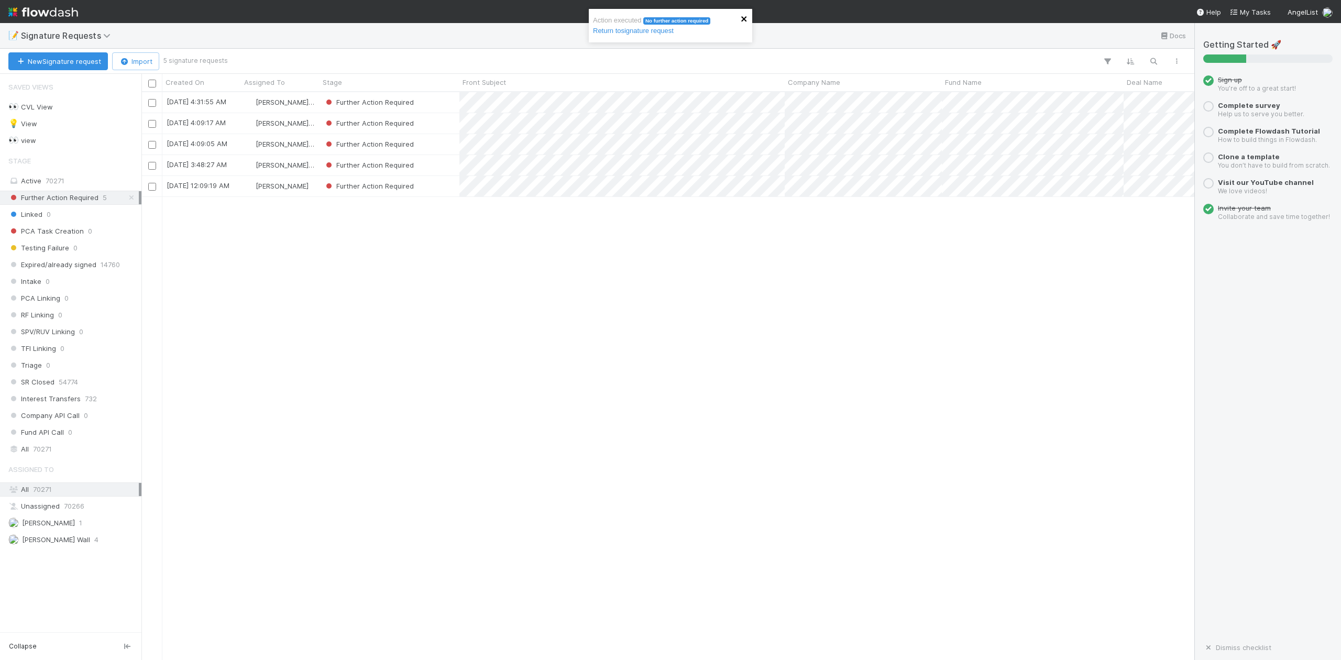
scroll to position [557, 1042]
click at [744, 16] on icon "close" at bounding box center [744, 19] width 7 height 8
click at [445, 167] on div "Further Action Required" at bounding box center [390, 165] width 140 height 20
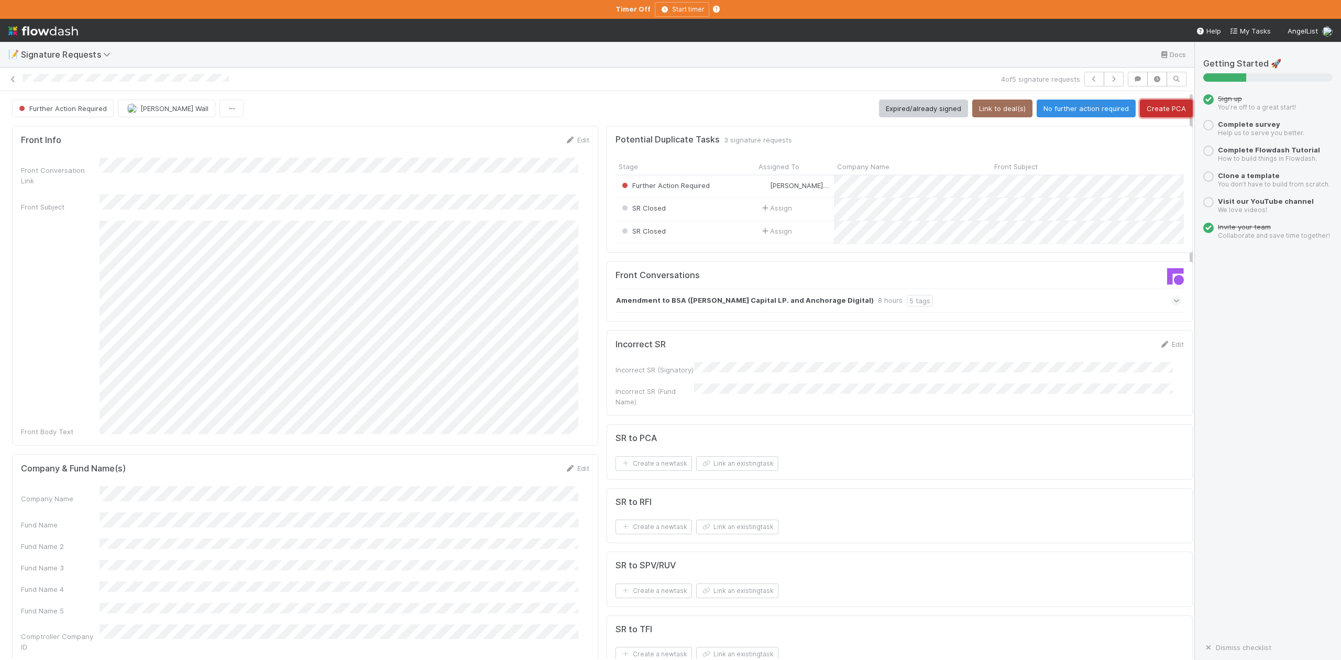
click at [1155, 108] on button "Create PCA" at bounding box center [1166, 109] width 53 height 18
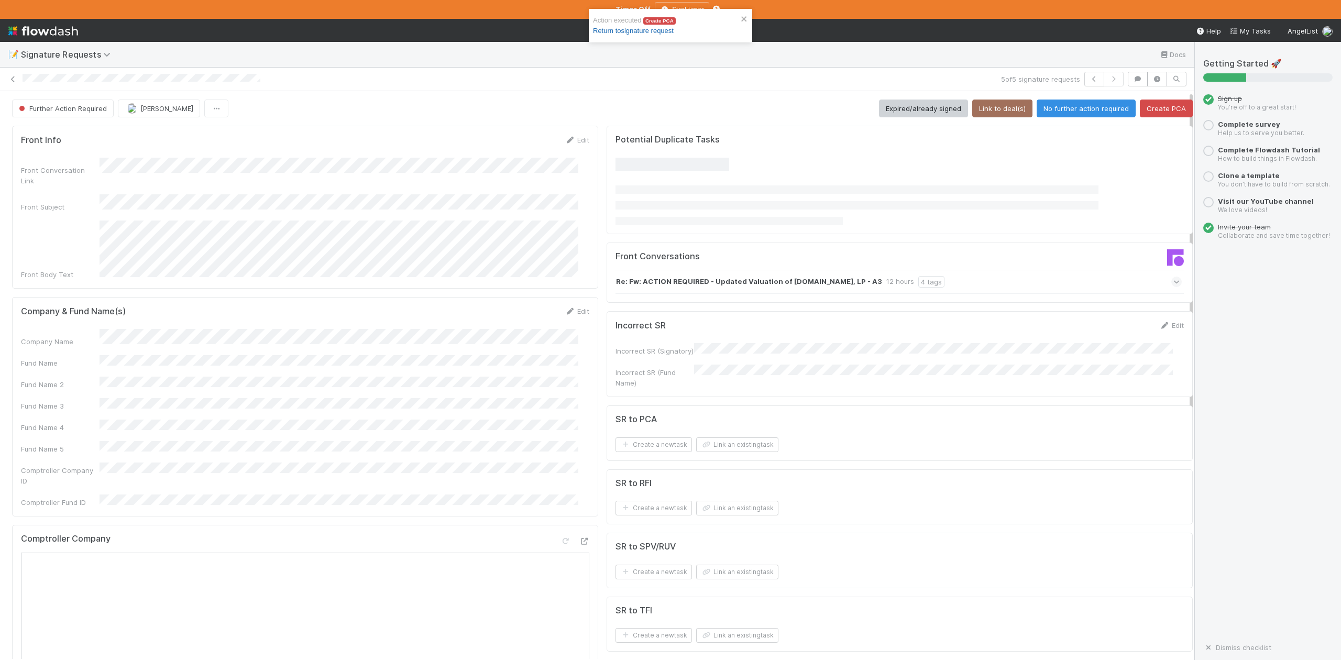
click at [642, 30] on link "Return to signature request" at bounding box center [633, 31] width 81 height 8
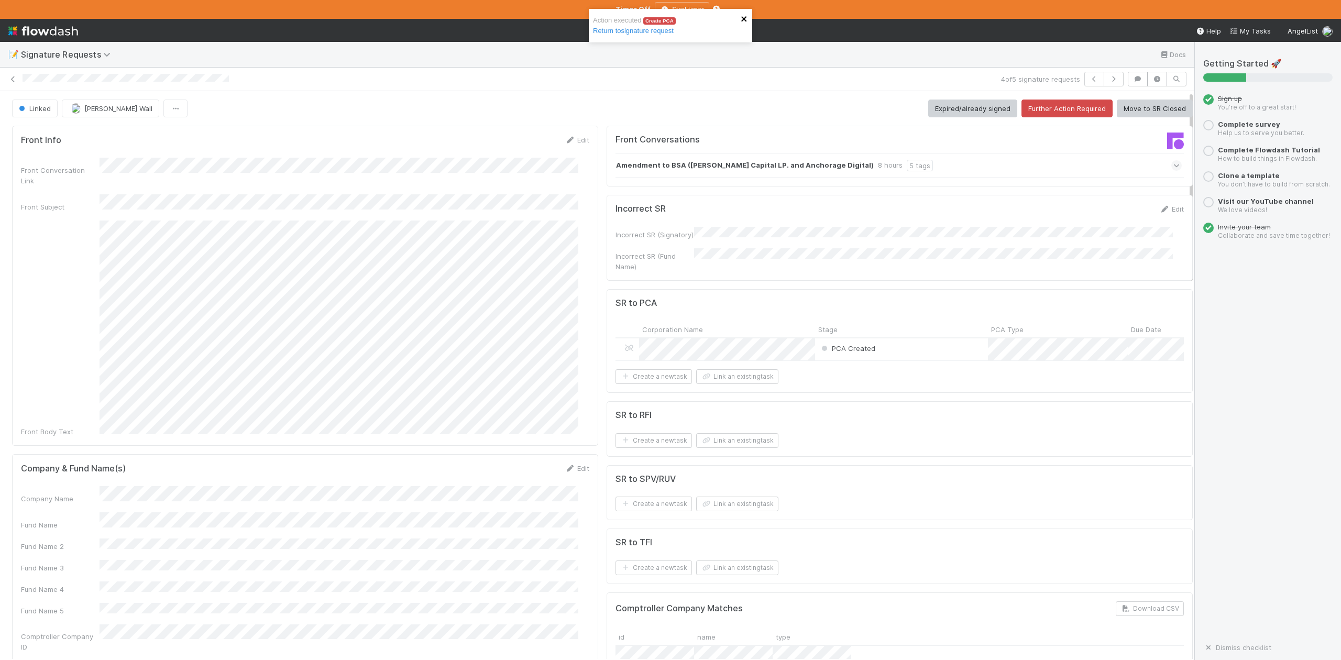
click at [744, 19] on icon "close" at bounding box center [743, 18] width 5 height 5
click at [1160, 106] on button "Move to SR Closed" at bounding box center [1155, 109] width 76 height 18
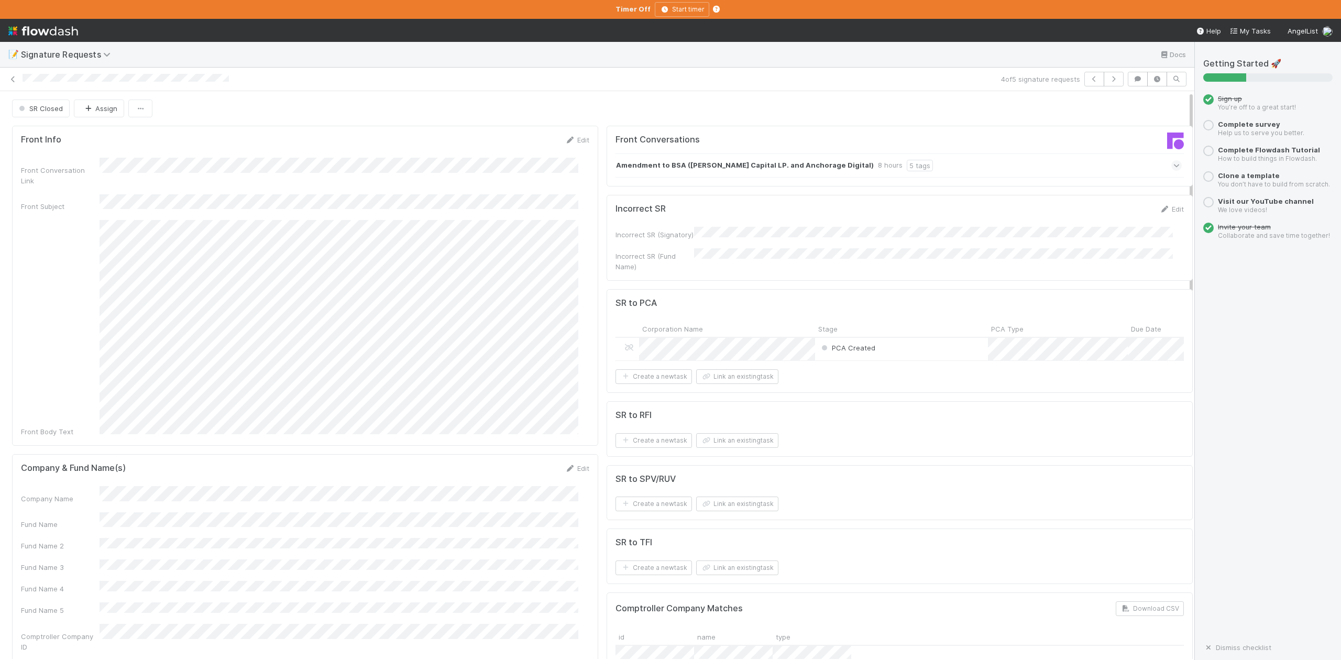
click at [21, 79] on div "4 of 5 signature requests" at bounding box center [597, 79] width 1194 height 15
click at [12, 78] on icon at bounding box center [13, 79] width 10 height 7
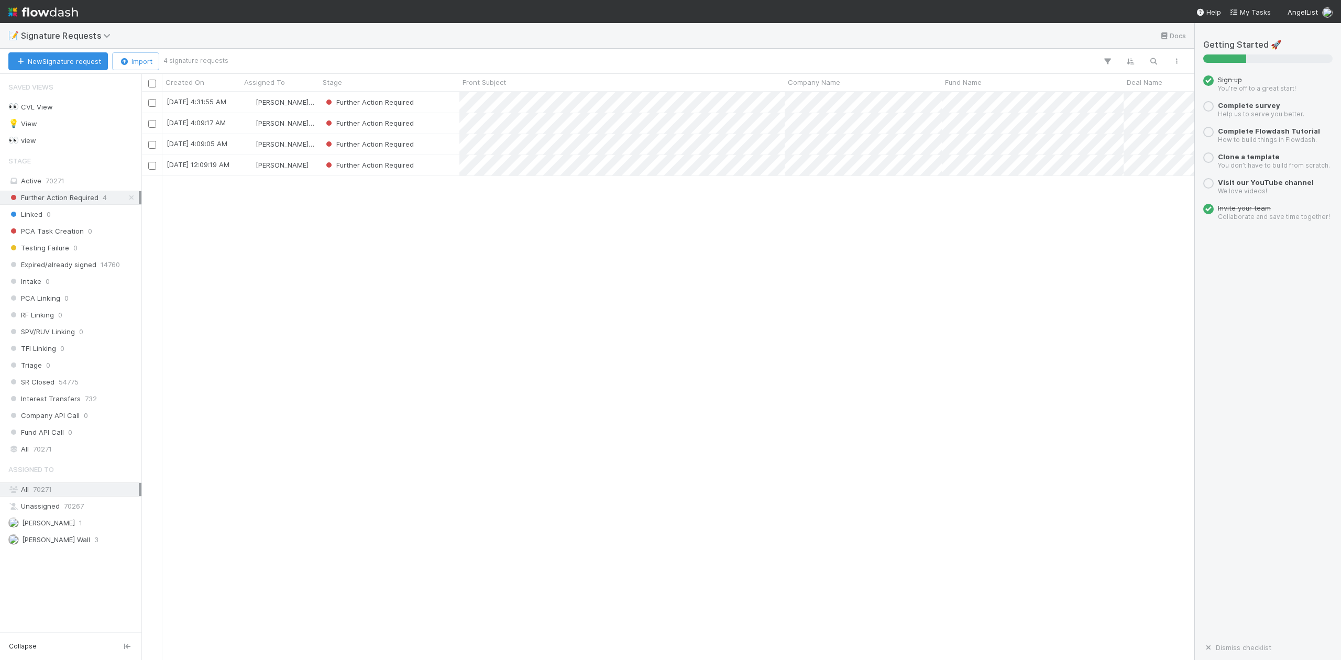
scroll to position [557, 1042]
click at [443, 147] on div "Further Action Required" at bounding box center [390, 144] width 140 height 20
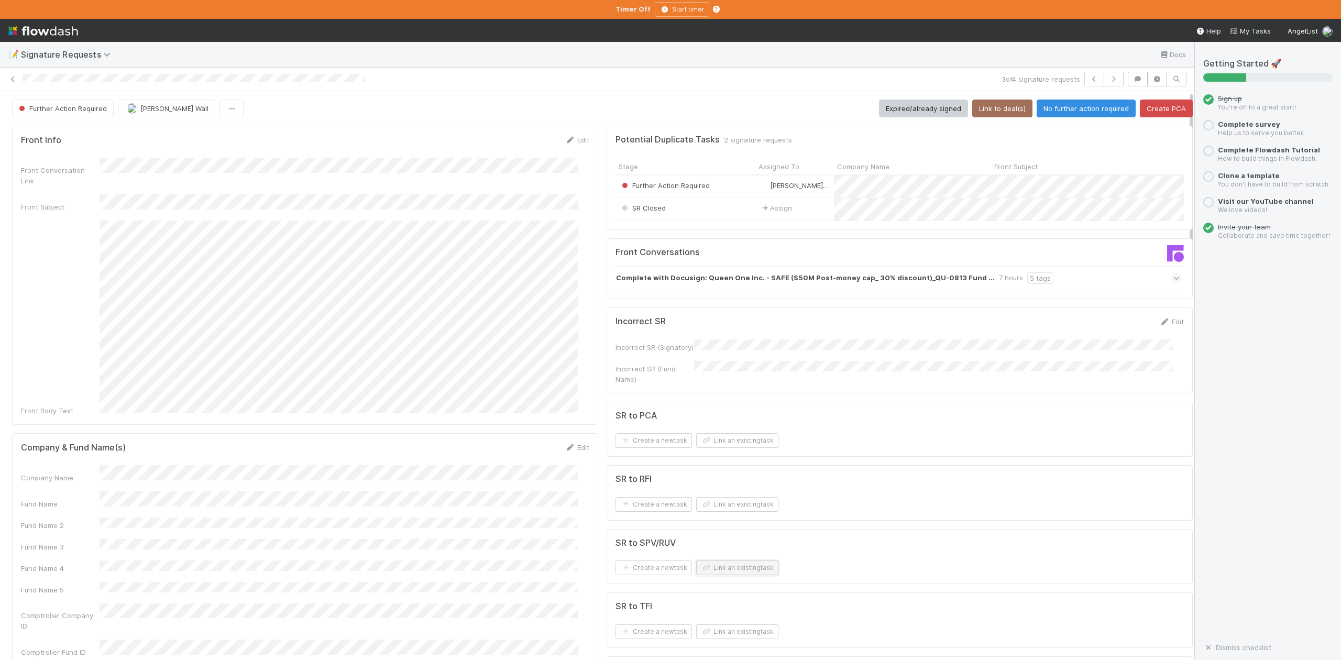
click at [734, 575] on button "Link an existing task" at bounding box center [737, 567] width 82 height 15
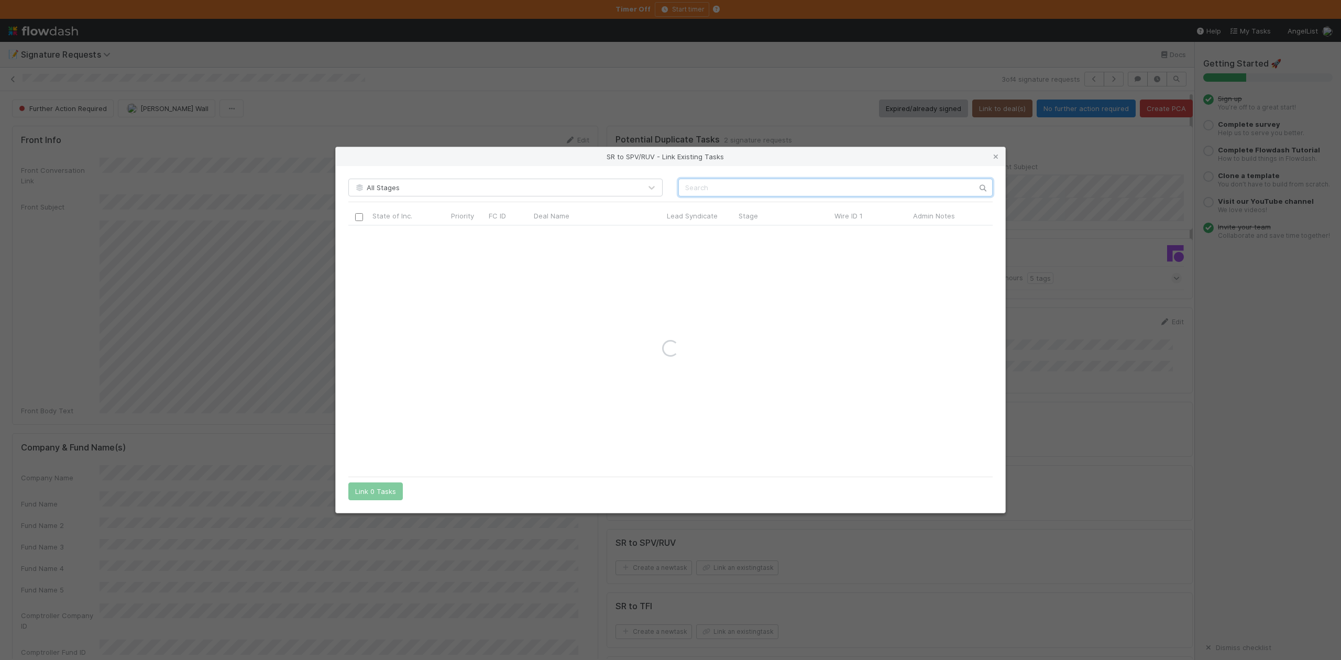
click at [681, 193] on input "text" at bounding box center [835, 188] width 314 height 18
paste input "57922"
click at [681, 193] on input "57922" at bounding box center [835, 188] width 314 height 18
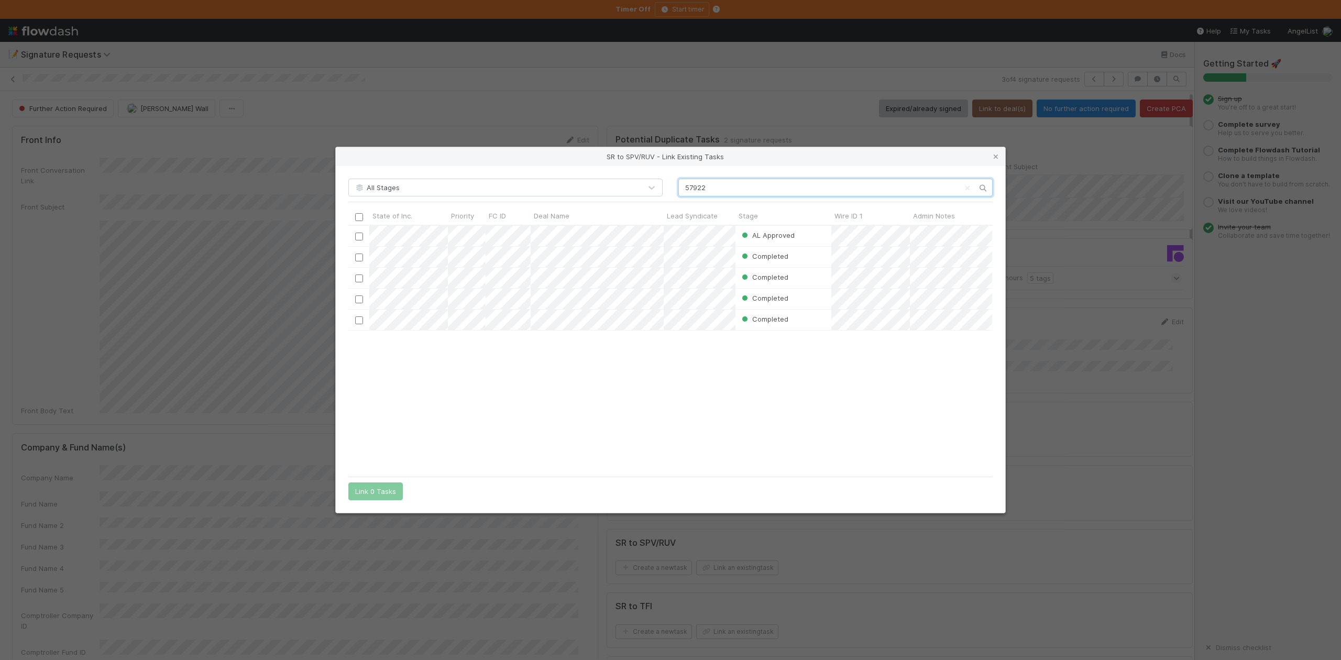
scroll to position [235, 633]
type input "57922"
click at [357, 235] on input "checkbox" at bounding box center [359, 237] width 8 height 8
click at [376, 493] on button "Link 1 Task" at bounding box center [373, 491] width 50 height 18
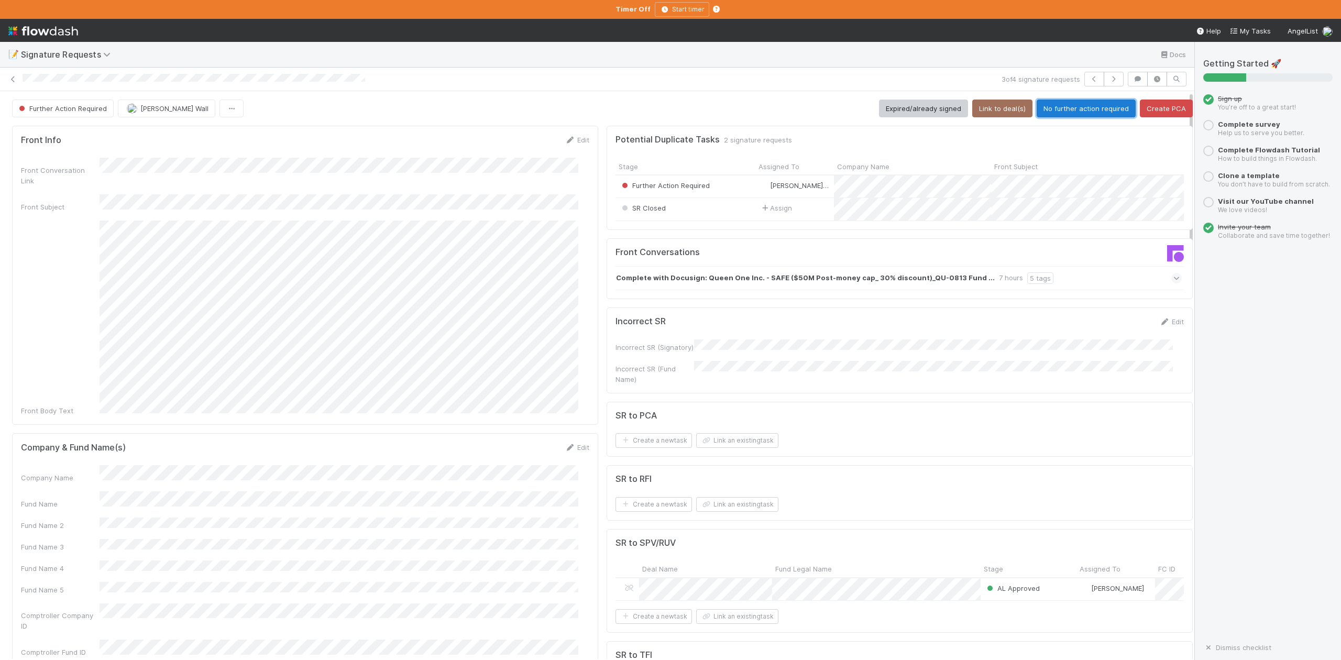
click at [1060, 111] on button "No further action required" at bounding box center [1086, 109] width 99 height 18
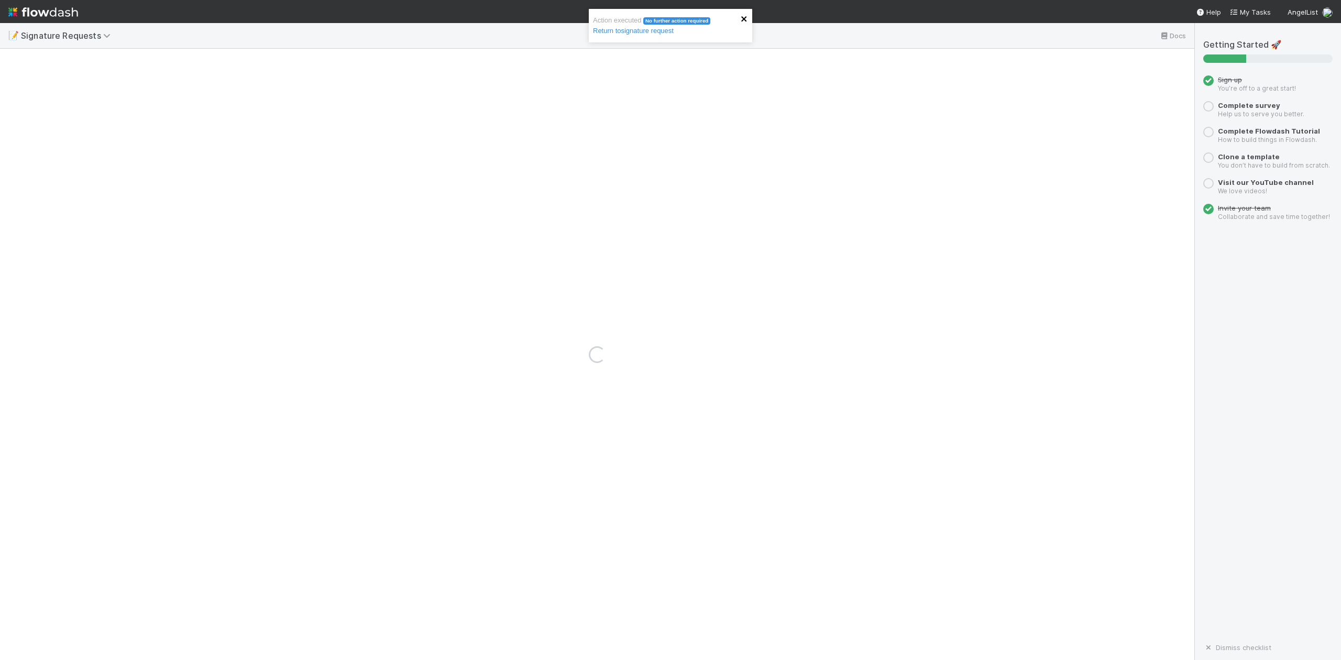
click at [744, 19] on icon "close" at bounding box center [743, 18] width 5 height 5
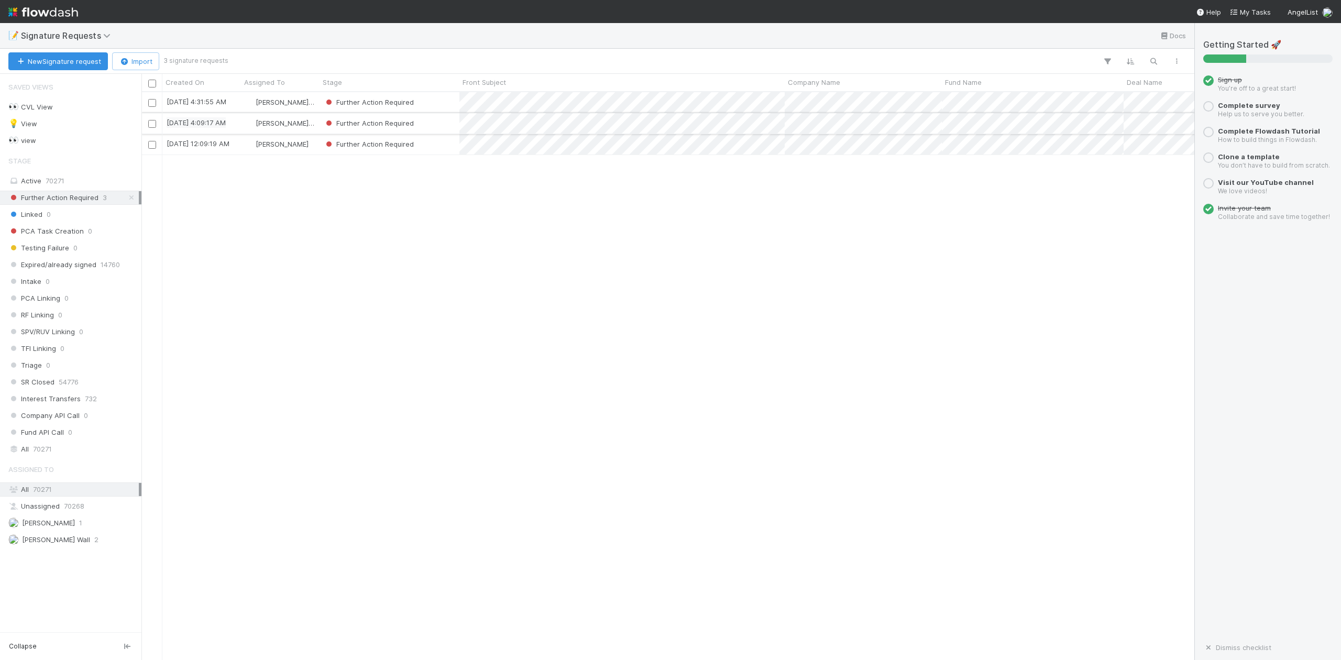
scroll to position [557, 1042]
click at [433, 126] on div "Further Action Required" at bounding box center [390, 123] width 140 height 20
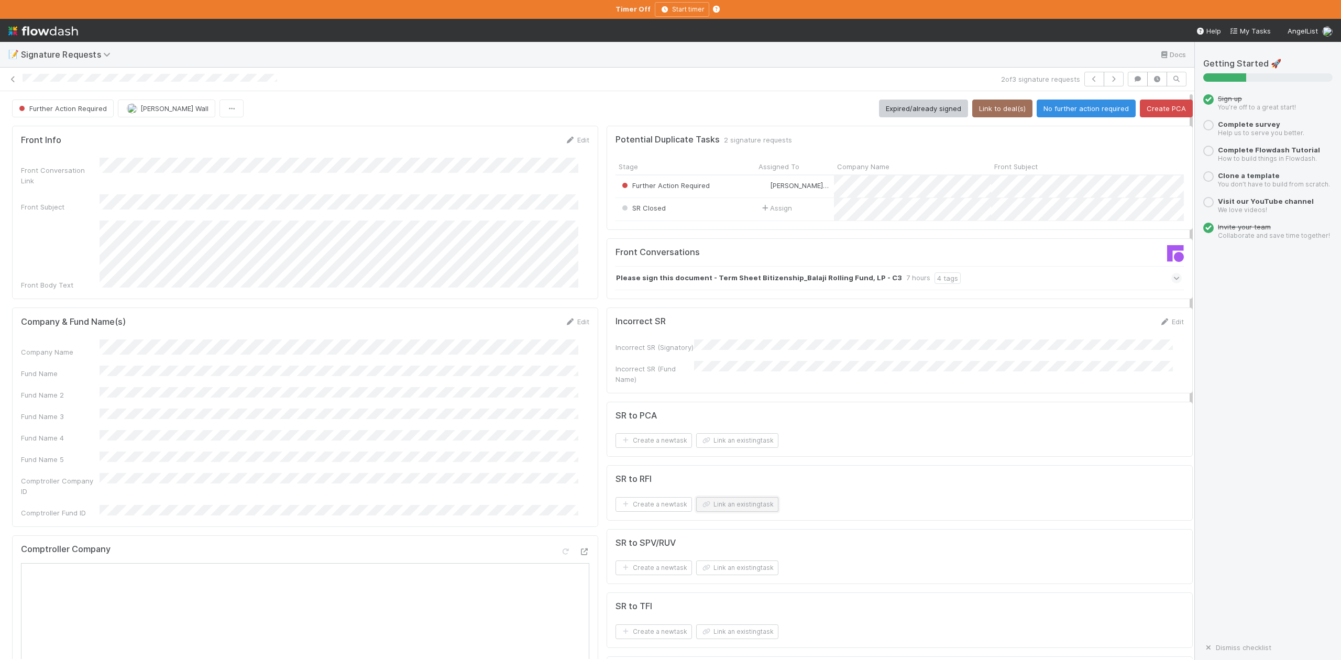
click at [718, 512] on button "Link an existing task" at bounding box center [737, 504] width 82 height 15
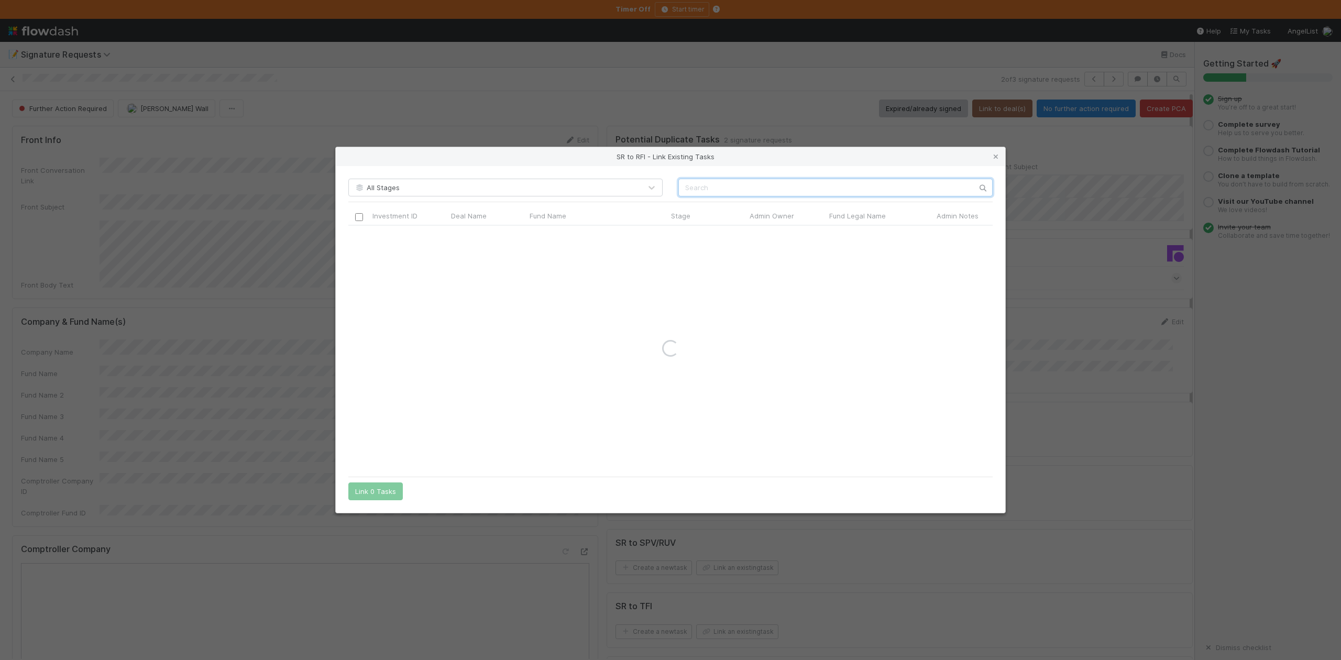
click at [684, 189] on input "text" at bounding box center [835, 188] width 314 height 18
type input "Bitizen"
click at [359, 237] on input "checkbox" at bounding box center [359, 237] width 8 height 8
click at [384, 489] on button "Link 1 Task" at bounding box center [373, 491] width 50 height 18
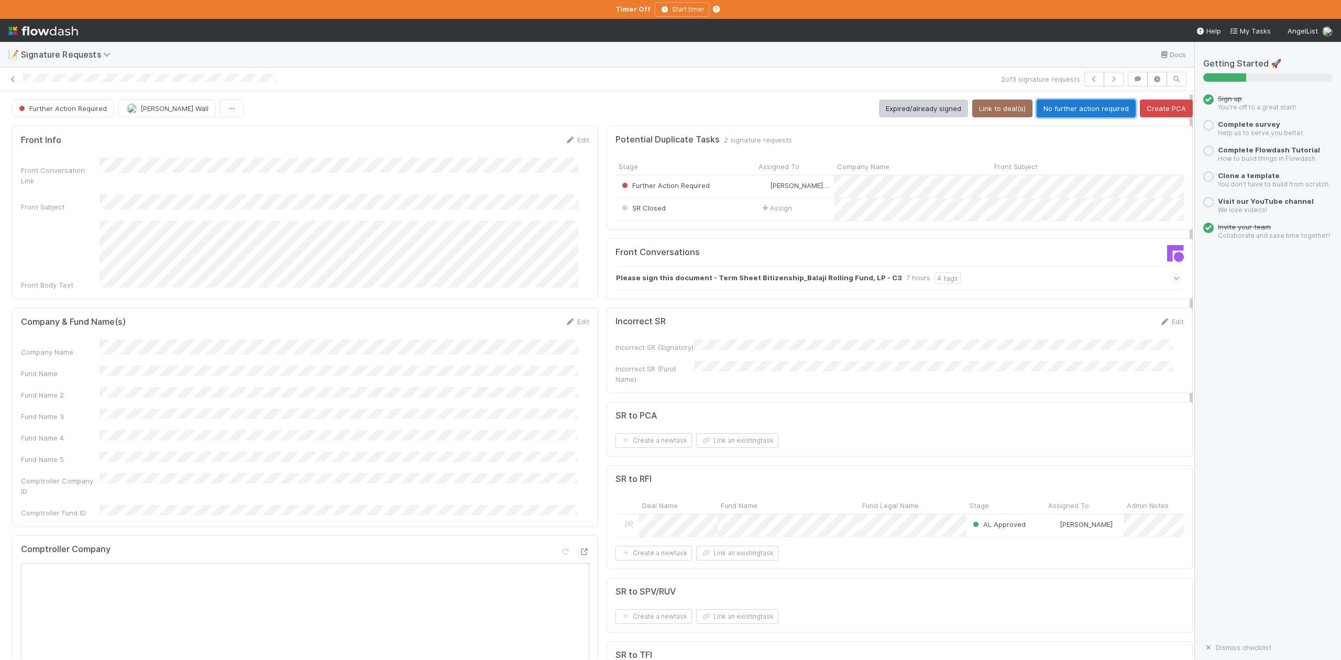
click at [1076, 103] on button "No further action required" at bounding box center [1086, 109] width 99 height 18
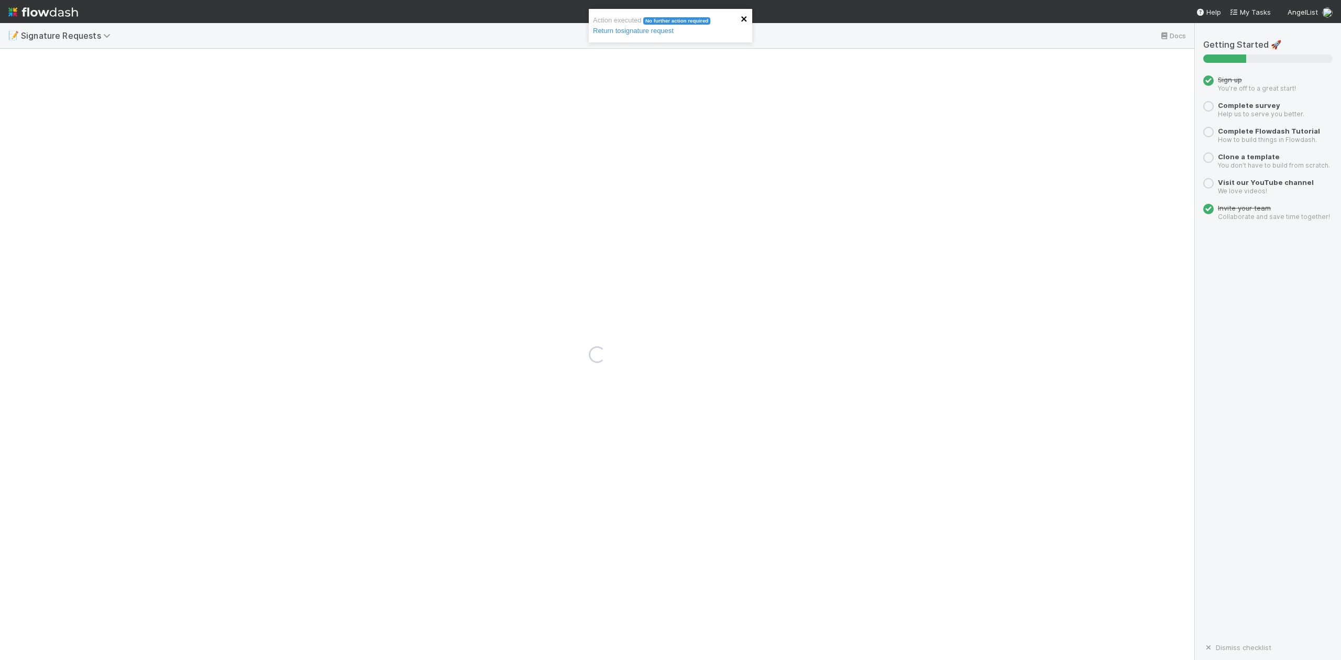
click at [745, 21] on icon "close" at bounding box center [743, 18] width 5 height 5
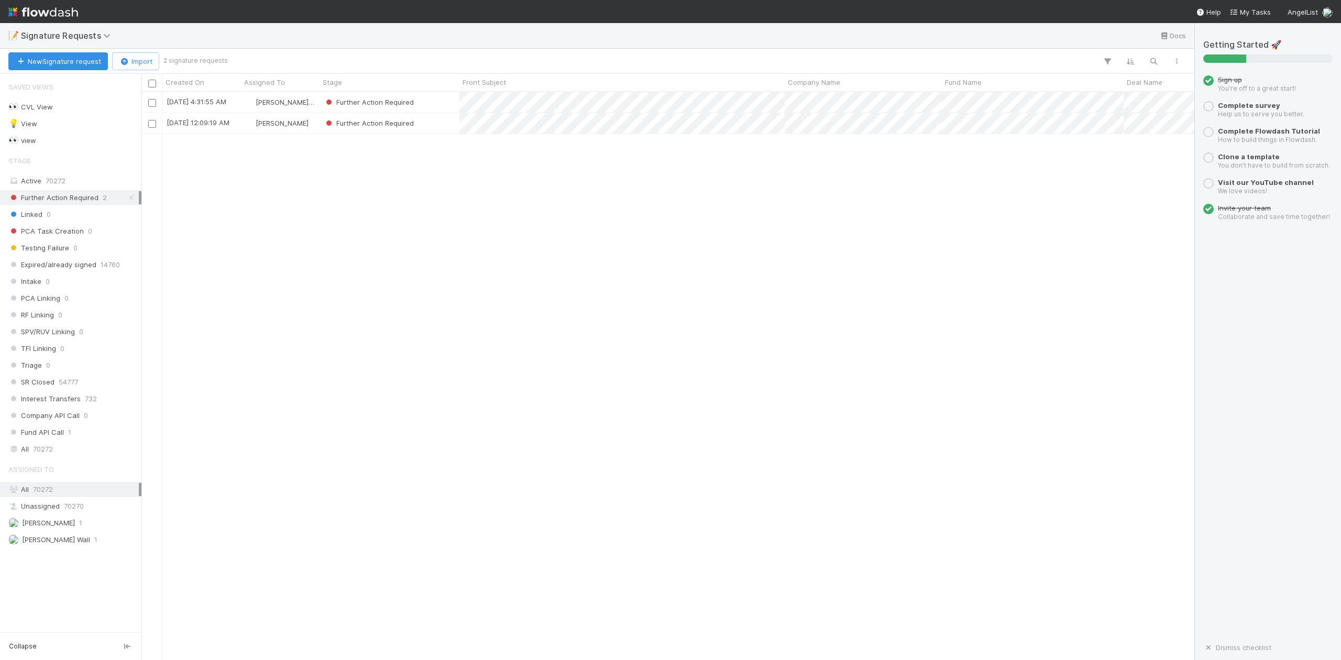
scroll to position [557, 1042]
click at [447, 97] on div "Further Action Required" at bounding box center [390, 102] width 140 height 20
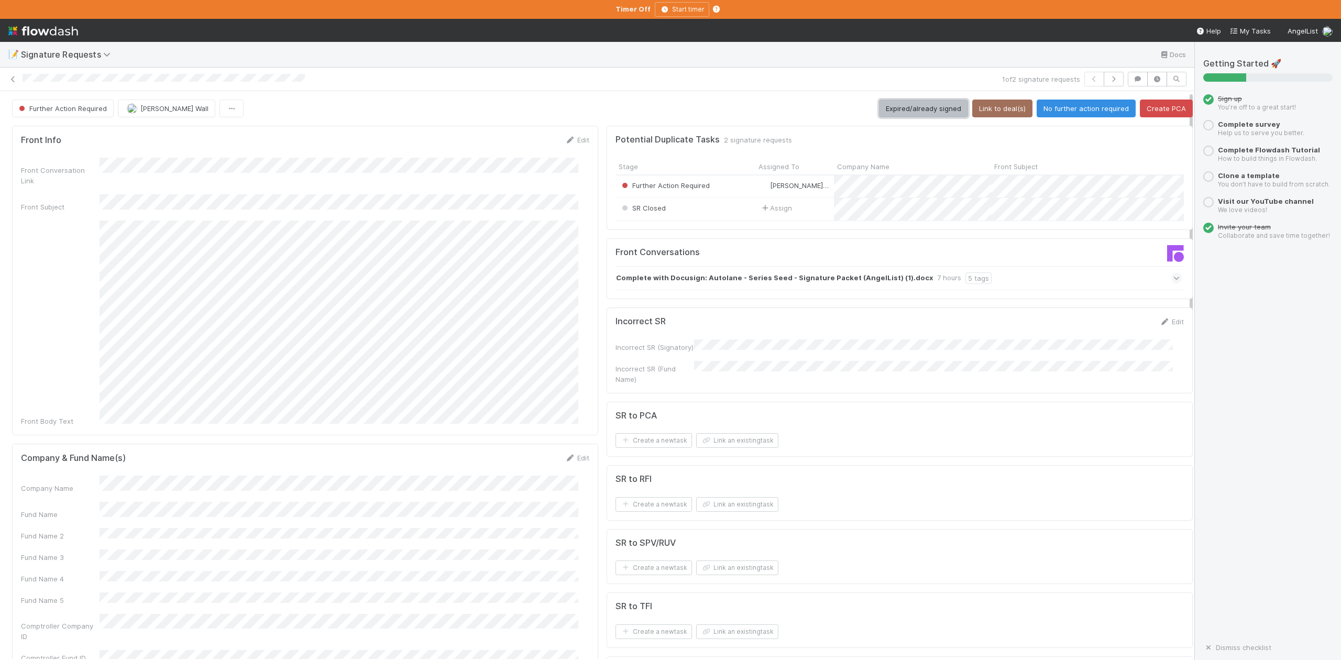
click at [890, 112] on button "Expired/already signed" at bounding box center [923, 109] width 89 height 18
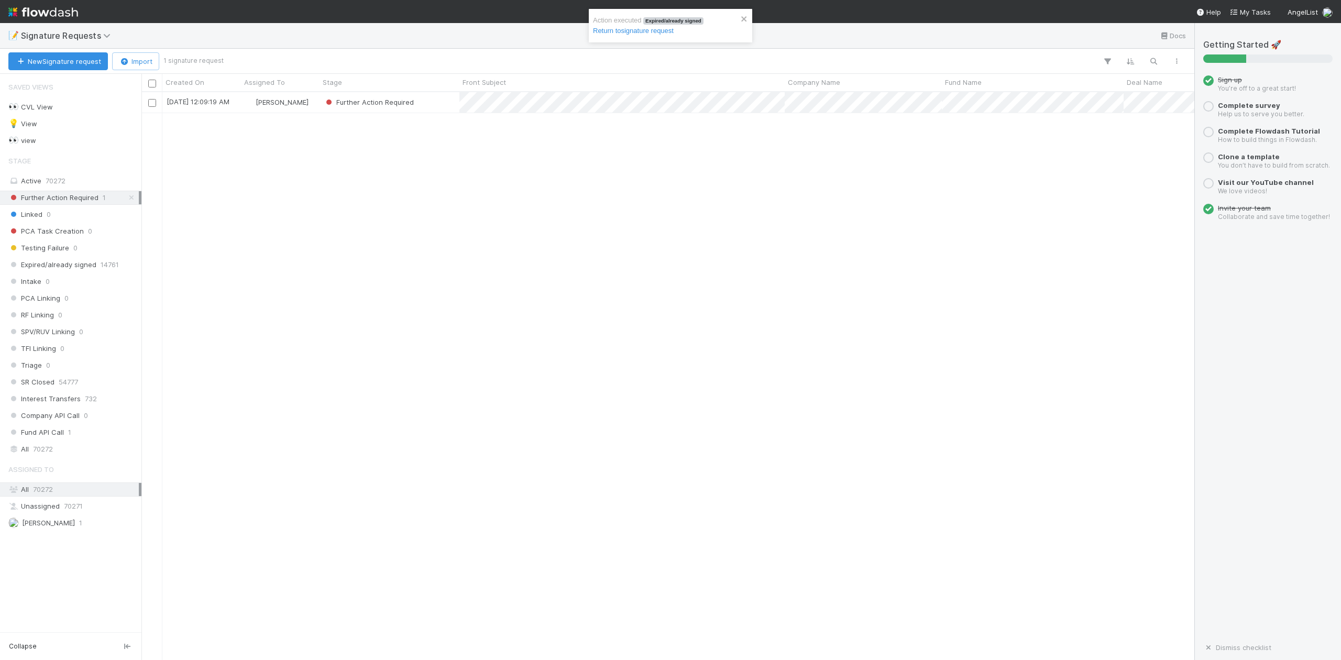
scroll to position [557, 1042]
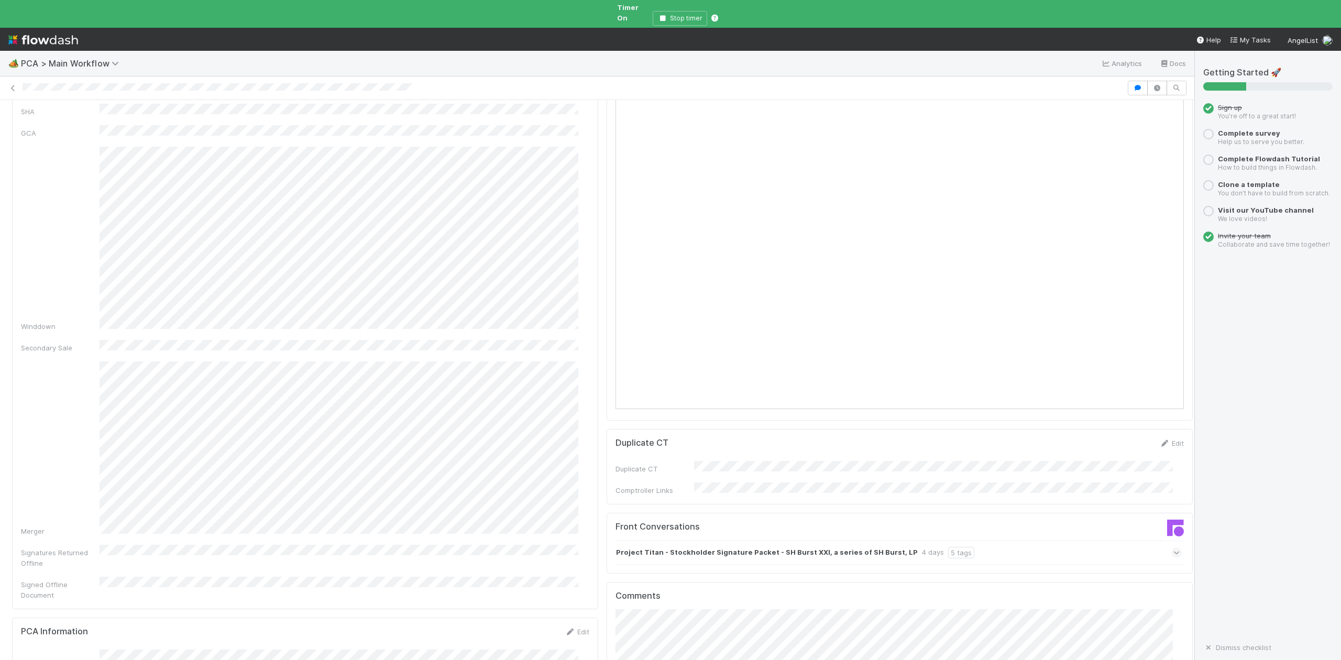
scroll to position [977, 0]
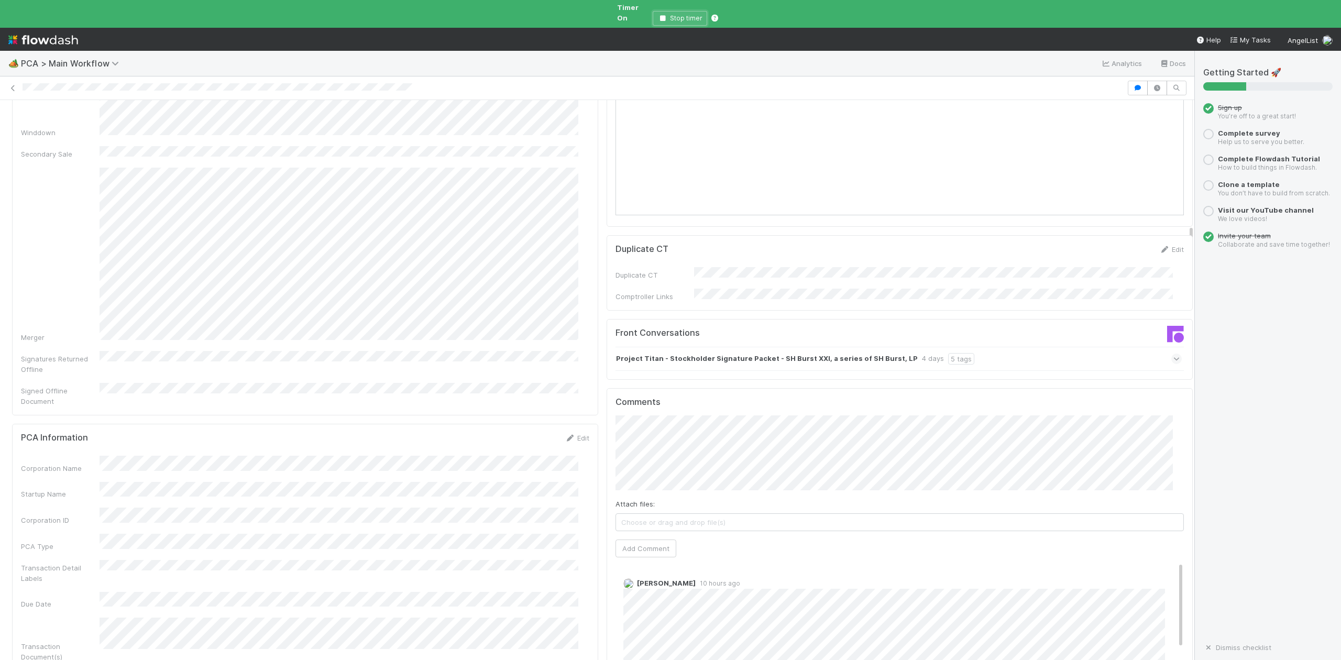
click at [663, 15] on icon "button" at bounding box center [662, 18] width 10 height 6
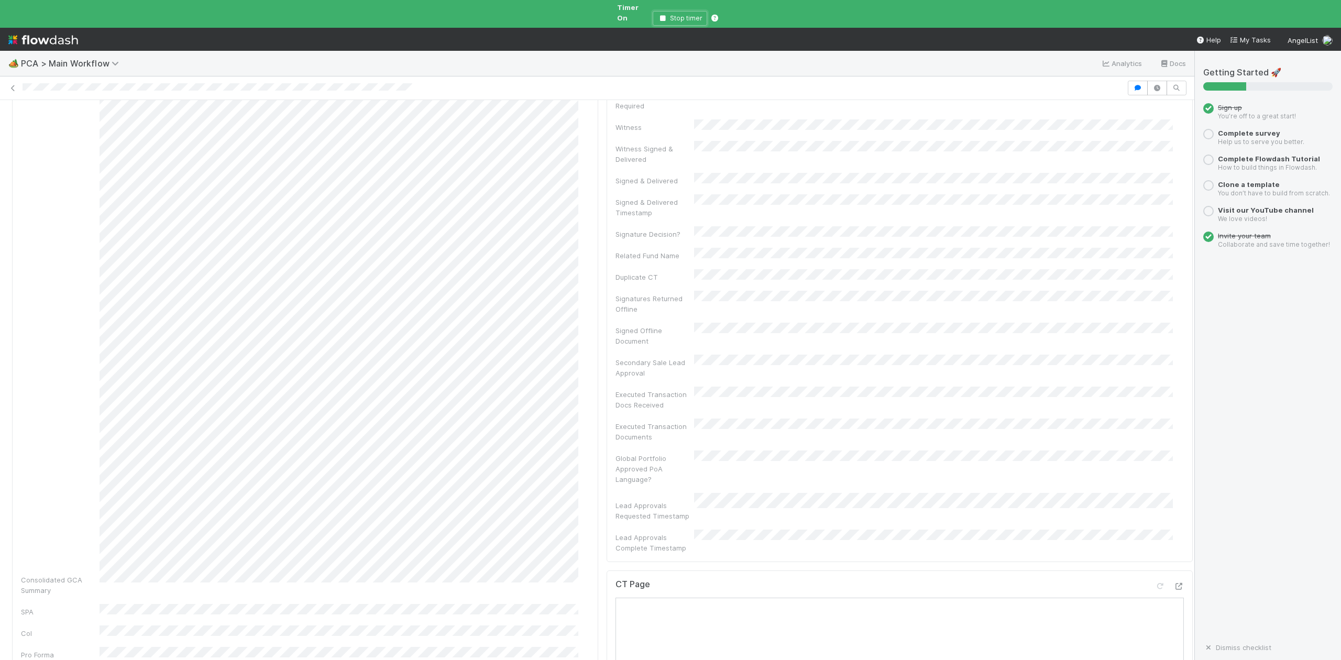
scroll to position [0, 0]
click at [663, 15] on icon "button" at bounding box center [662, 18] width 10 height 6
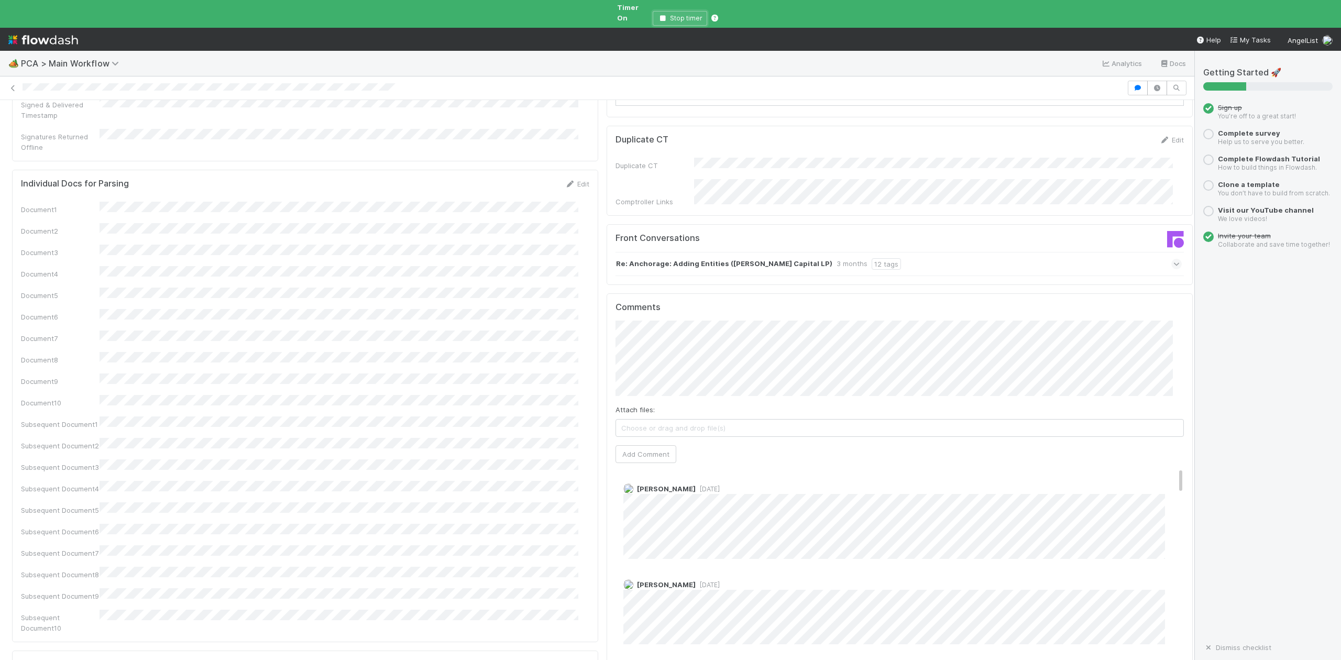
click at [663, 13] on button "Stop timer" at bounding box center [680, 18] width 54 height 15
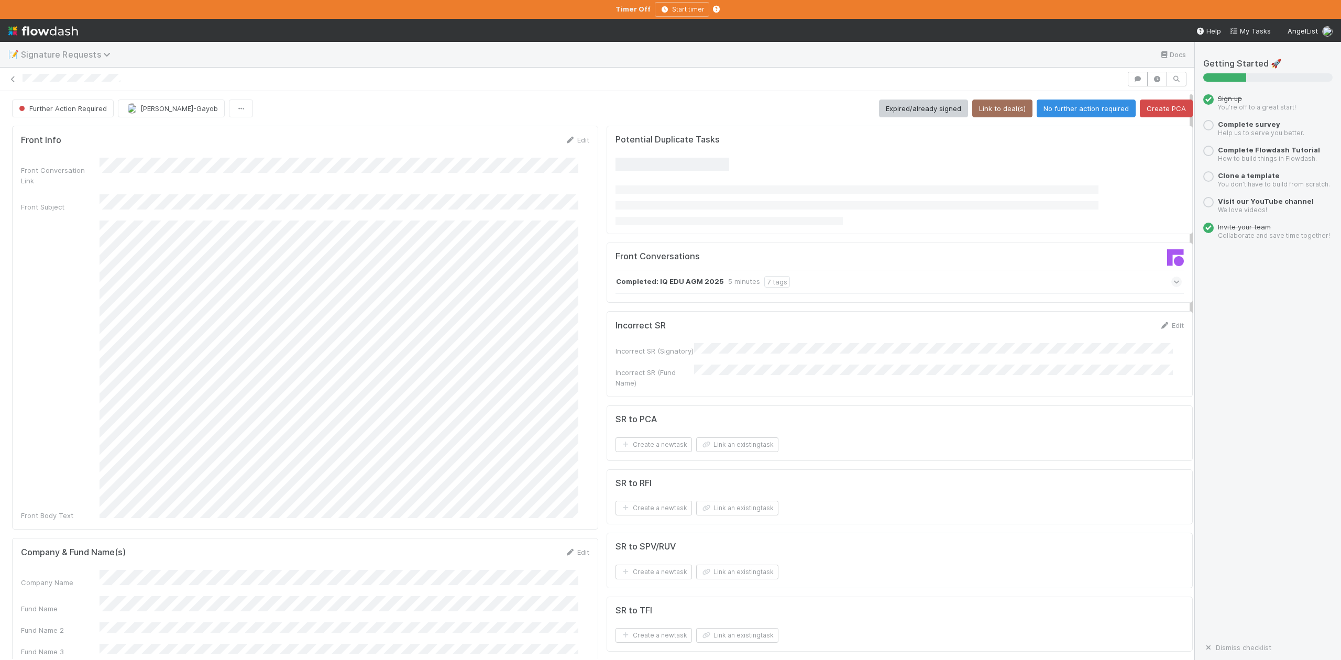
click at [104, 54] on icon at bounding box center [108, 54] width 10 height 8
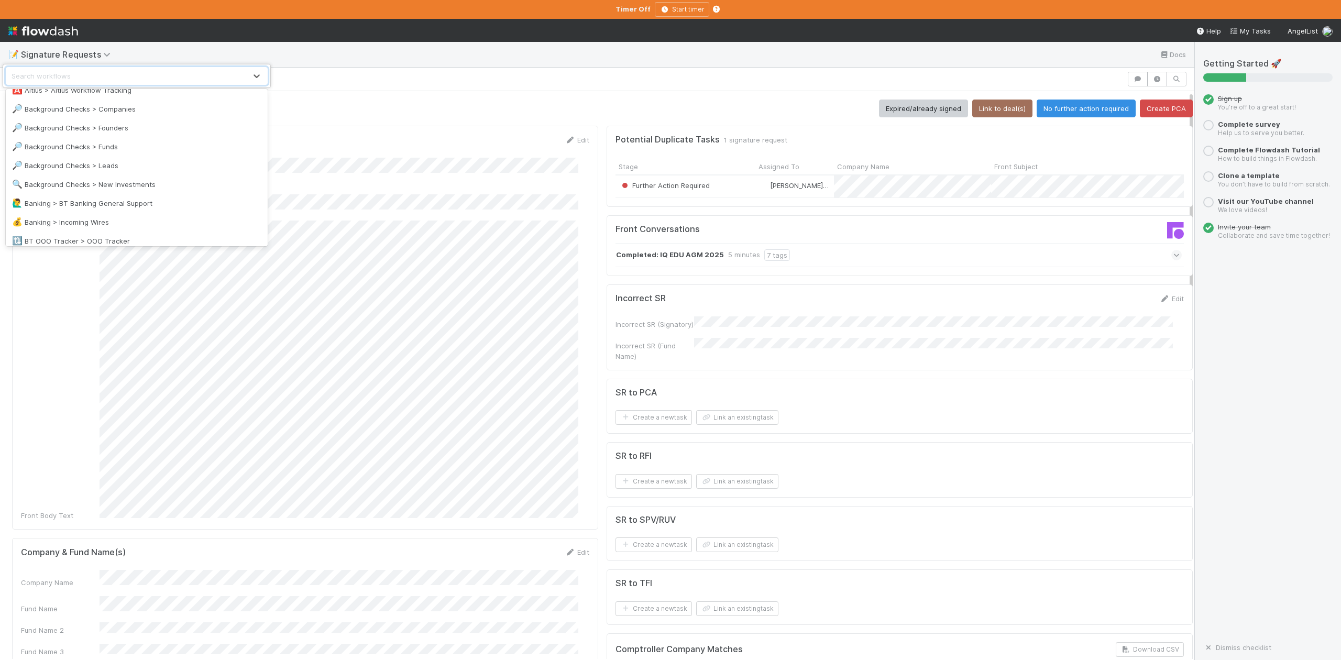
scroll to position [139, 0]
click at [133, 180] on div "🔍 Background Checks > New Investments" at bounding box center [136, 179] width 249 height 10
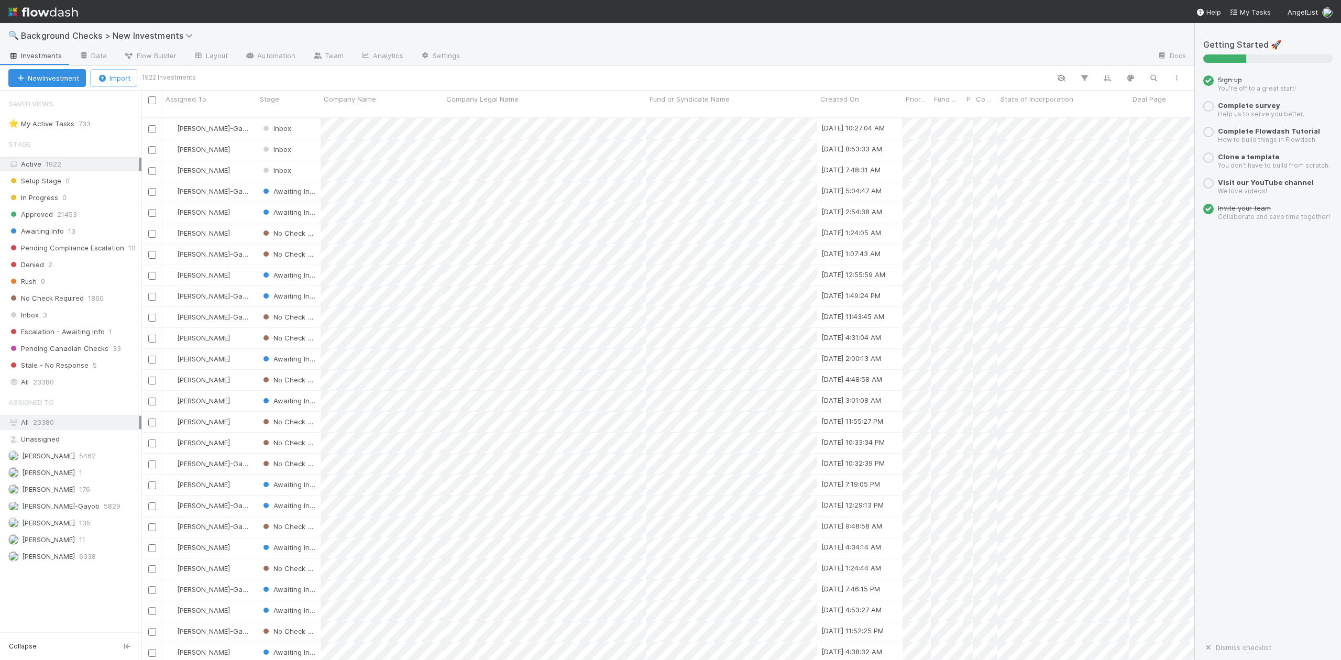
scroll to position [541, 1042]
click at [47, 383] on span "23380" at bounding box center [43, 382] width 21 height 13
click at [307, 115] on div at bounding box center [670, 330] width 1341 height 660
click at [315, 118] on div "Inbox" at bounding box center [289, 128] width 64 height 20
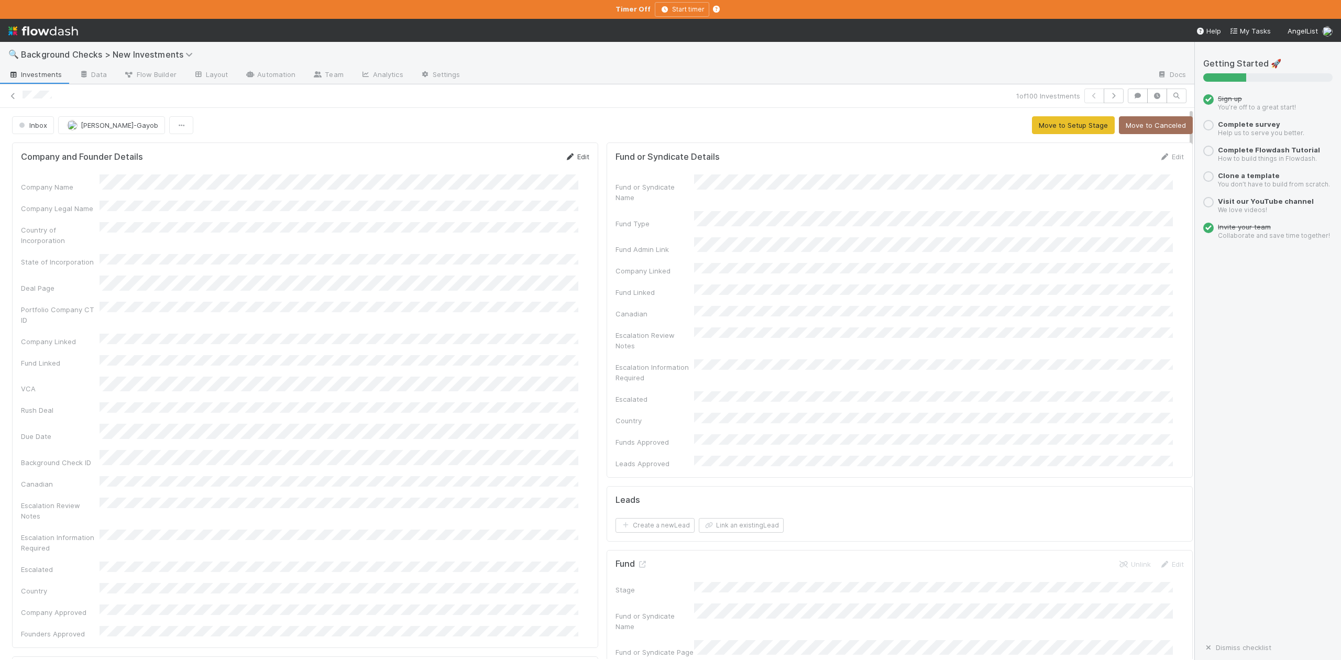
click at [576, 156] on link "Edit" at bounding box center [577, 156] width 25 height 8
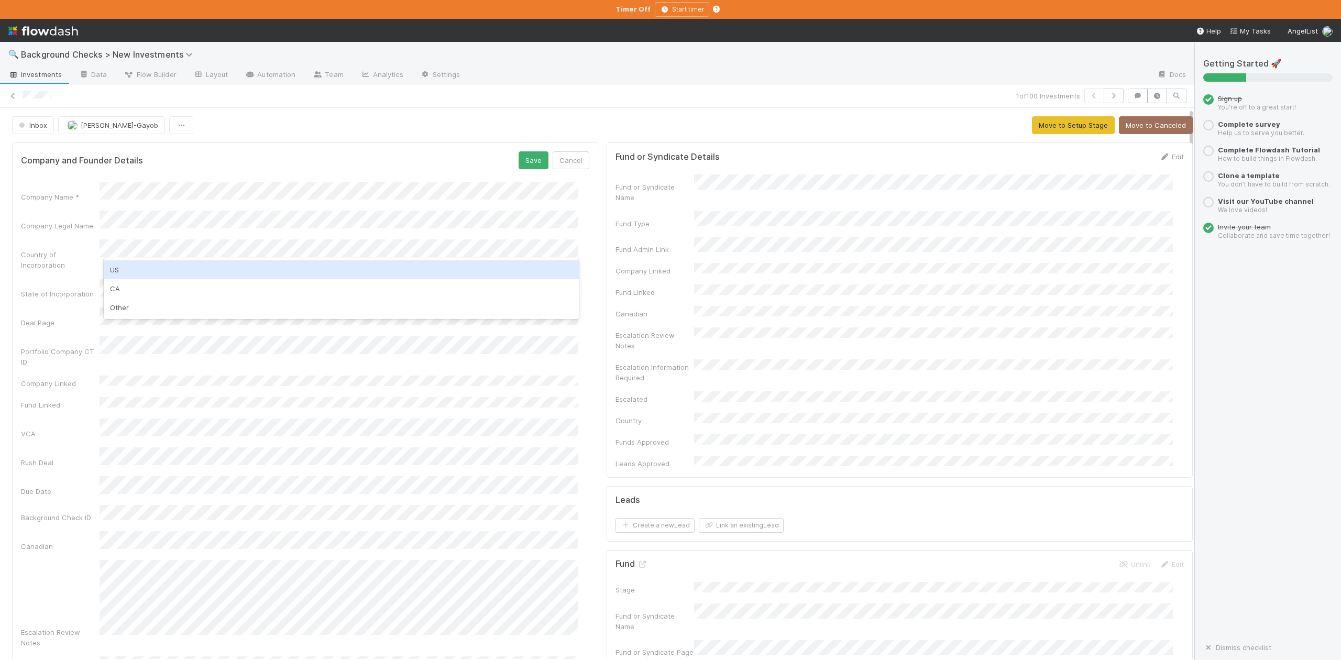
click at [110, 267] on div "US" at bounding box center [341, 269] width 475 height 19
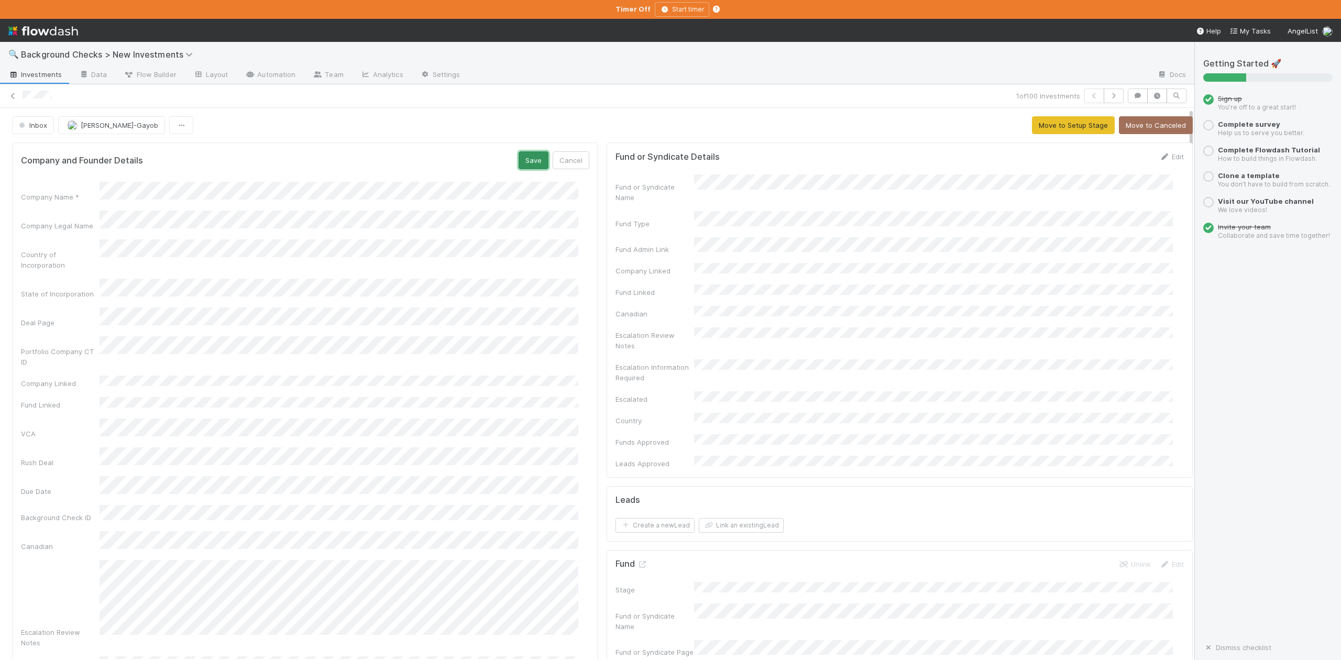
click at [529, 159] on button "Save" at bounding box center [534, 160] width 30 height 18
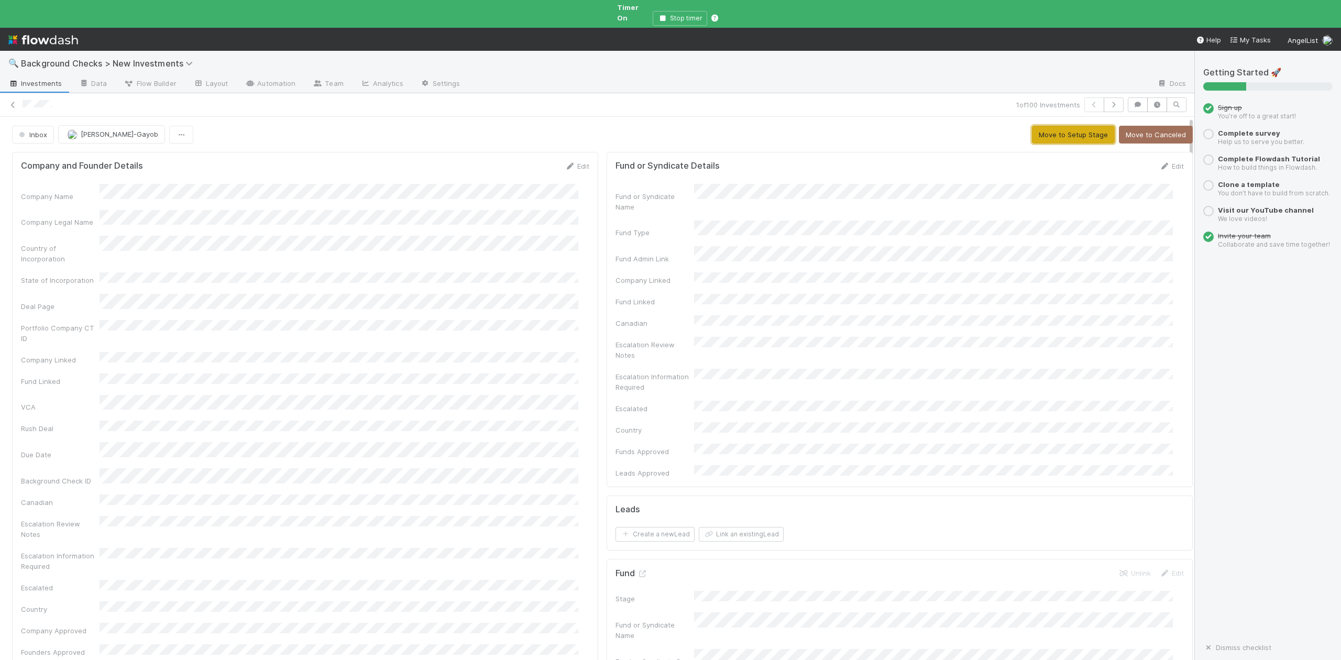
click at [1032, 126] on button "Move to Setup Stage" at bounding box center [1073, 135] width 83 height 18
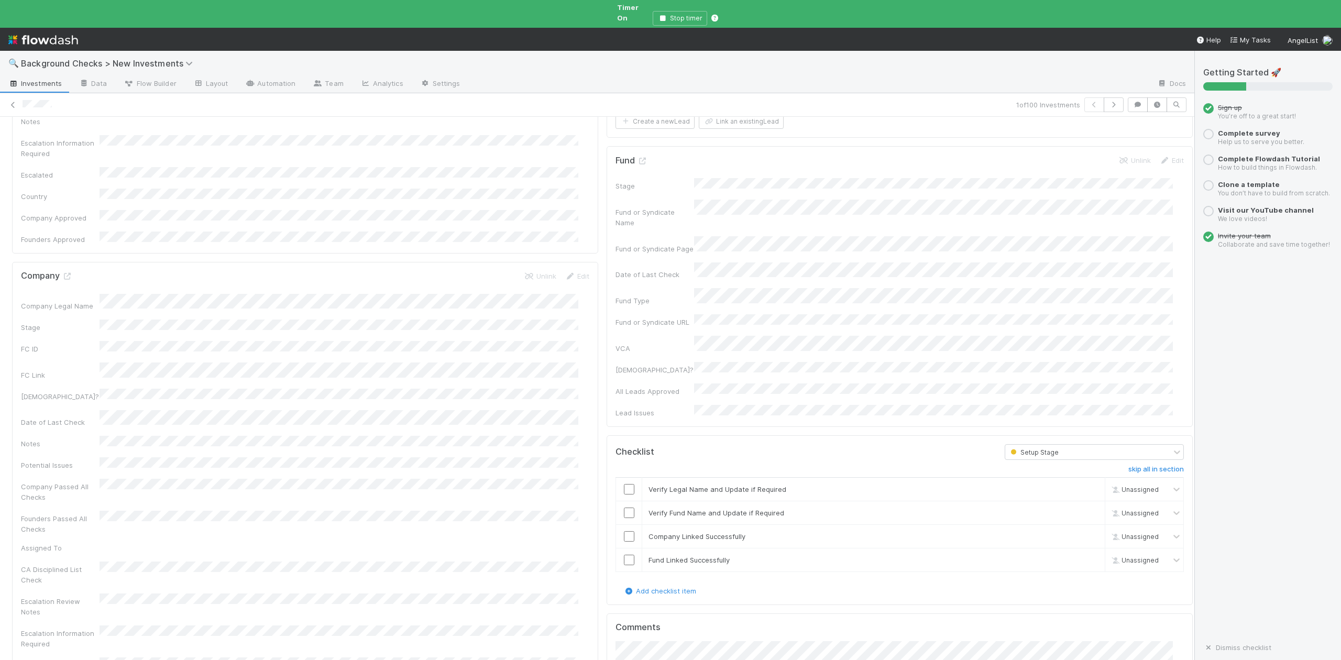
scroll to position [489, 0]
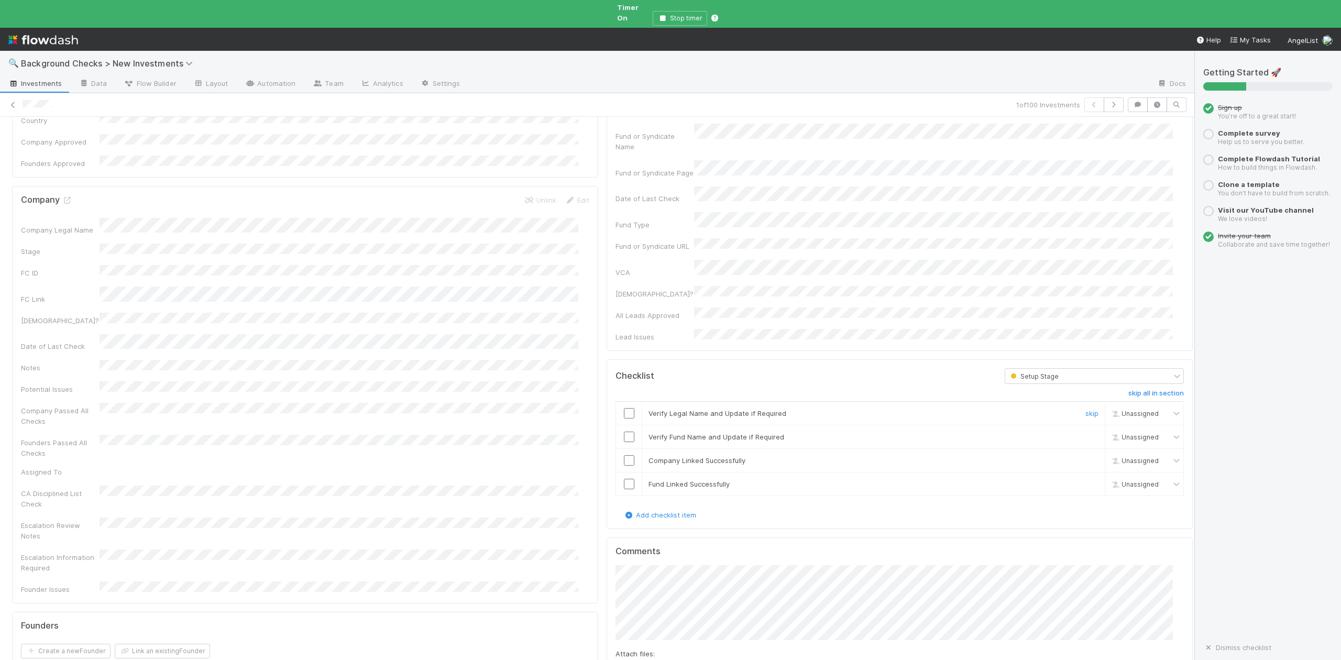
click at [624, 408] on input "checkbox" at bounding box center [629, 413] width 10 height 10
click at [624, 432] on input "checkbox" at bounding box center [629, 437] width 10 height 10
click at [624, 455] on input "checkbox" at bounding box center [629, 460] width 10 height 10
click at [624, 479] on input "checkbox" at bounding box center [629, 484] width 10 height 10
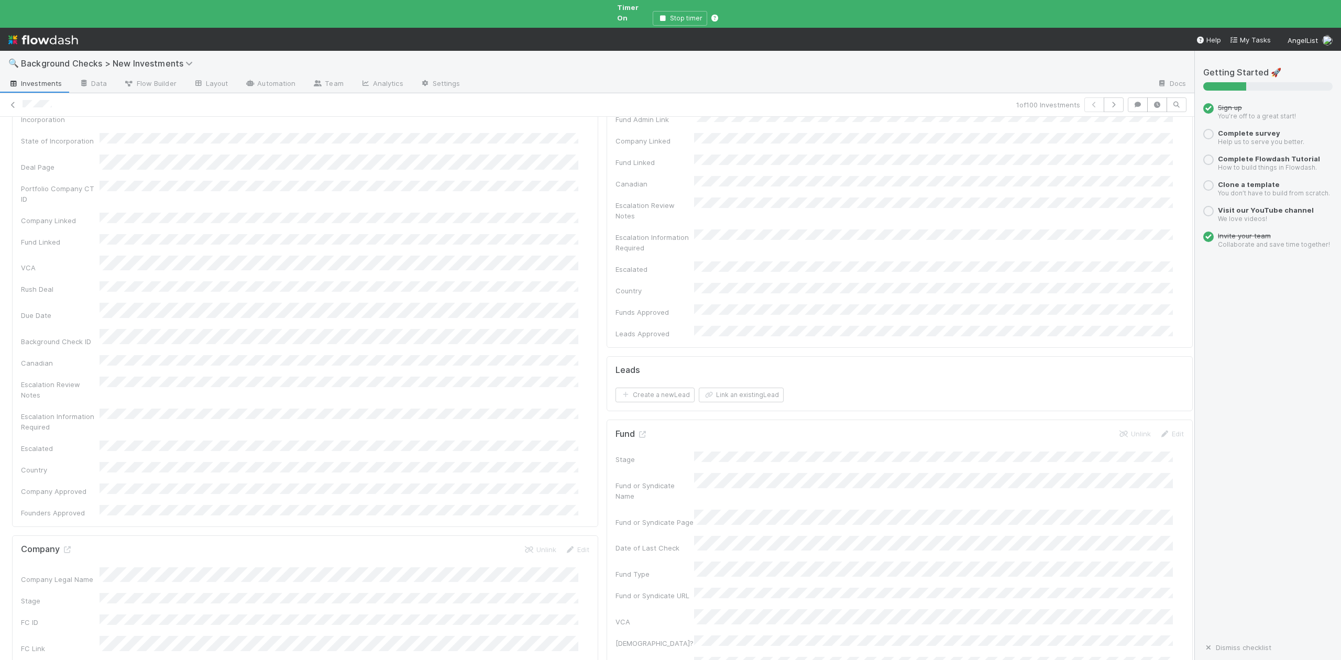
scroll to position [0, 0]
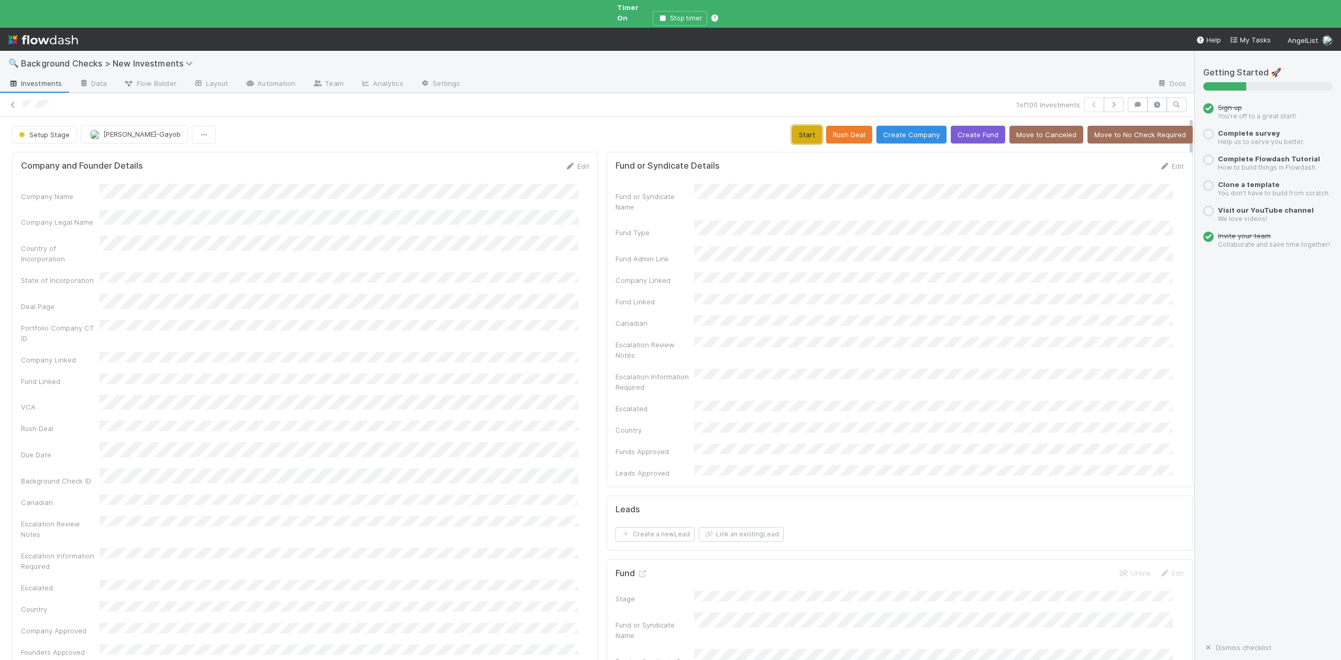
click at [792, 126] on button "Start" at bounding box center [807, 135] width 30 height 18
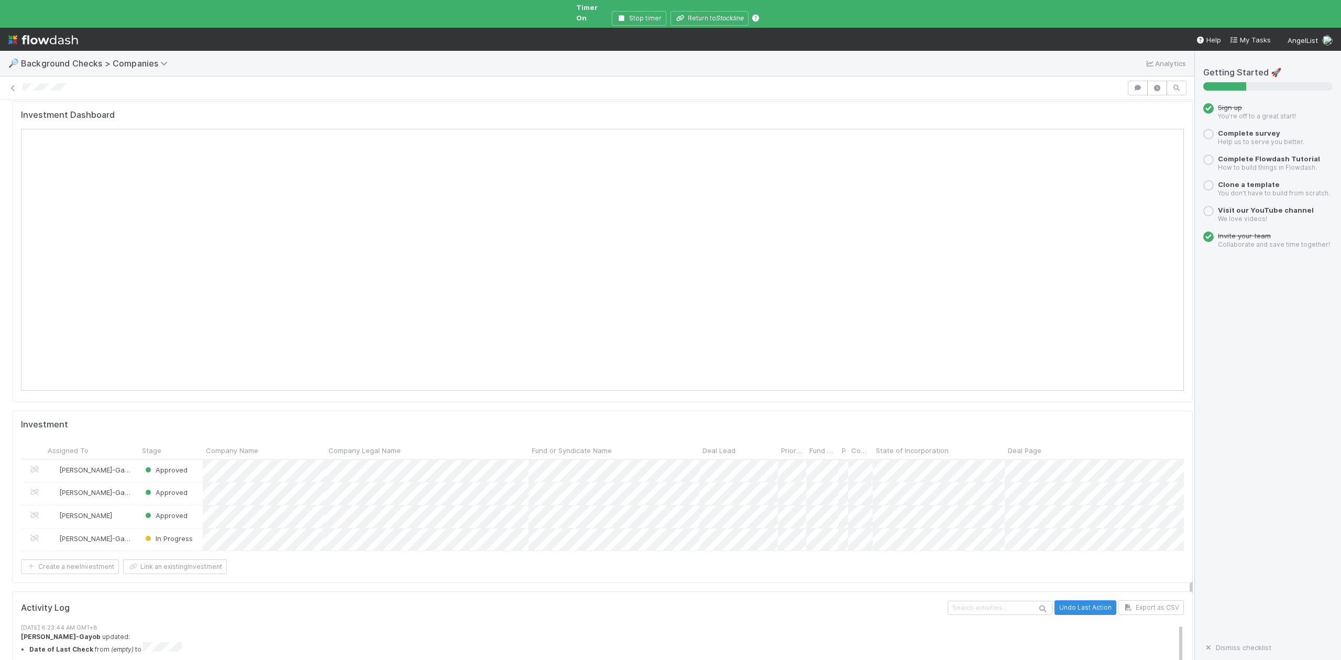
scroll to position [1048, 0]
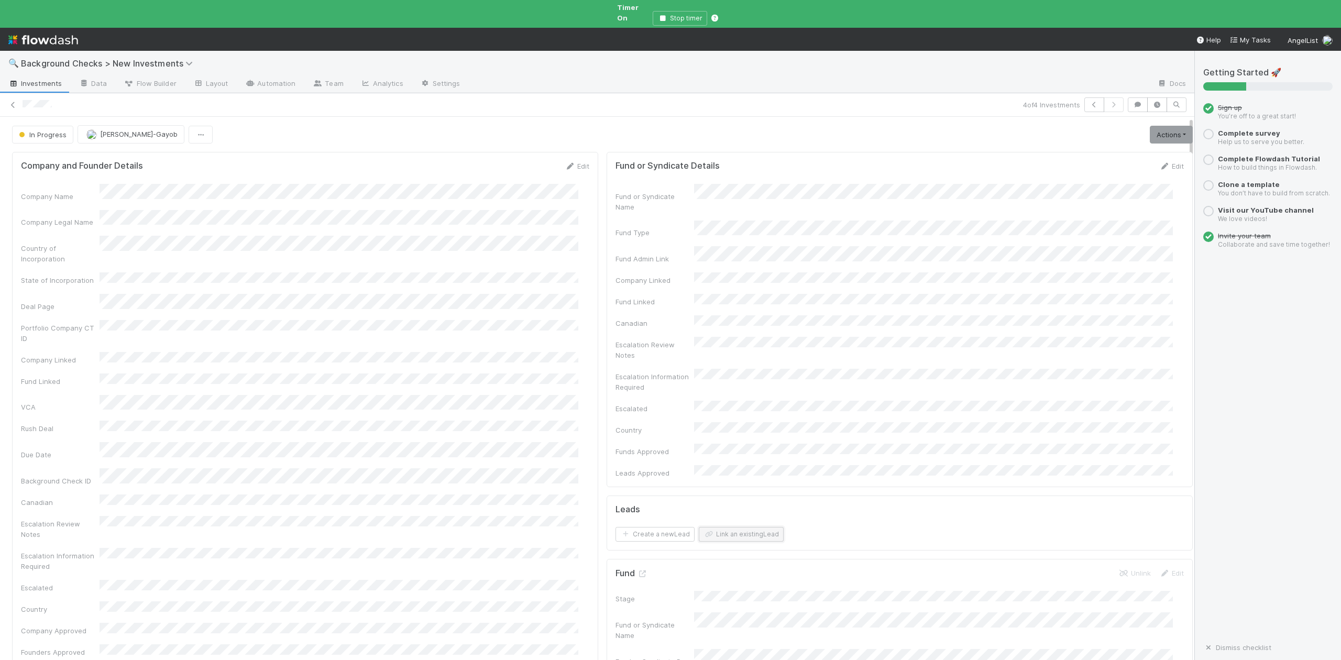
click at [719, 527] on button "Link an existing Lead" at bounding box center [741, 534] width 85 height 15
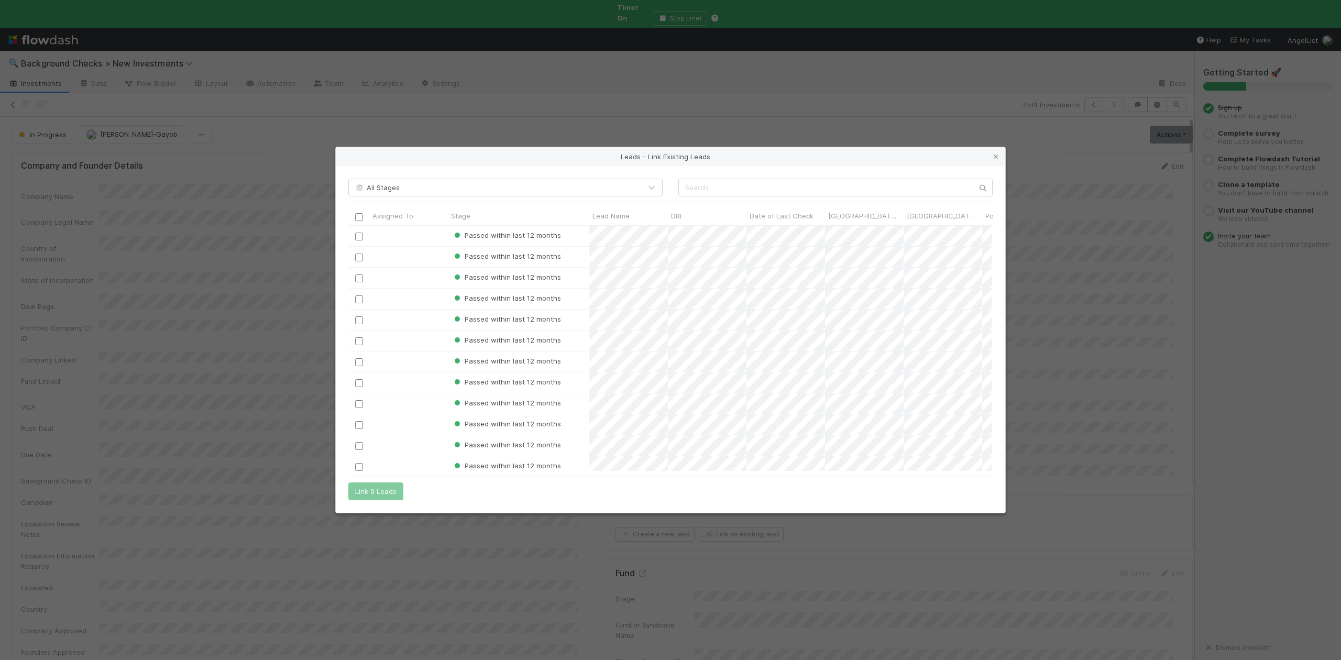
scroll to position [235, 633]
click at [687, 185] on input "text" at bounding box center [835, 188] width 314 height 18
paste input "Coyne Lloyd"
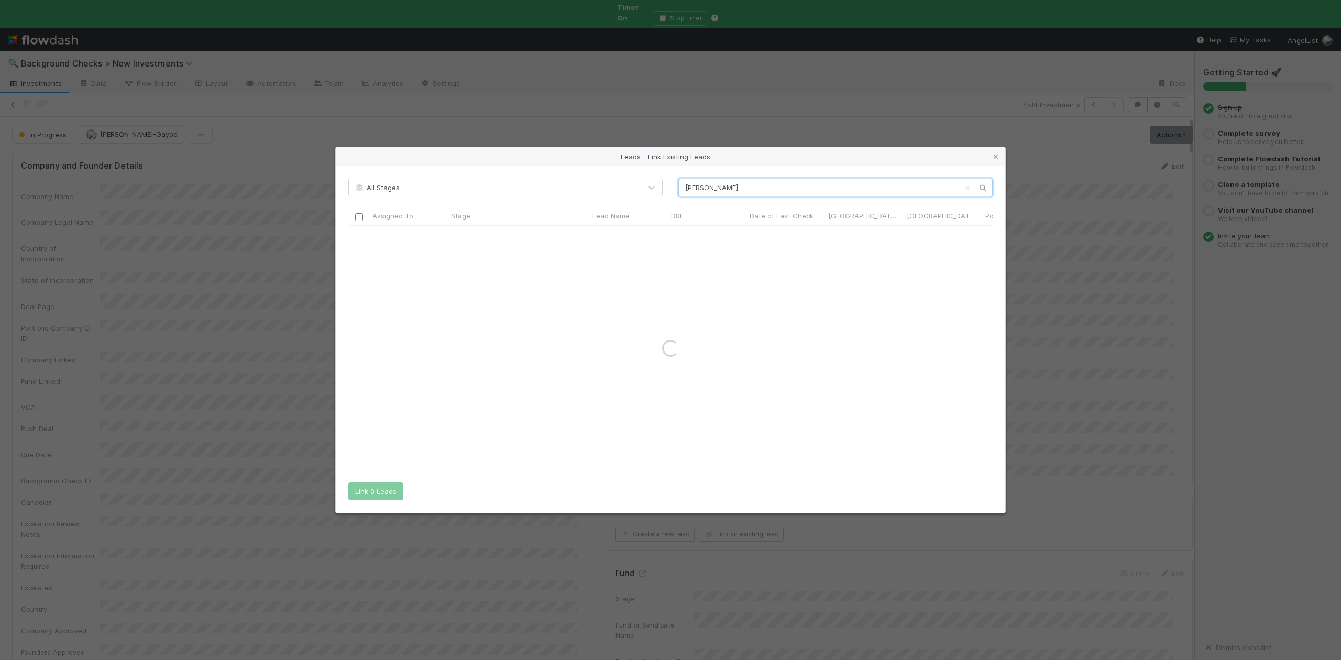
click at [687, 185] on input "Coyne Lloyd" at bounding box center [835, 188] width 314 height 18
type input "Coyne Lloyd"
click at [359, 235] on input "checkbox" at bounding box center [359, 237] width 8 height 8
click at [384, 491] on button "Link 1 Lead" at bounding box center [373, 491] width 50 height 18
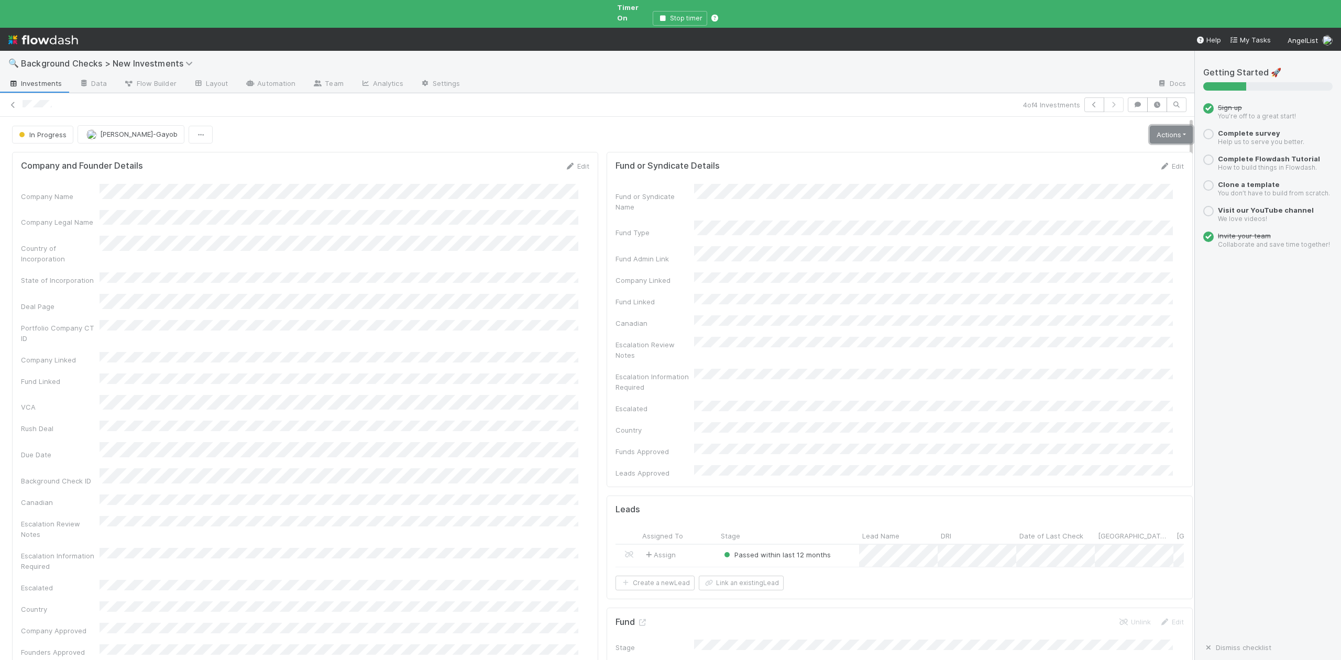
click at [1150, 128] on link "Actions" at bounding box center [1171, 135] width 43 height 18
click at [1081, 149] on button "Finish" at bounding box center [1134, 156] width 117 height 15
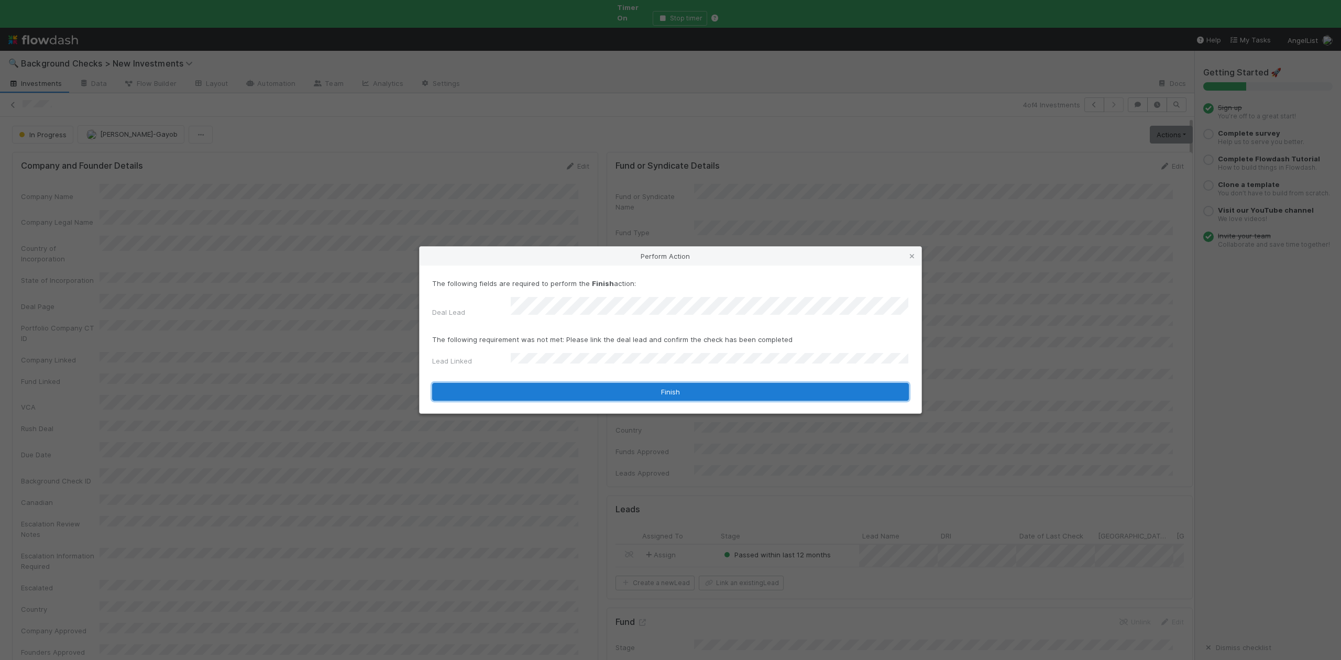
click at [536, 386] on button "Finish" at bounding box center [670, 392] width 477 height 18
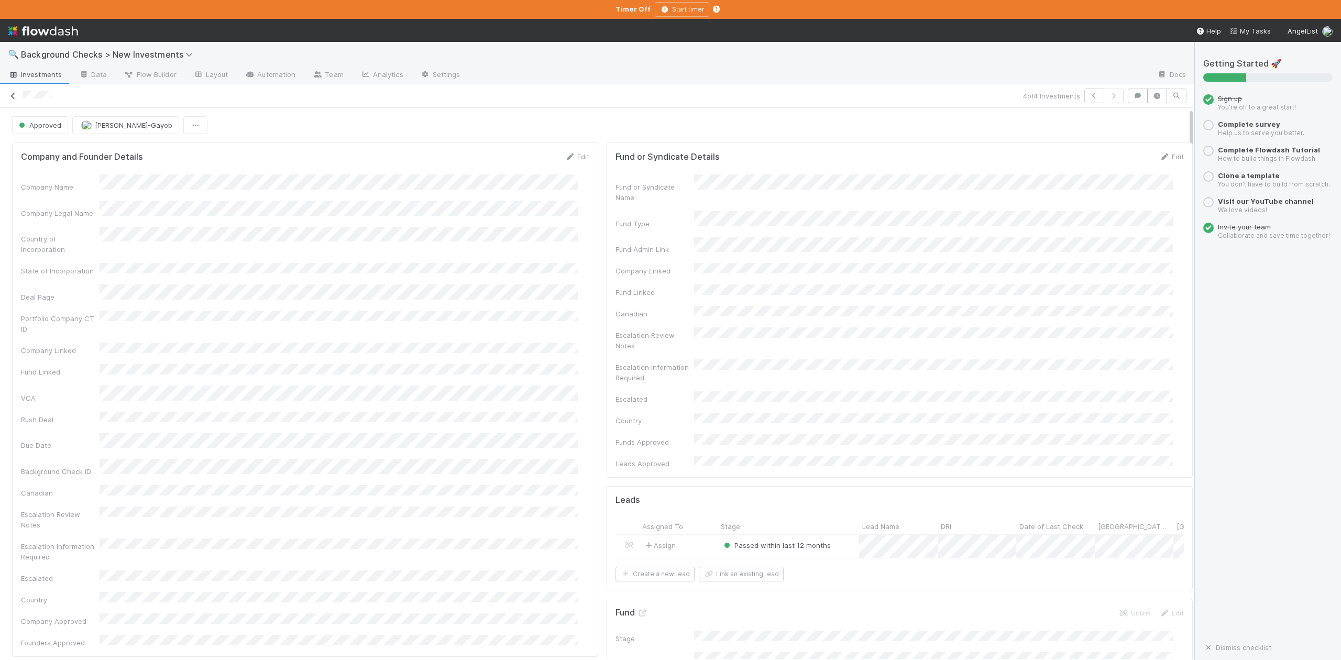
click at [13, 97] on icon at bounding box center [13, 96] width 10 height 7
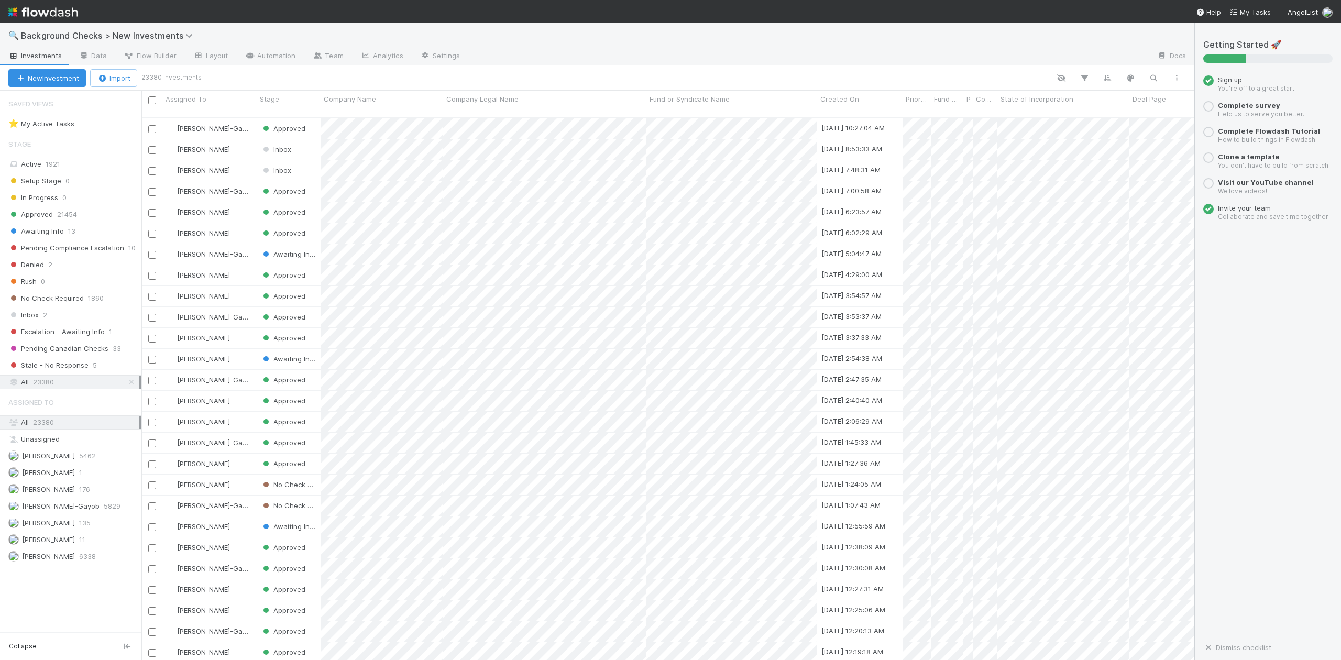
scroll to position [541, 1042]
click at [45, 229] on span "Awaiting Info" at bounding box center [36, 231] width 56 height 13
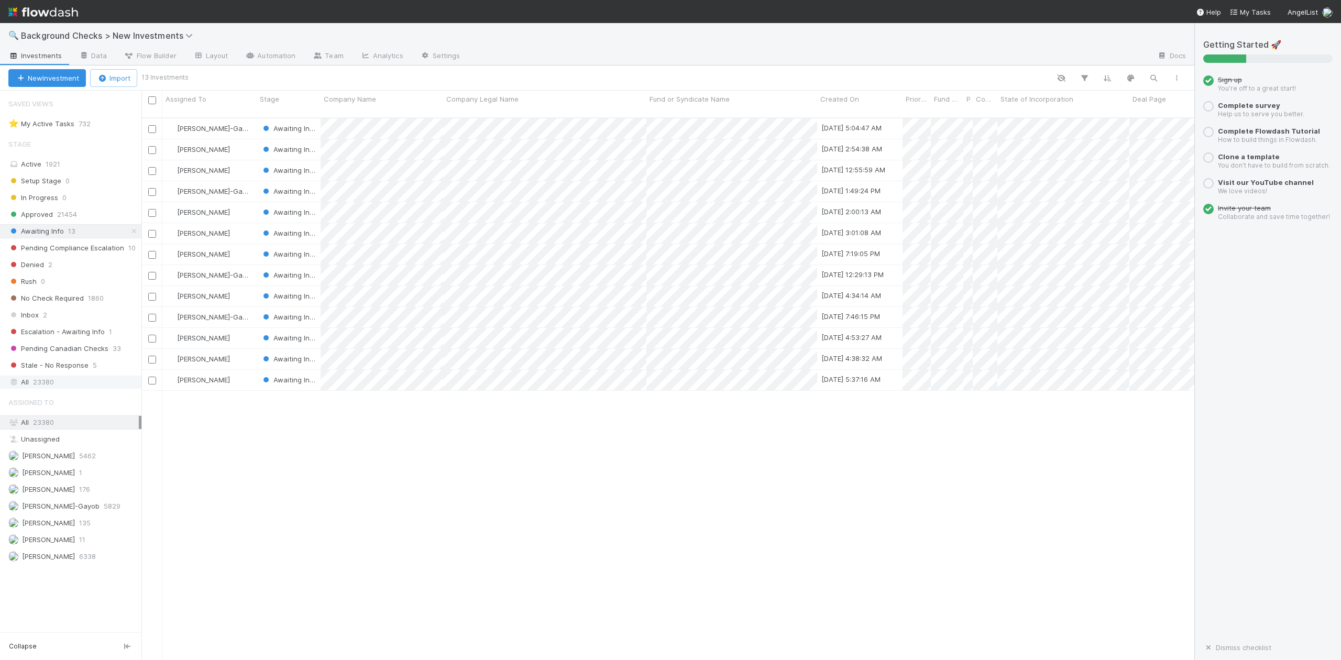
scroll to position [541, 1042]
click at [74, 510] on span "[PERSON_NAME]-Gayob" at bounding box center [61, 506] width 78 height 8
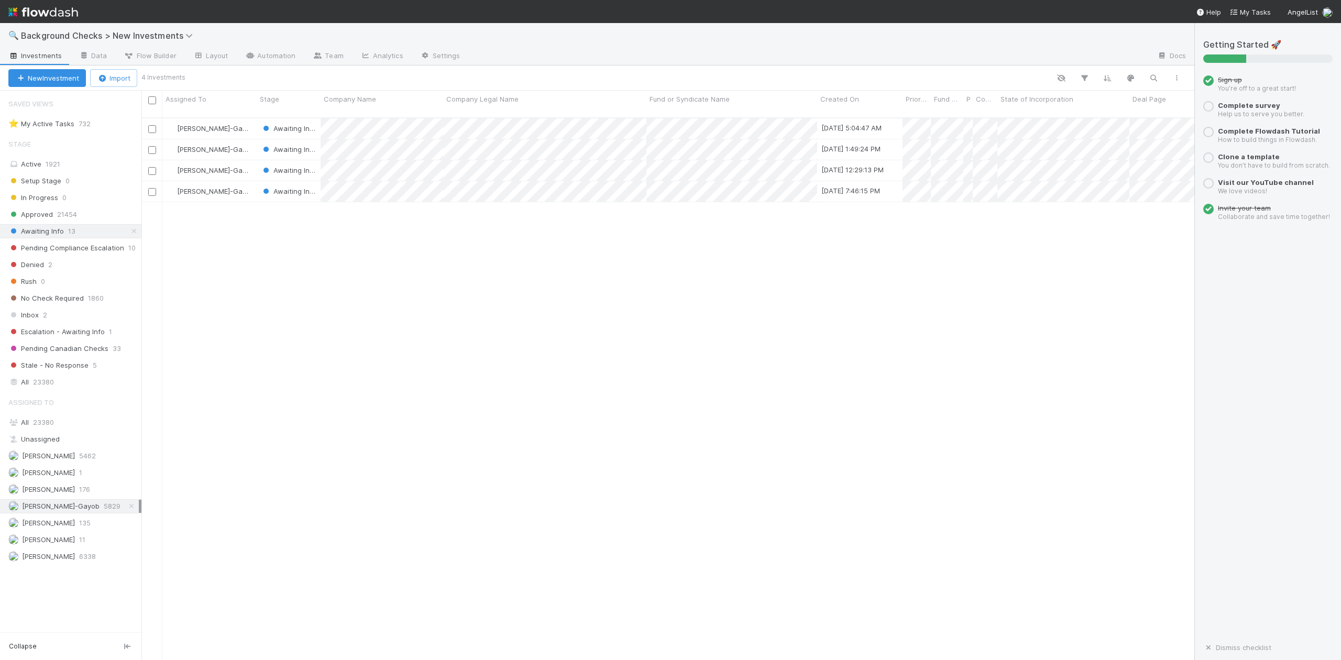
scroll to position [541, 1042]
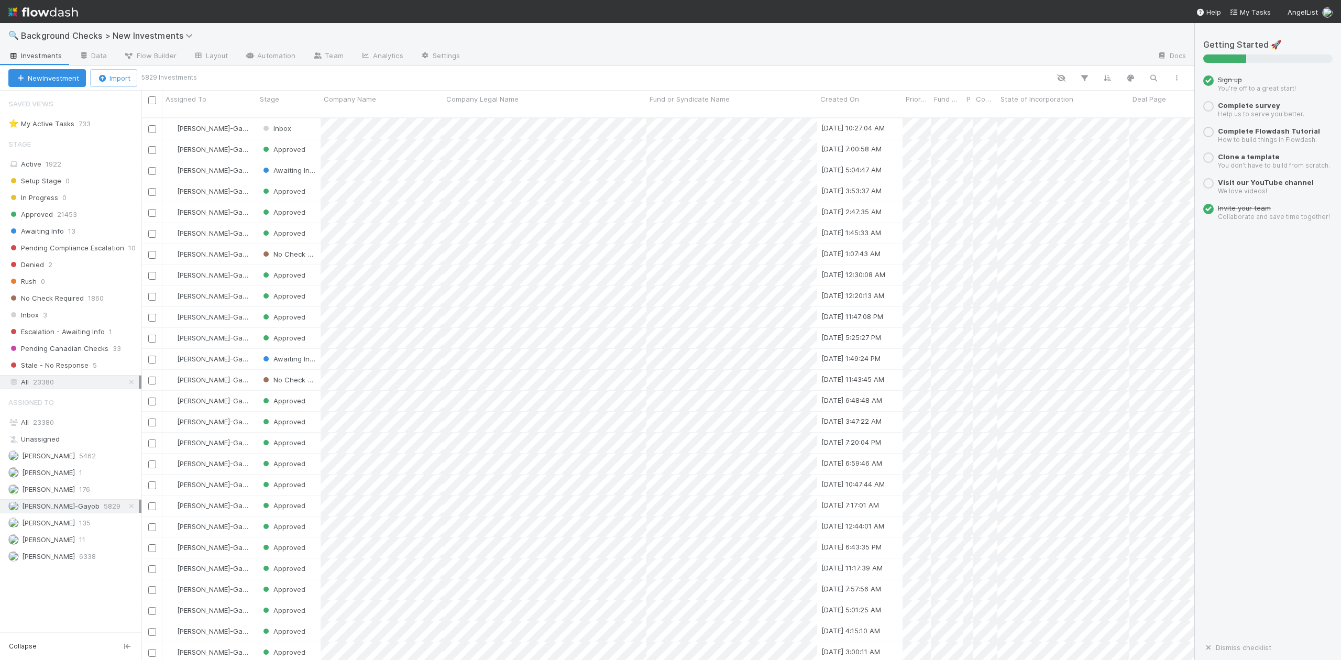
scroll to position [541, 1042]
click at [52, 426] on span "23380" at bounding box center [43, 422] width 21 height 8
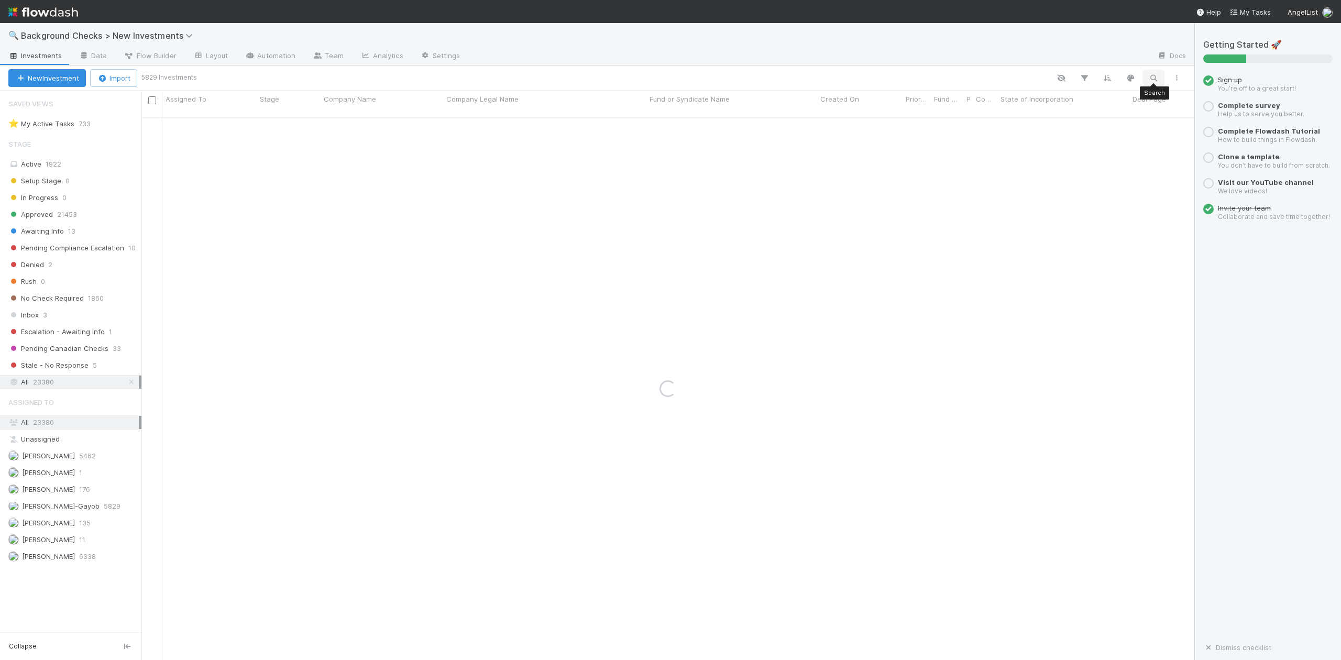
click at [1155, 80] on icon "button" at bounding box center [1153, 77] width 10 height 9
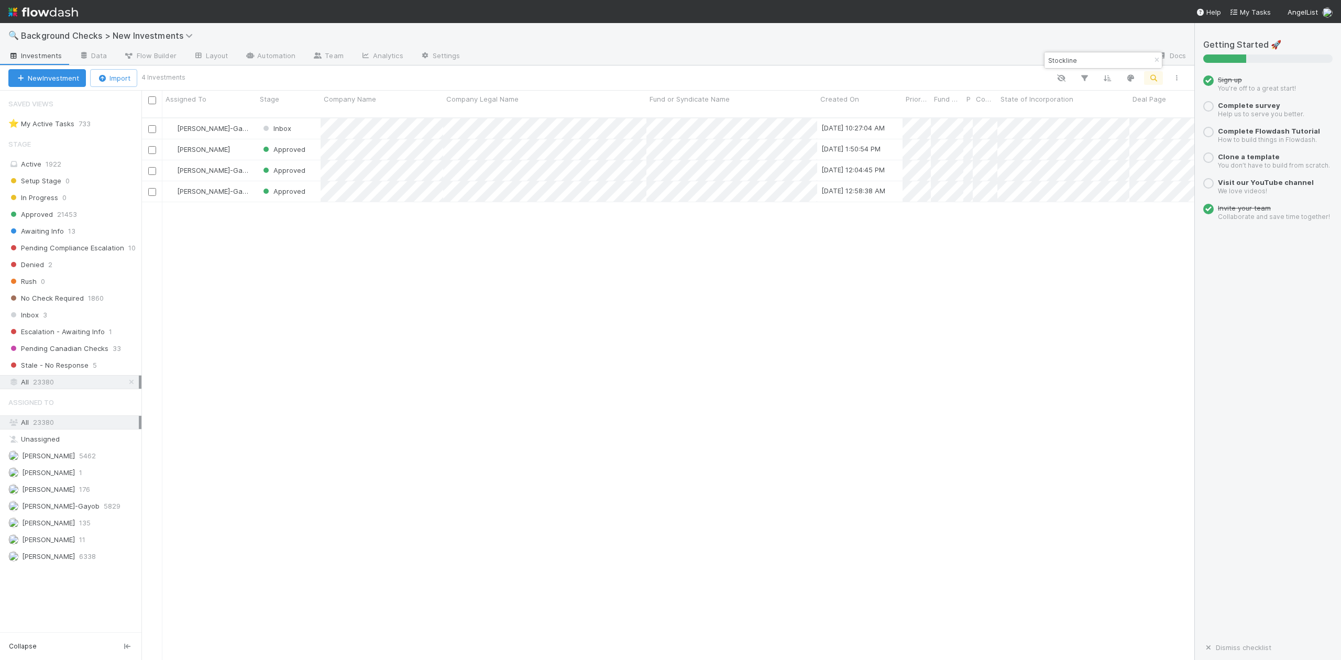
scroll to position [541, 1042]
type input "Stockline"
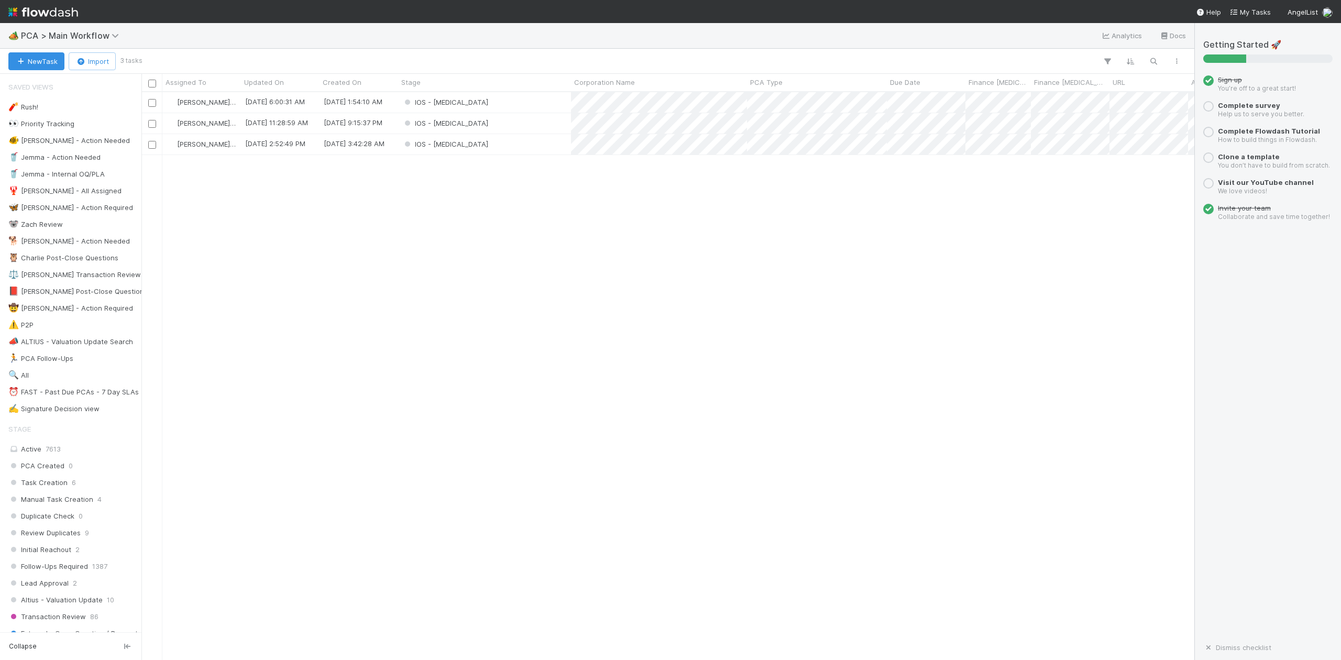
scroll to position [557, 1042]
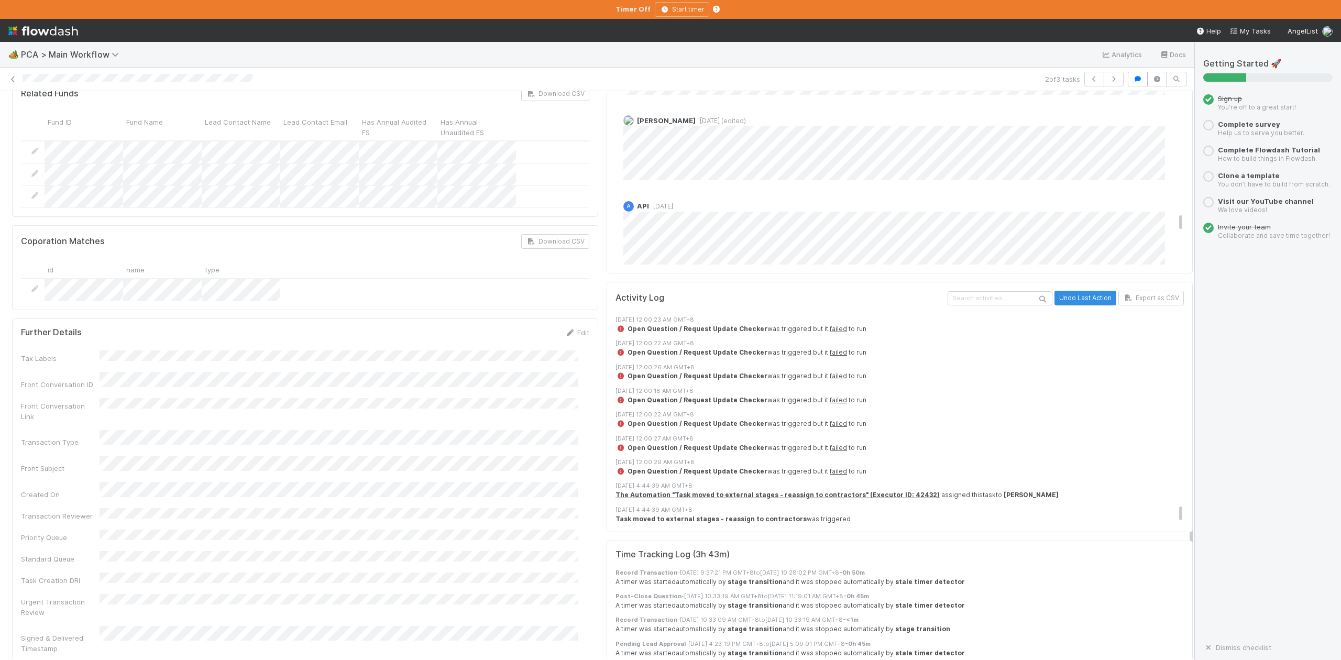
scroll to position [2095, 0]
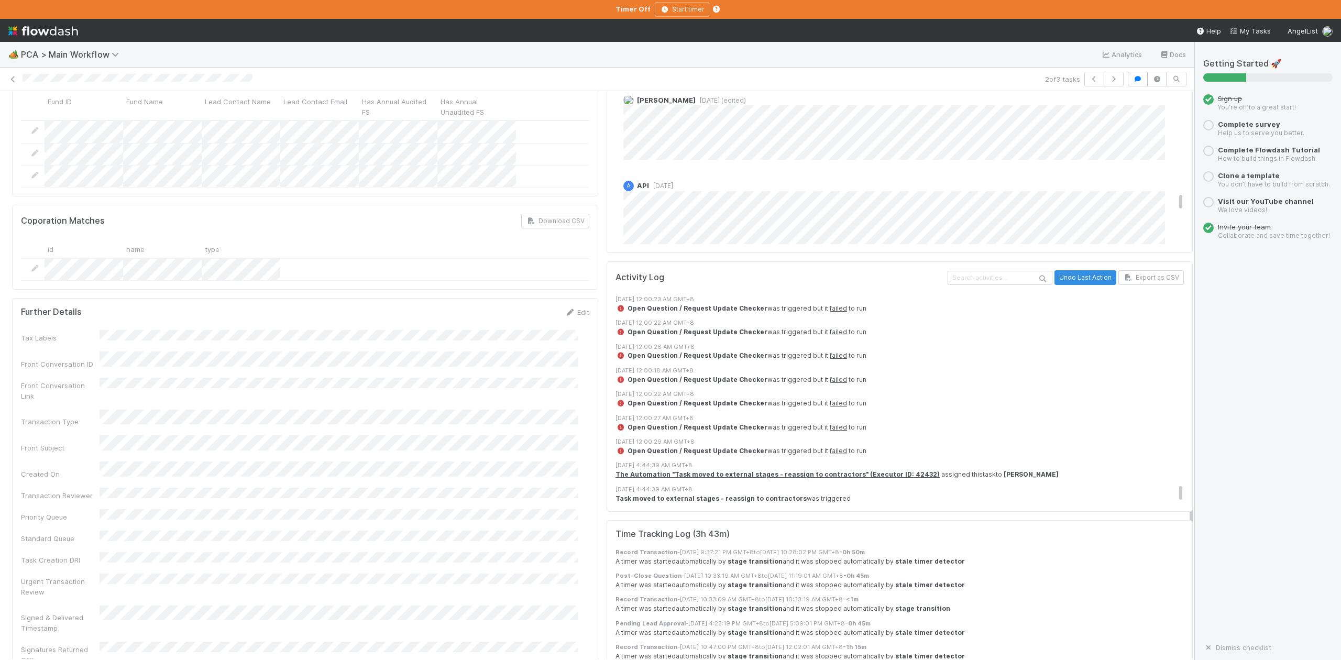
click at [845, 545] on div "Displaying 200 most recent events. Use 'Export as CSV' to view full history" at bounding box center [900, 555] width 571 height 20
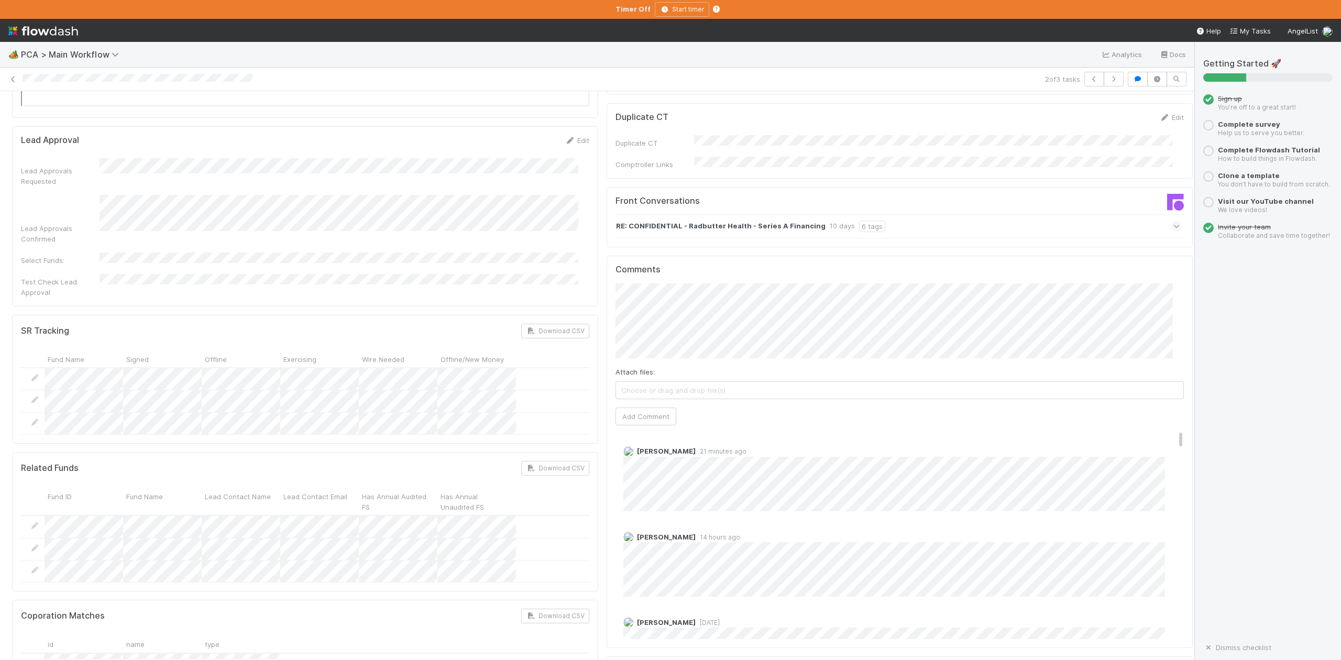
scroll to position [1676, 0]
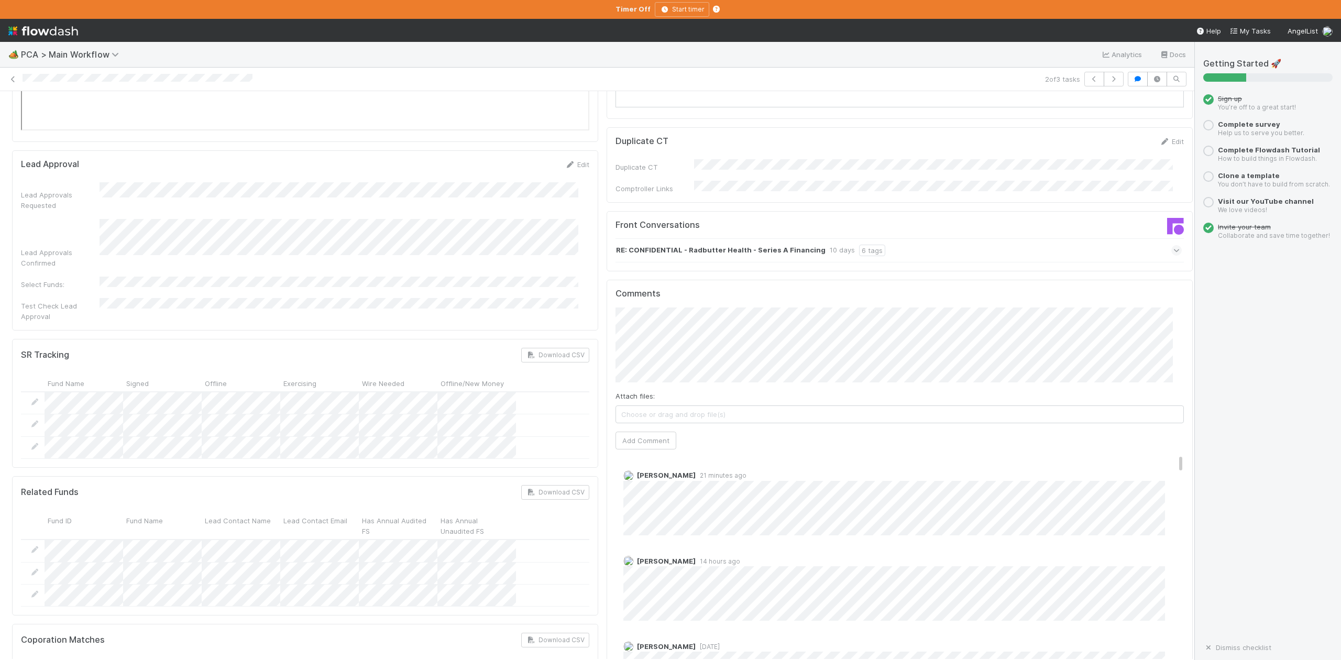
click at [1173, 245] on icon at bounding box center [1176, 250] width 7 height 10
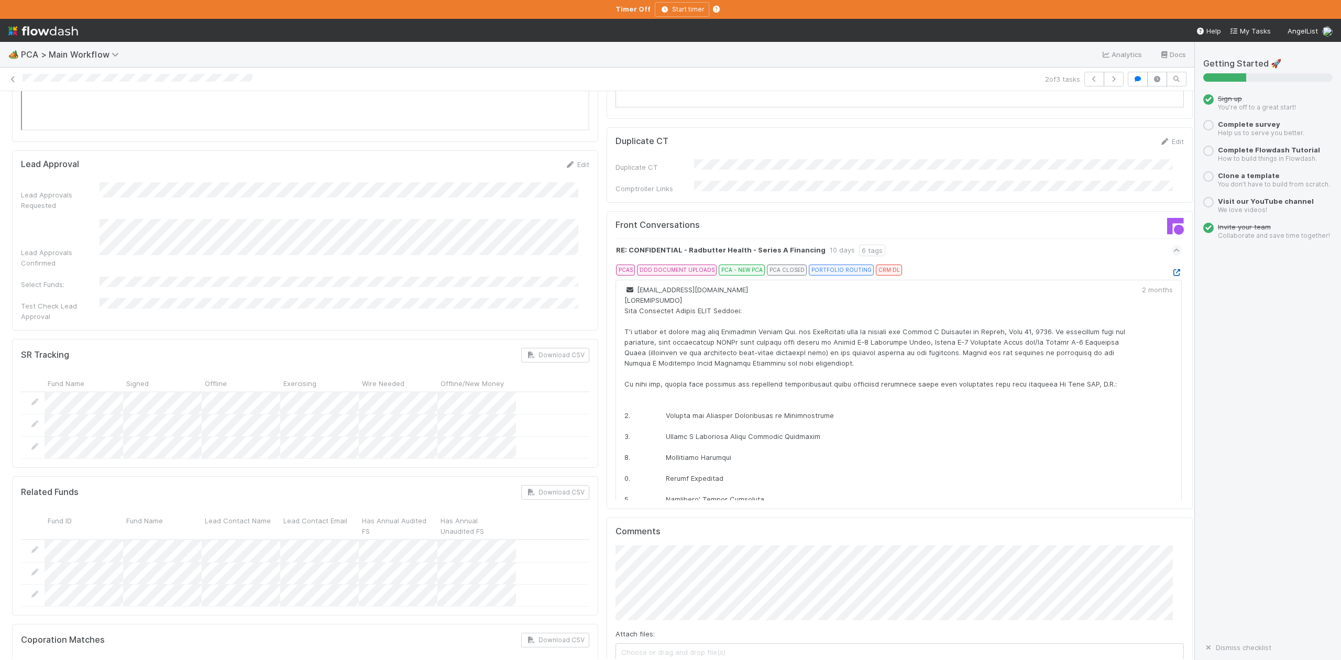
click at [1171, 269] on icon at bounding box center [1176, 272] width 10 height 7
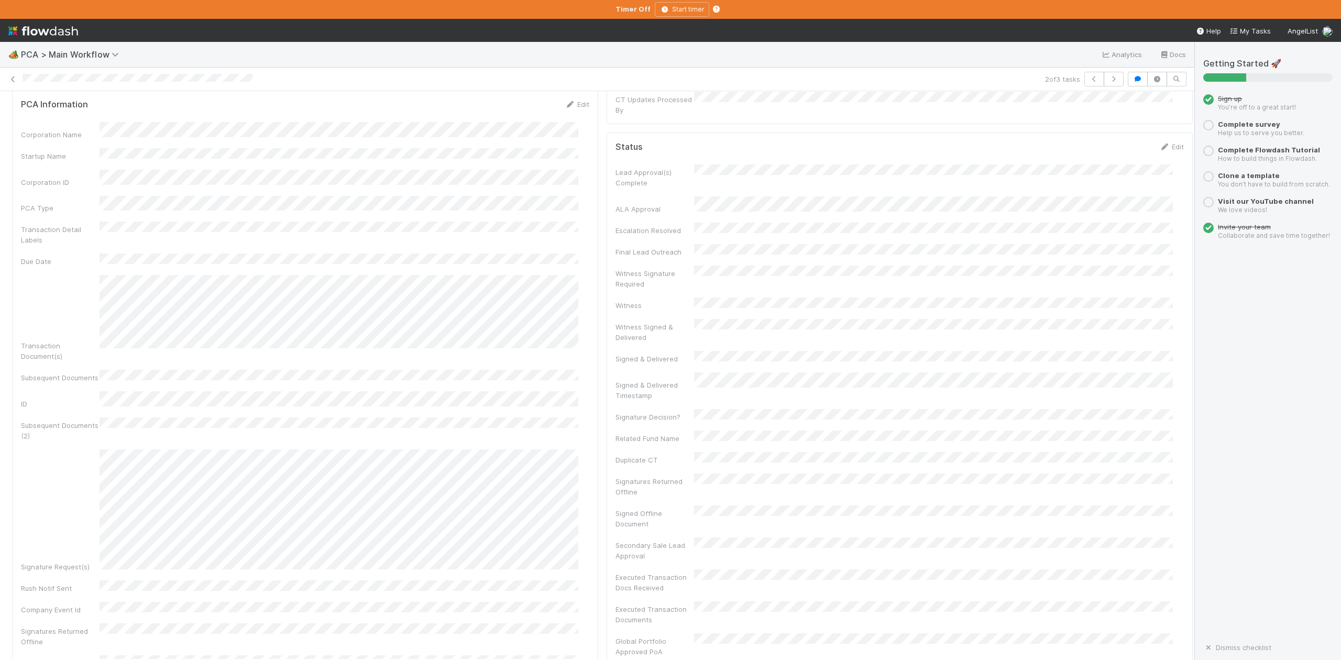
scroll to position [558, 0]
click at [475, 633] on div "Transaction Summary Completed By" at bounding box center [305, 645] width 568 height 24
